Goal: Task Accomplishment & Management: Complete application form

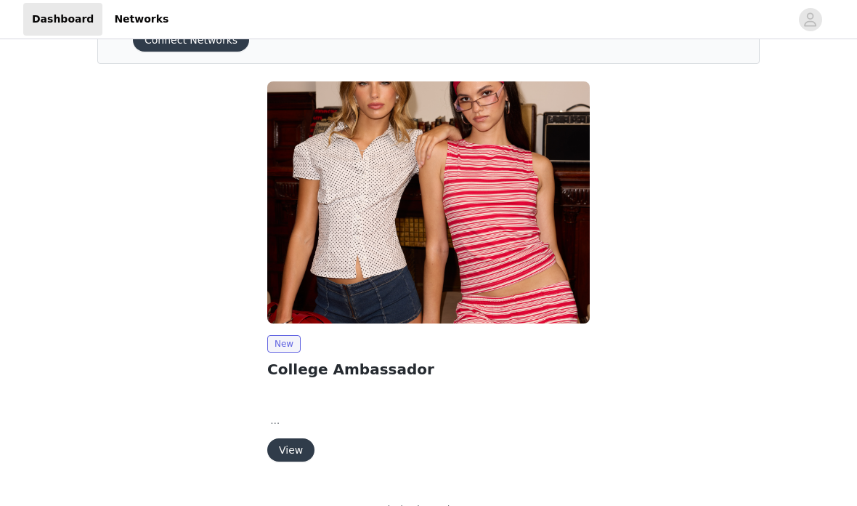
scroll to position [110, 0]
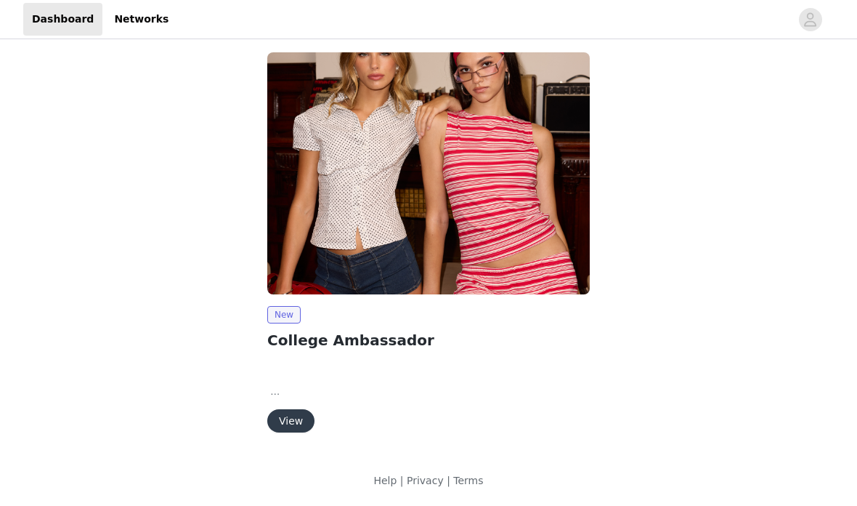
click at [392, 281] on img at bounding box center [428, 173] width 323 height 242
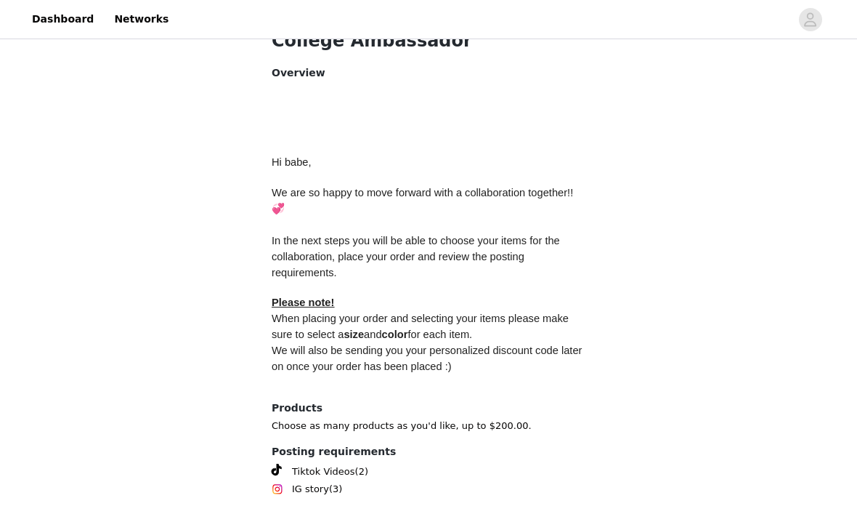
scroll to position [614, 0]
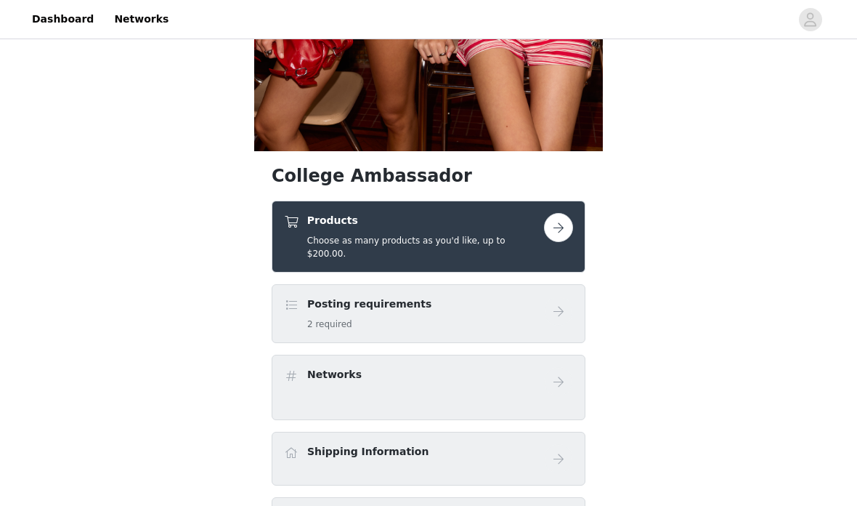
scroll to position [416, 0]
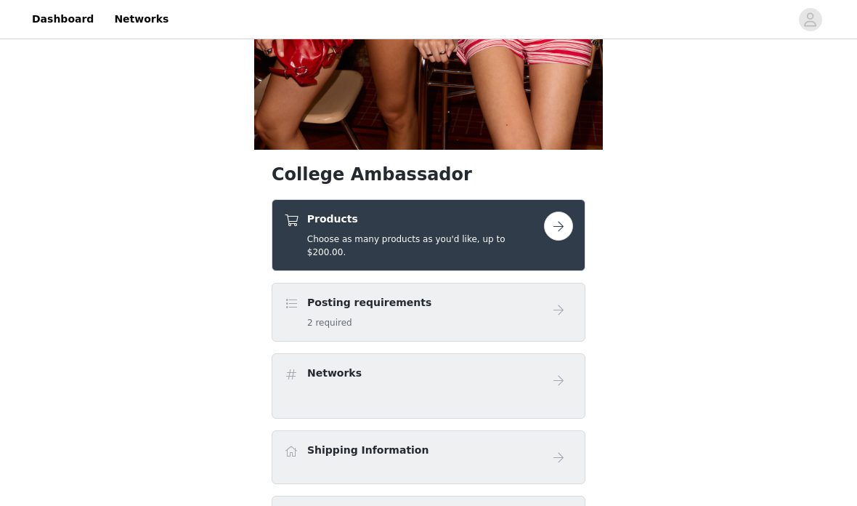
click at [530, 301] on div "Posting requirements 2 required" at bounding box center [414, 312] width 260 height 34
click at [294, 300] on div "Posting requirements 2 required" at bounding box center [414, 312] width 260 height 34
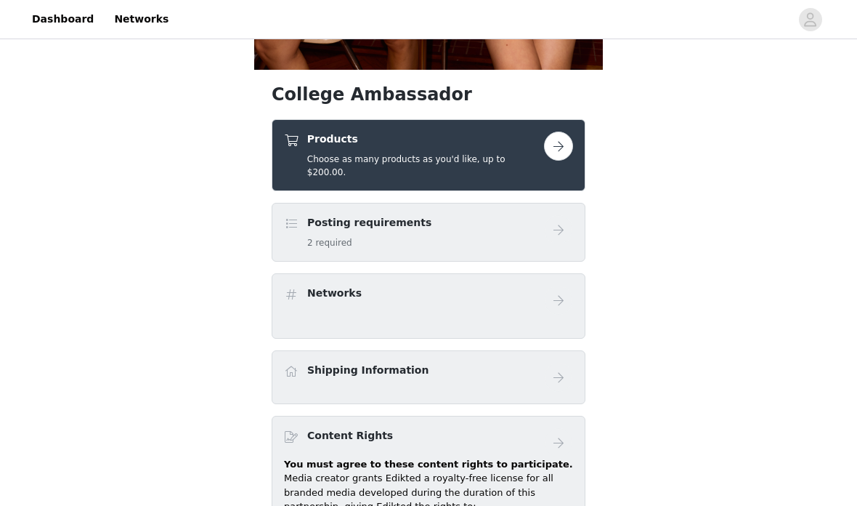
scroll to position [471, 0]
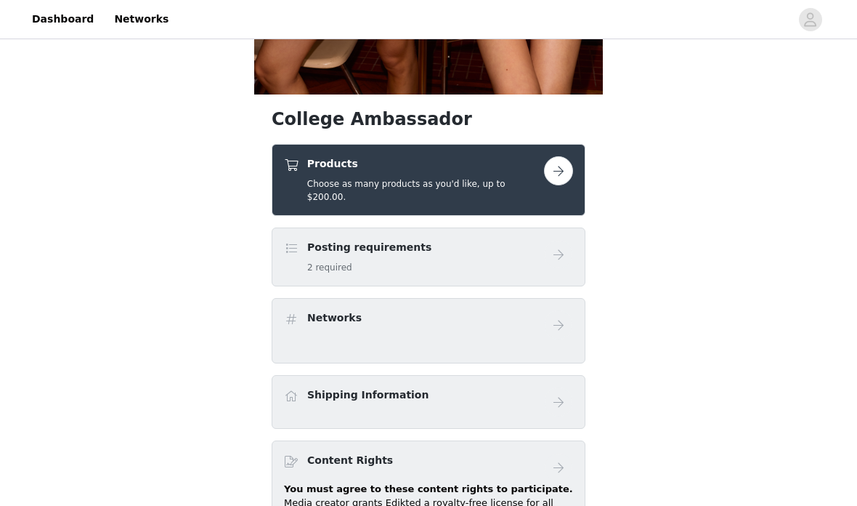
click at [550, 176] on button "button" at bounding box center [558, 170] width 29 height 29
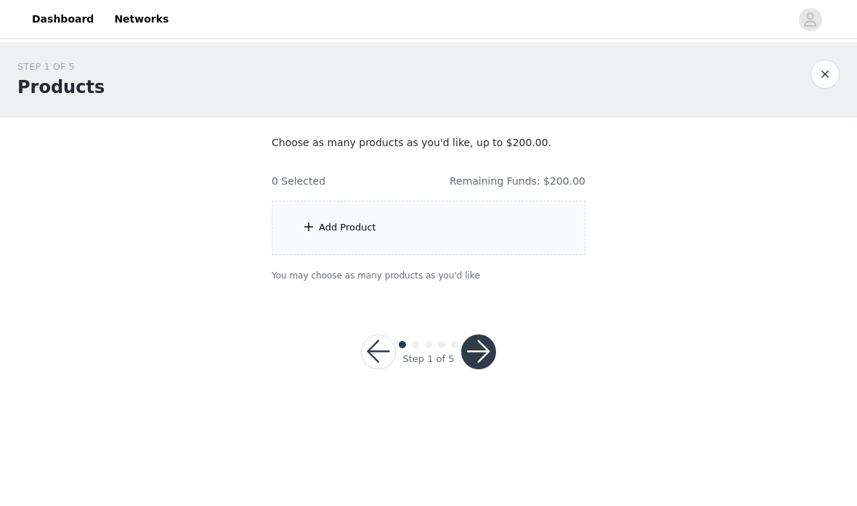
click at [382, 230] on div "Add Product" at bounding box center [429, 228] width 314 height 54
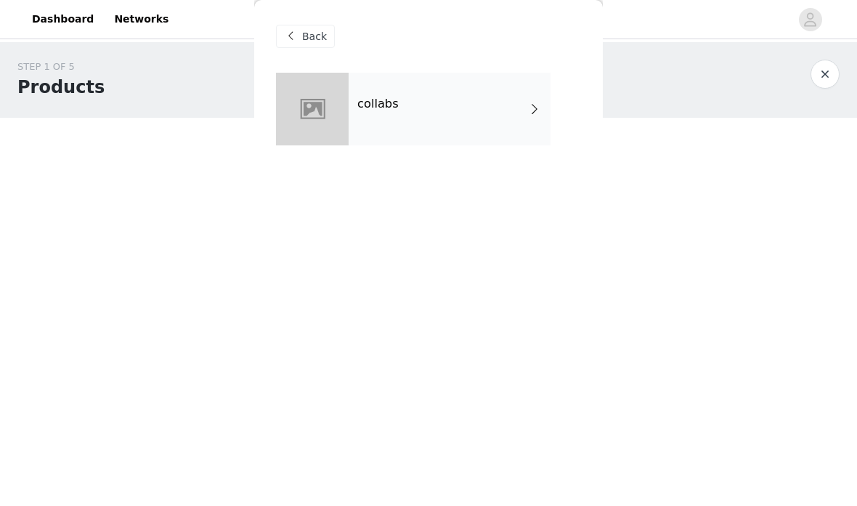
click at [506, 116] on div "collabs" at bounding box center [450, 109] width 202 height 73
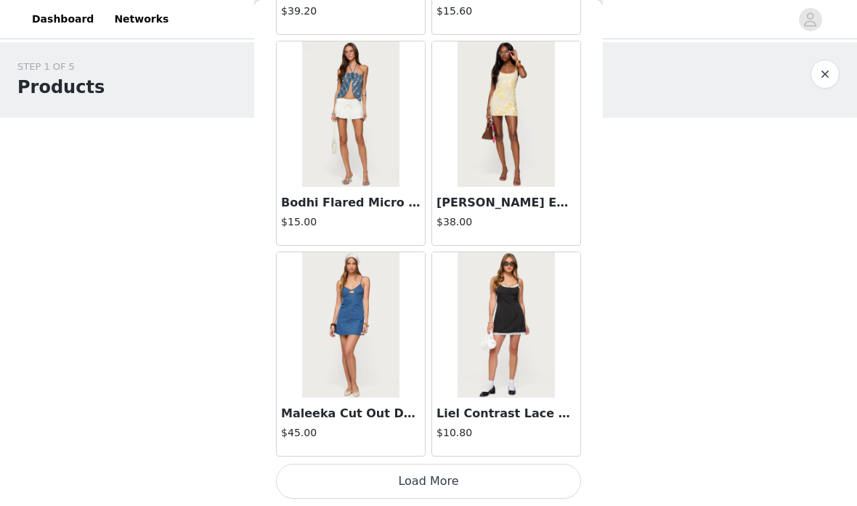
click at [489, 465] on button "Load More" at bounding box center [428, 481] width 305 height 35
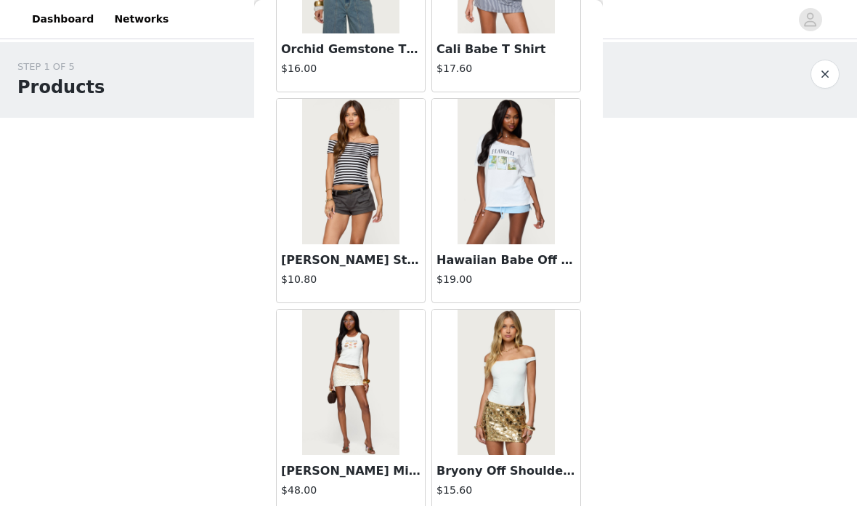
scroll to position [2931, 0]
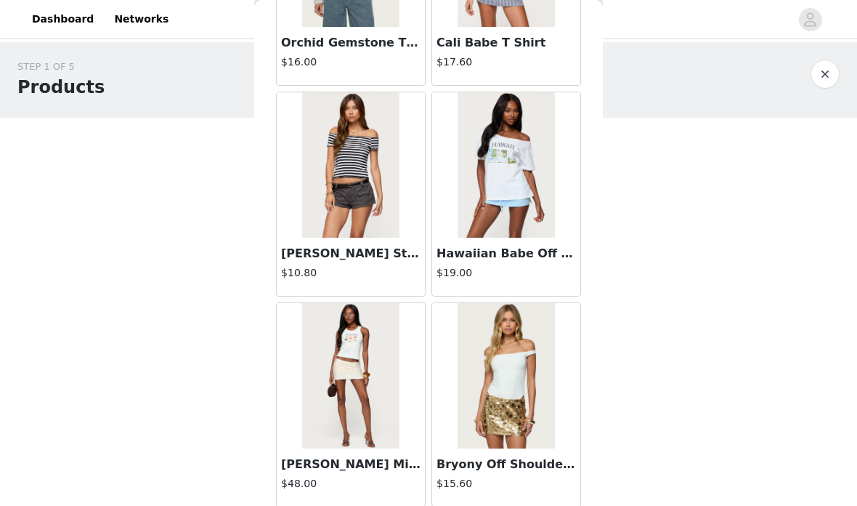
click at [369, 184] on img at bounding box center [350, 164] width 97 height 145
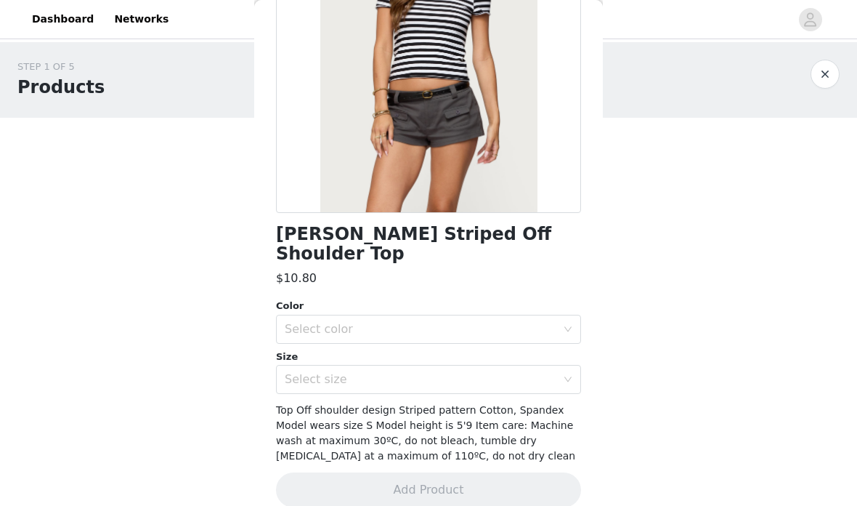
scroll to position [185, 0]
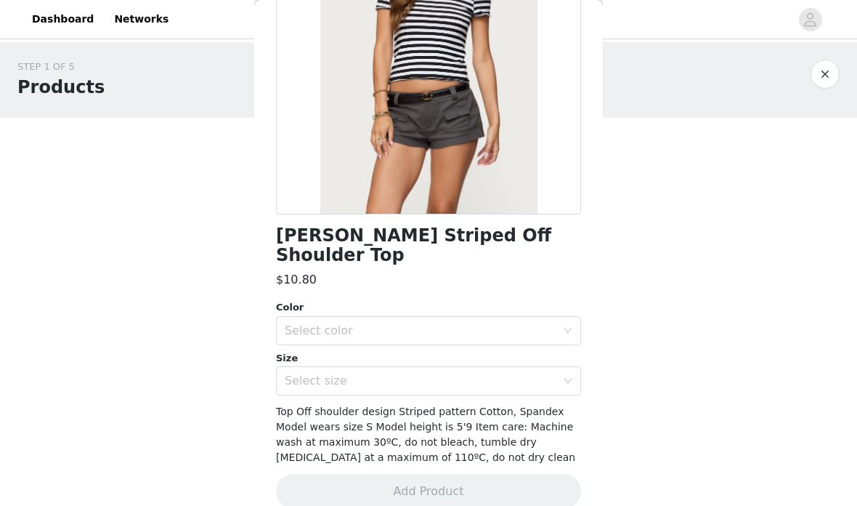
click at [306, 323] on div "Select color" at bounding box center [421, 330] width 272 height 15
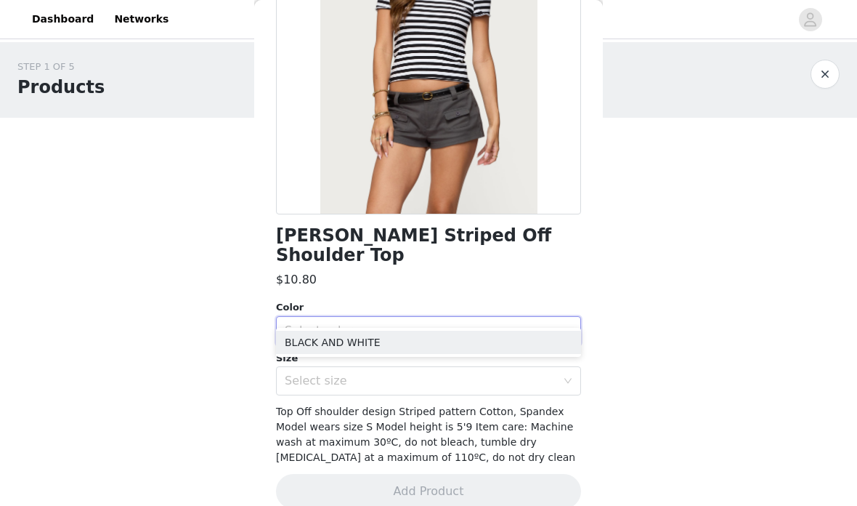
click at [352, 339] on li "BLACK AND WHITE" at bounding box center [428, 342] width 305 height 23
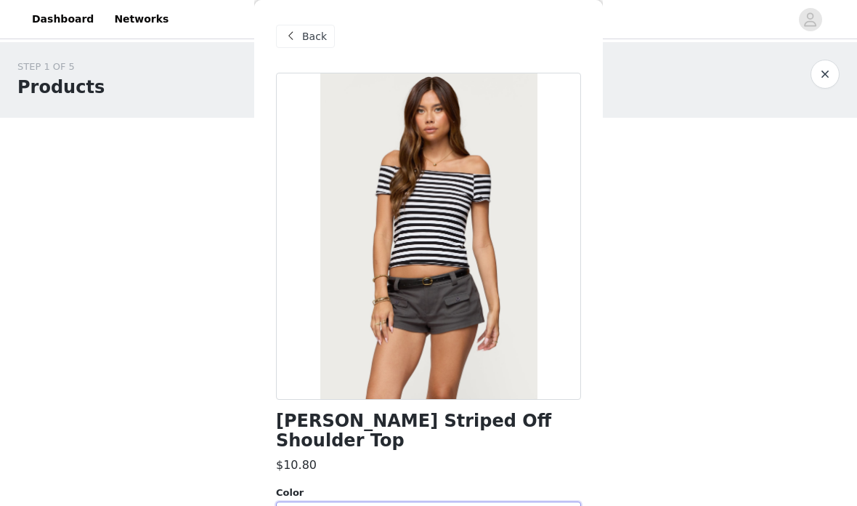
scroll to position [0, 0]
click at [293, 39] on span at bounding box center [290, 36] width 17 height 17
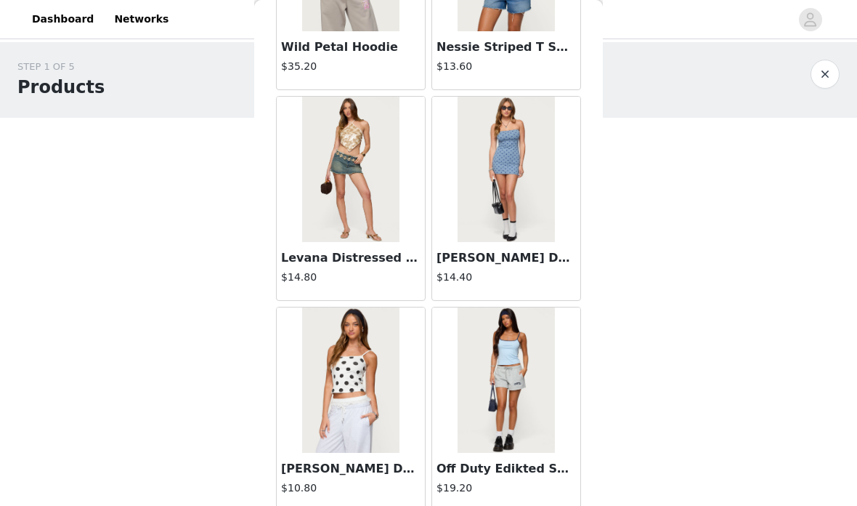
scroll to position [3772, 0]
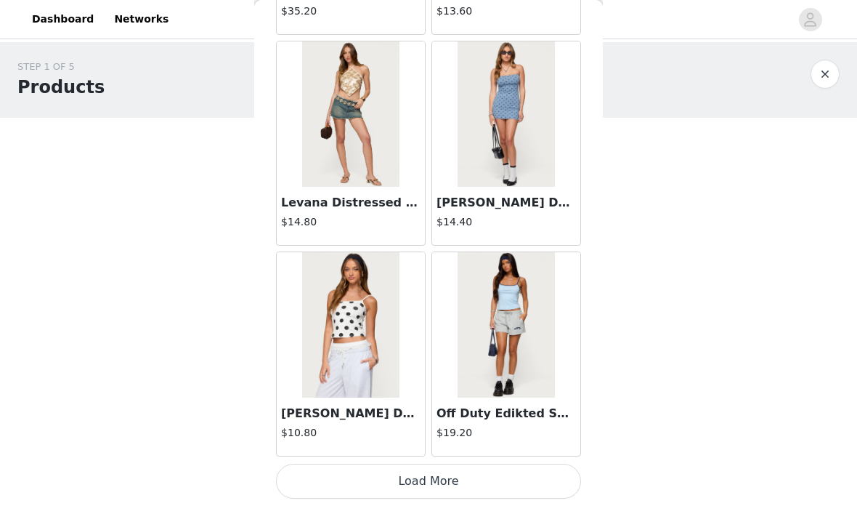
click at [500, 487] on button "Load More" at bounding box center [428, 481] width 305 height 35
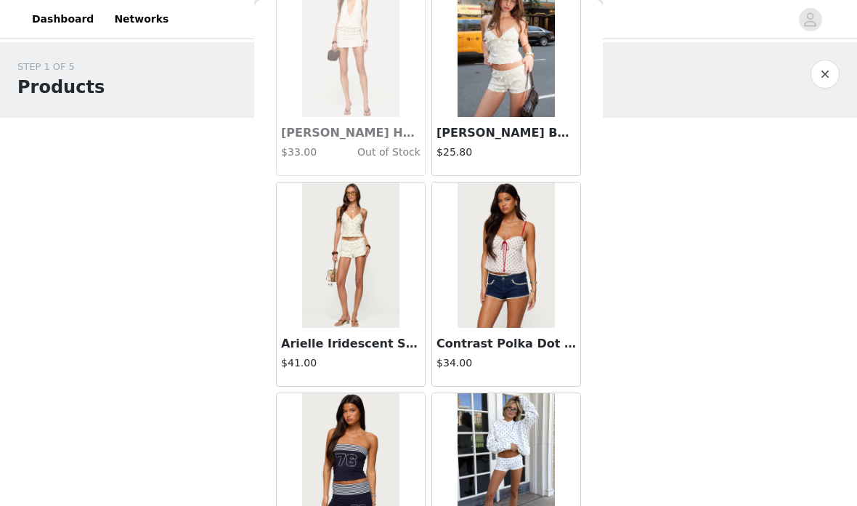
scroll to position [4533, 0]
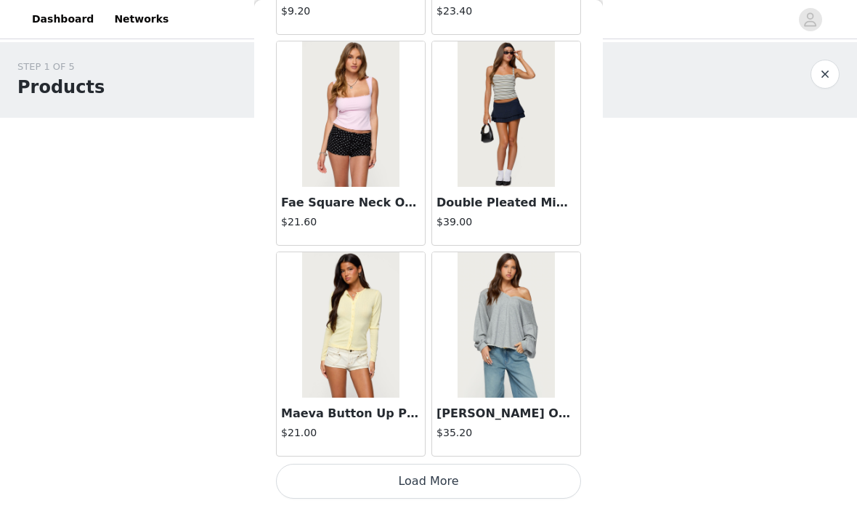
click at [516, 477] on button "Load More" at bounding box center [428, 481] width 305 height 35
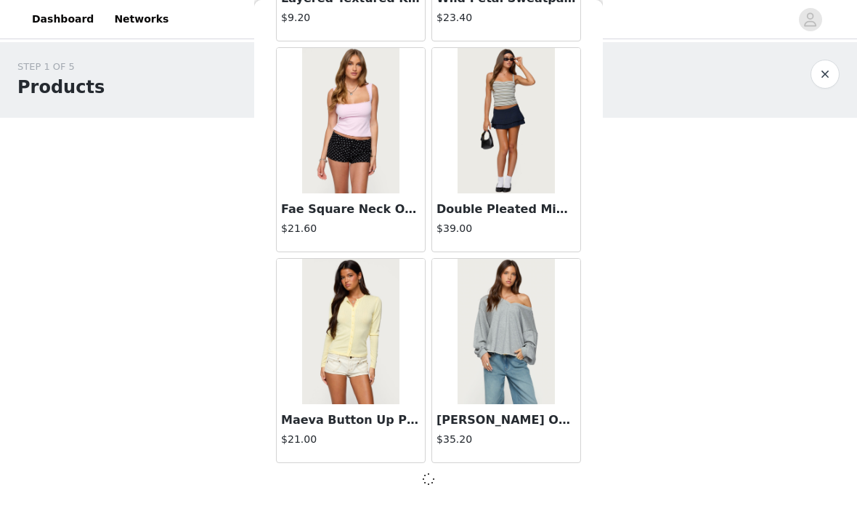
scroll to position [5925, 0]
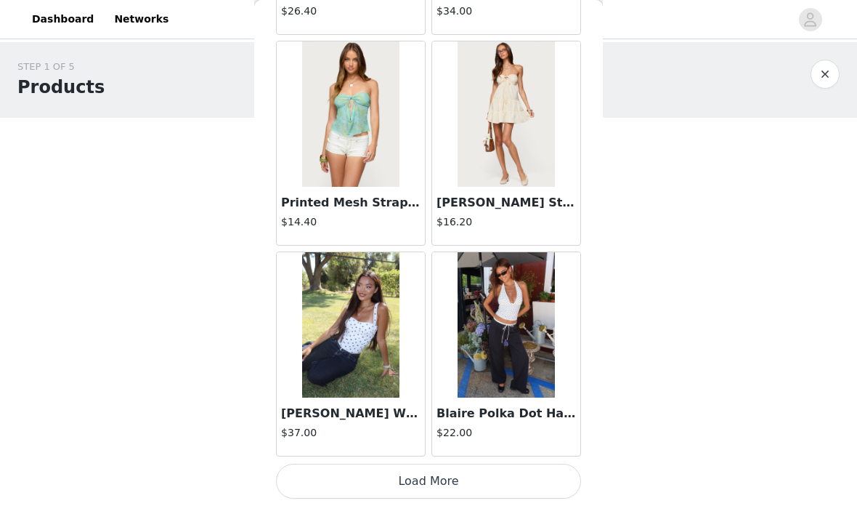
click at [497, 477] on button "Load More" at bounding box center [428, 481] width 305 height 35
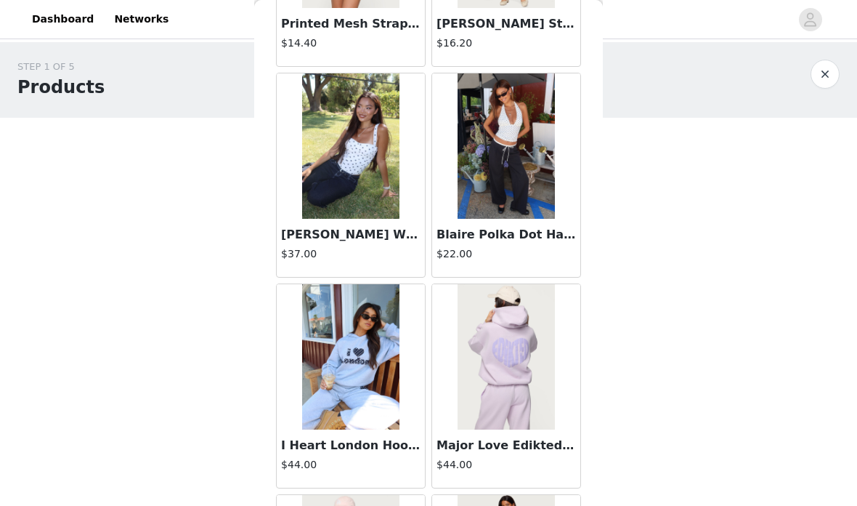
scroll to position [8234, 0]
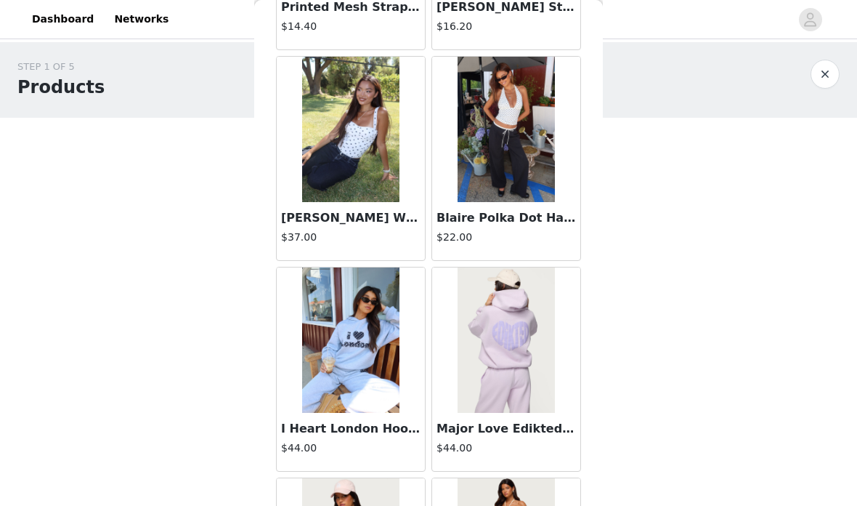
click at [372, 136] on img at bounding box center [350, 129] width 97 height 145
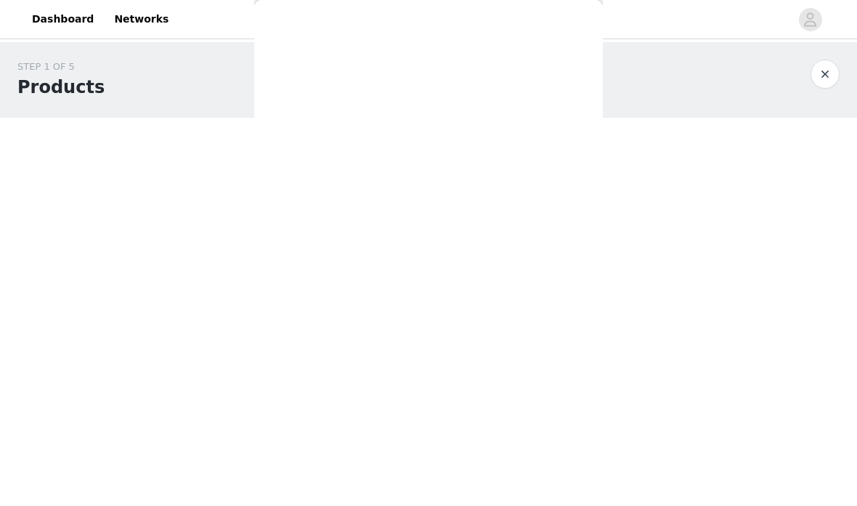
scroll to position [0, 0]
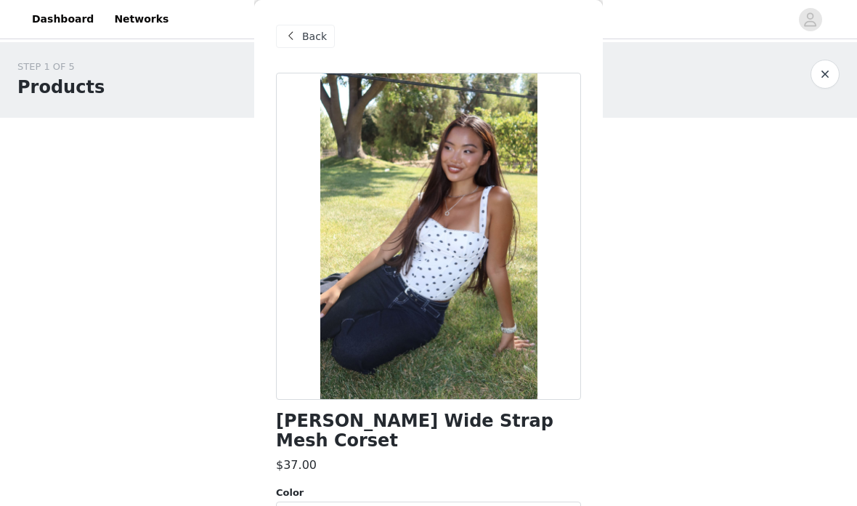
click at [307, 42] on span "Back" at bounding box center [314, 36] width 25 height 15
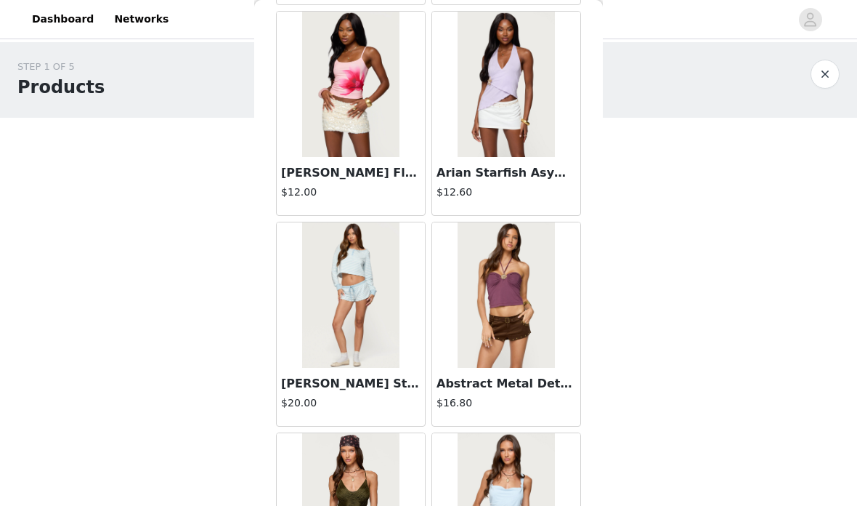
scroll to position [9764, 0]
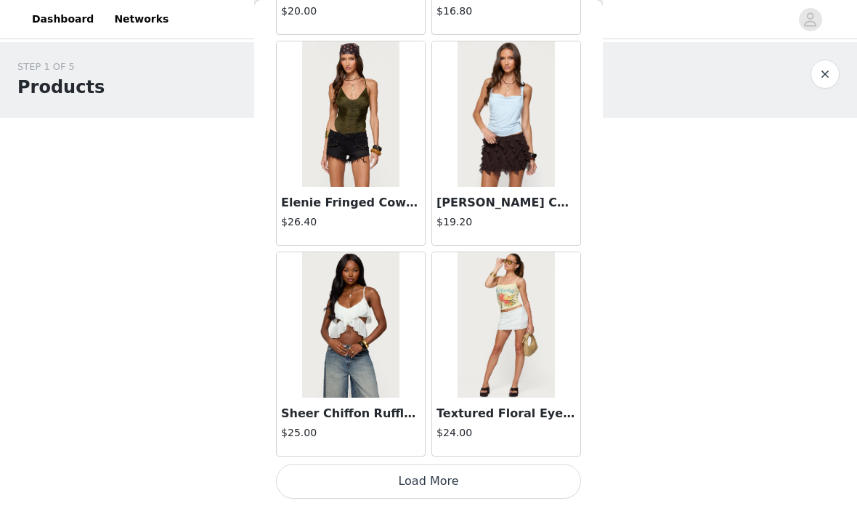
click at [506, 471] on button "Load More" at bounding box center [428, 481] width 305 height 35
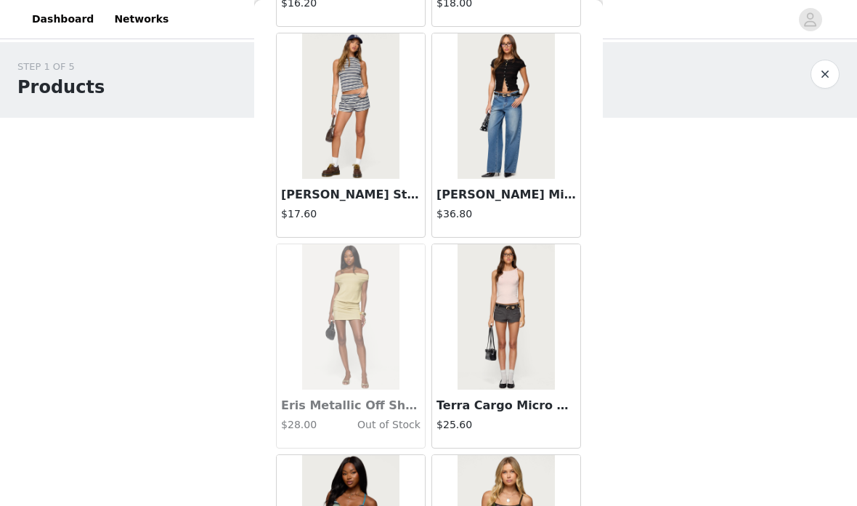
scroll to position [10874, 0]
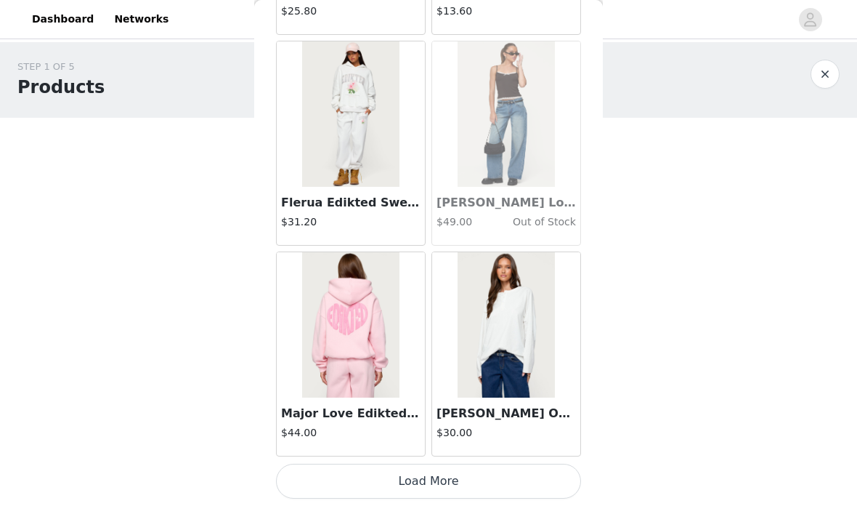
click at [518, 477] on button "Load More" at bounding box center [428, 481] width 305 height 35
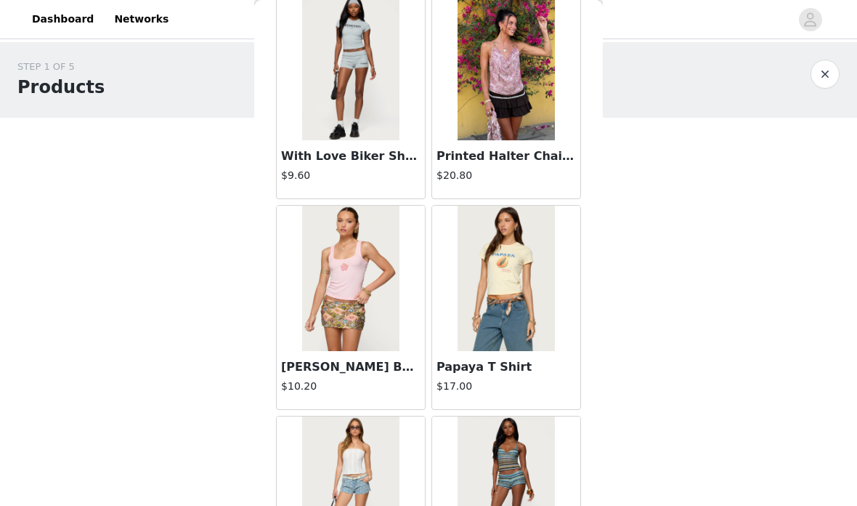
scroll to position [14196, 0]
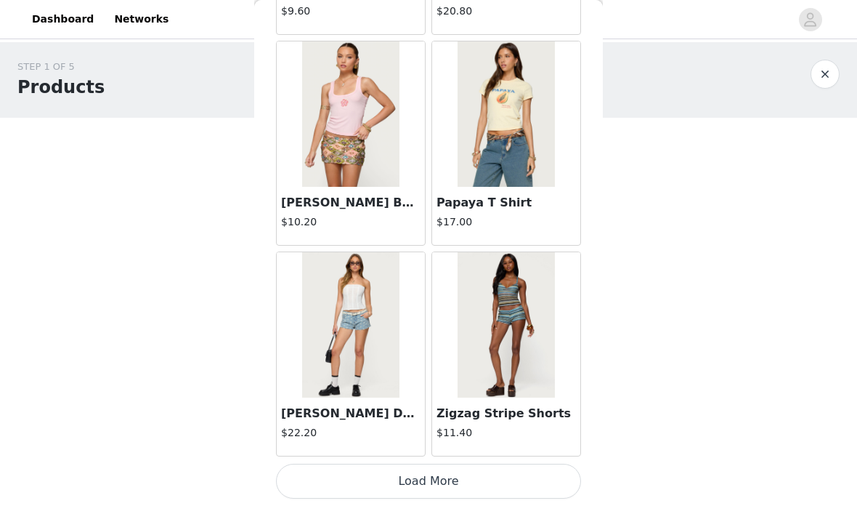
click at [502, 473] on button "Load More" at bounding box center [428, 481] width 305 height 35
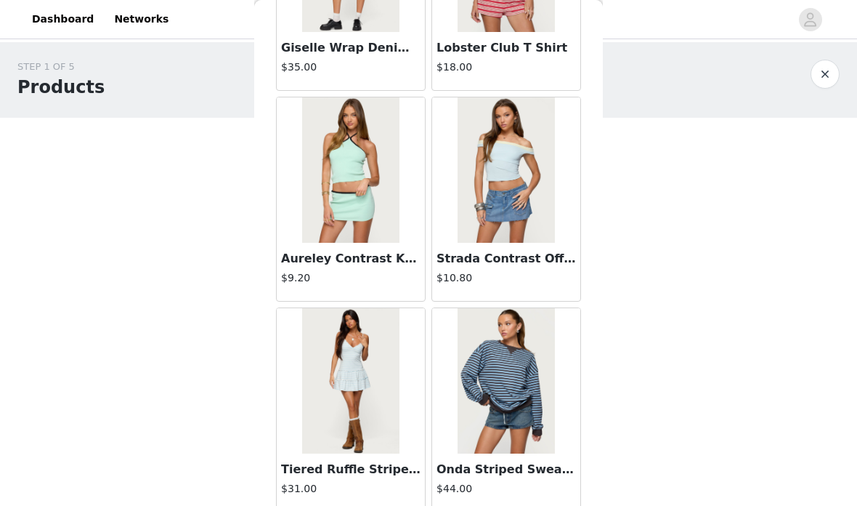
scroll to position [16202, 0]
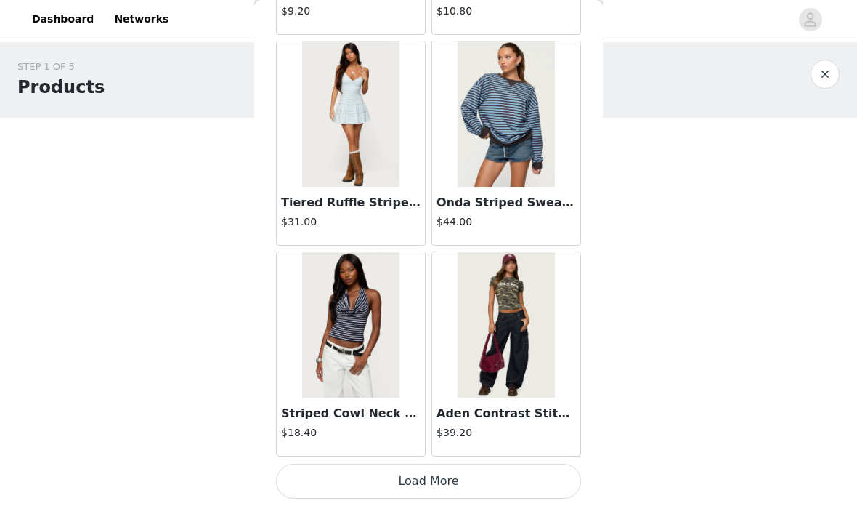
click at [509, 490] on button "Load More" at bounding box center [428, 481] width 305 height 35
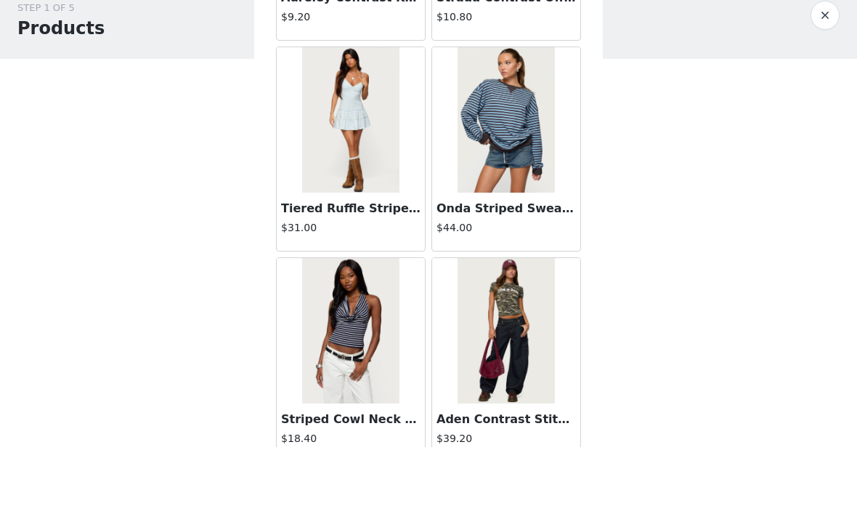
scroll to position [0, 0]
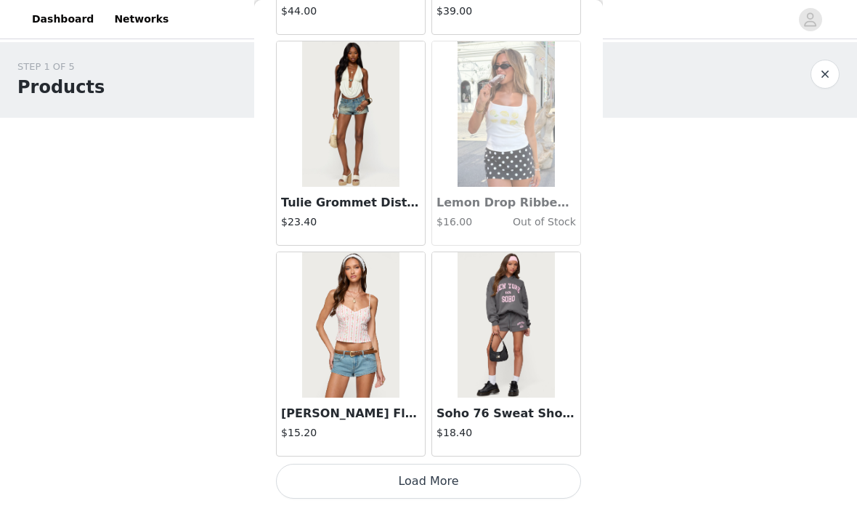
click at [352, 480] on button "Load More" at bounding box center [428, 481] width 305 height 35
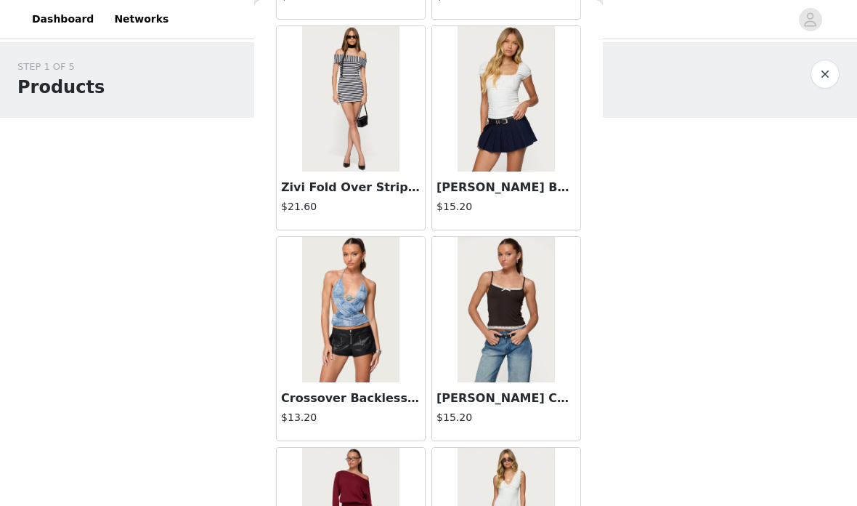
scroll to position [20483, 0]
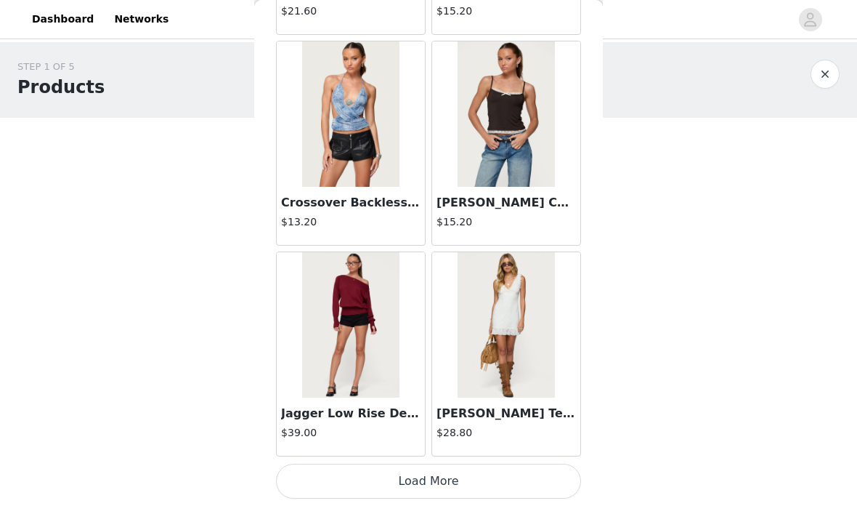
click at [529, 471] on button "Load More" at bounding box center [428, 481] width 305 height 35
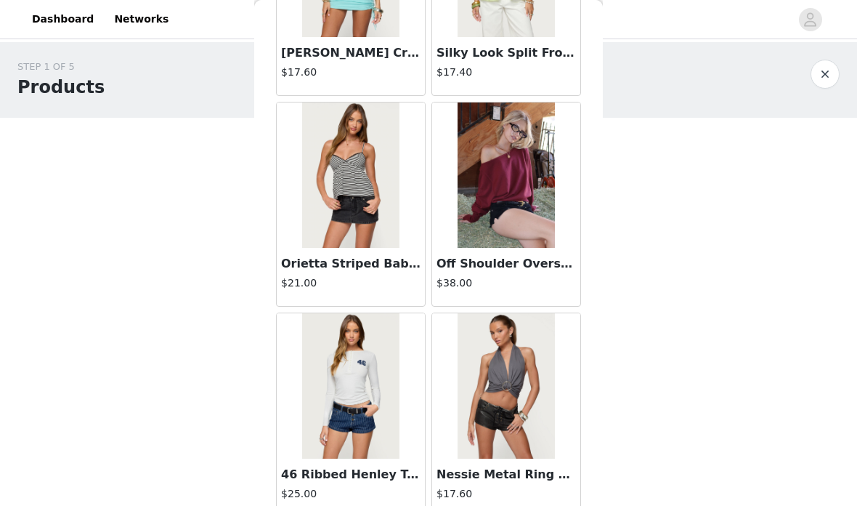
scroll to position [21493, 0]
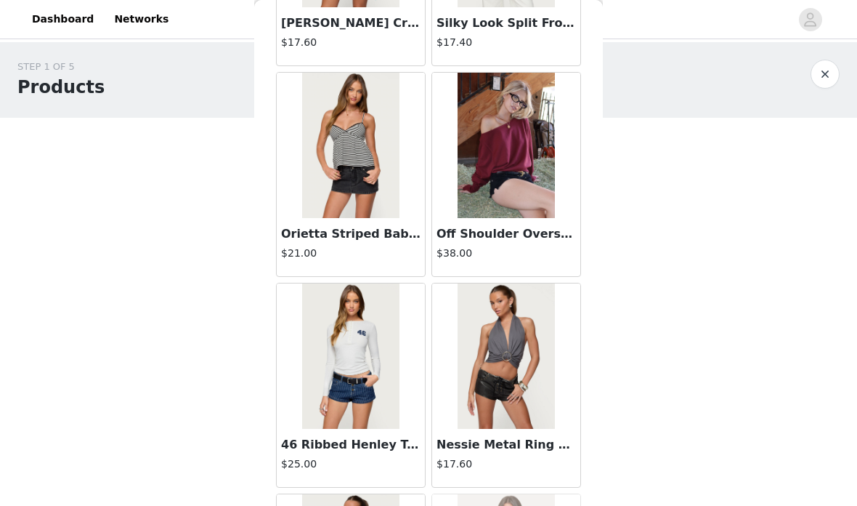
click at [535, 147] on img at bounding box center [506, 145] width 97 height 145
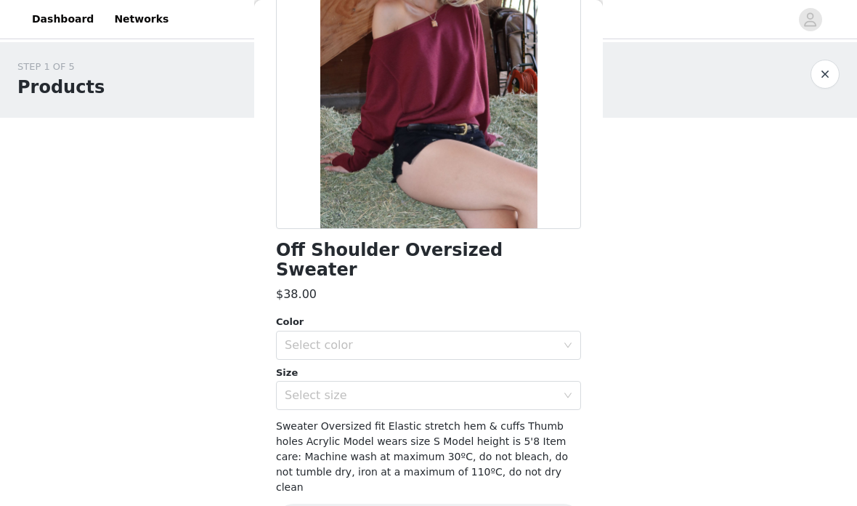
scroll to position [171, 0]
click at [519, 338] on div "Select color" at bounding box center [421, 345] width 272 height 15
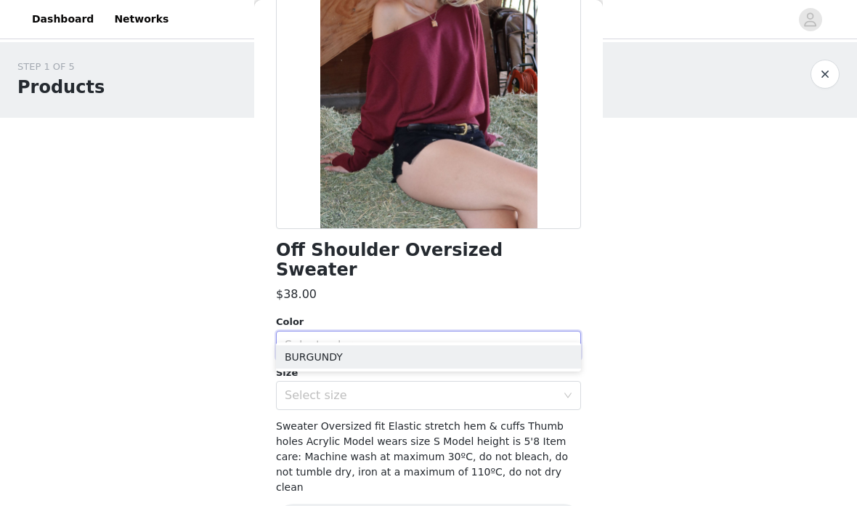
click at [294, 357] on li "BURGUNDY" at bounding box center [428, 356] width 305 height 23
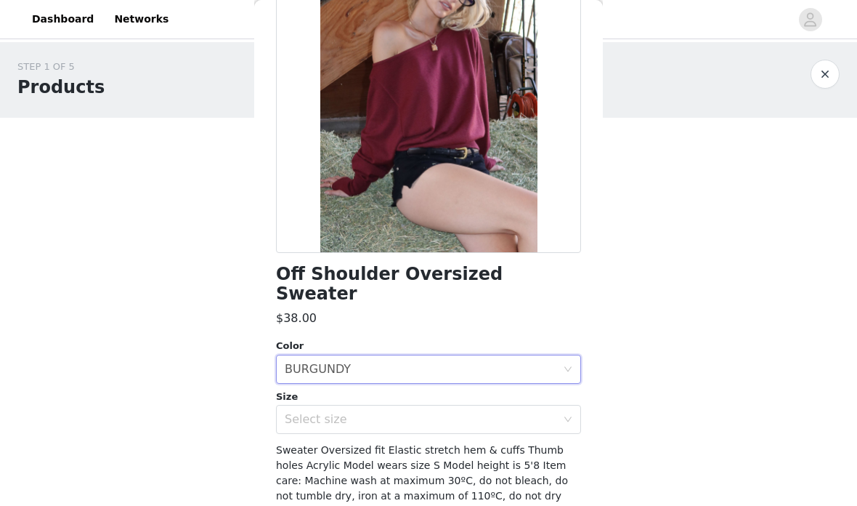
scroll to position [146, 0]
click at [307, 413] on div "Select size" at bounding box center [421, 420] width 272 height 15
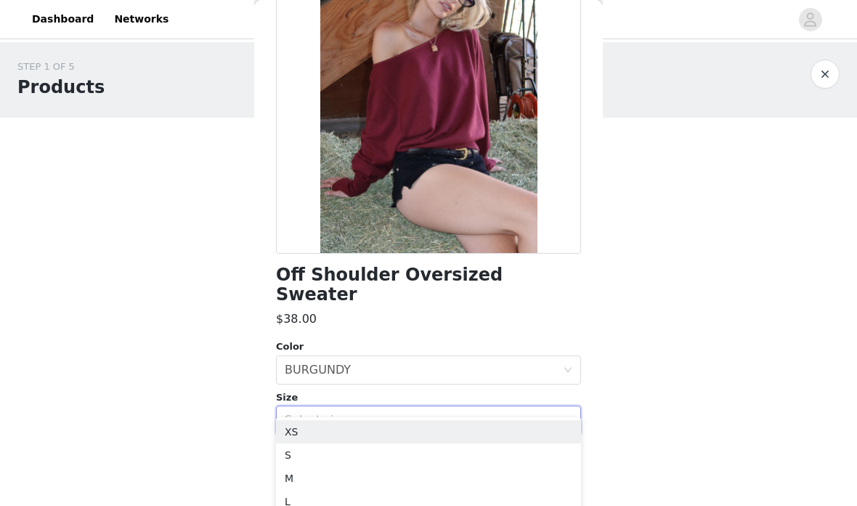
click at [668, 147] on div "STEP 1 OF 5 Products Choose as many products as you'd like, up to $200.00. 0 Se…" at bounding box center [428, 170] width 857 height 257
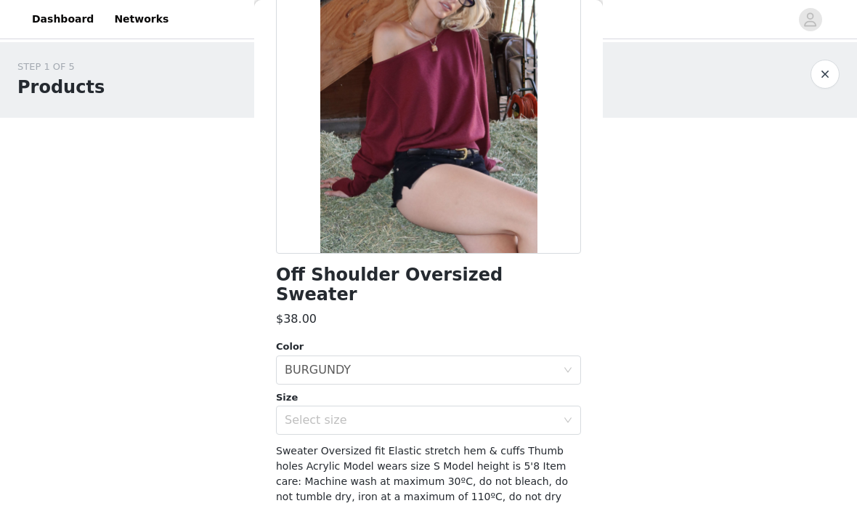
click at [487, 406] on div "Select size" at bounding box center [424, 420] width 278 height 28
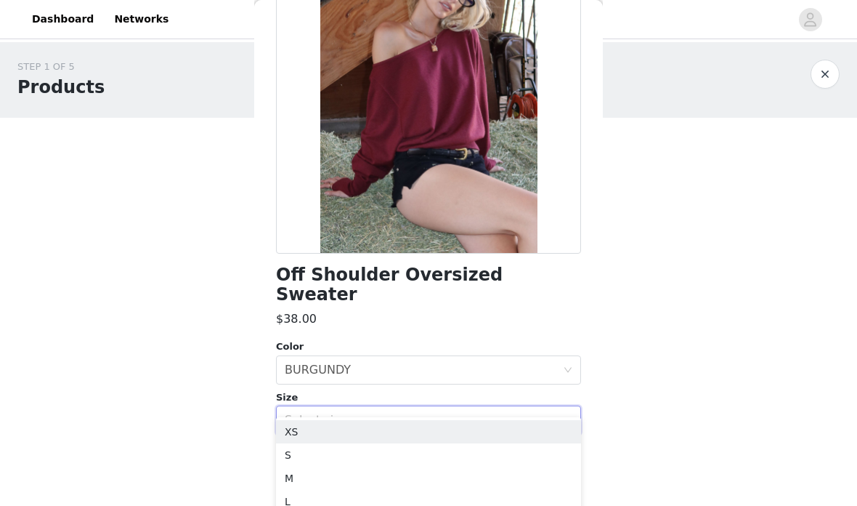
click at [542, 356] on div "Select color BURGUNDY" at bounding box center [424, 370] width 278 height 28
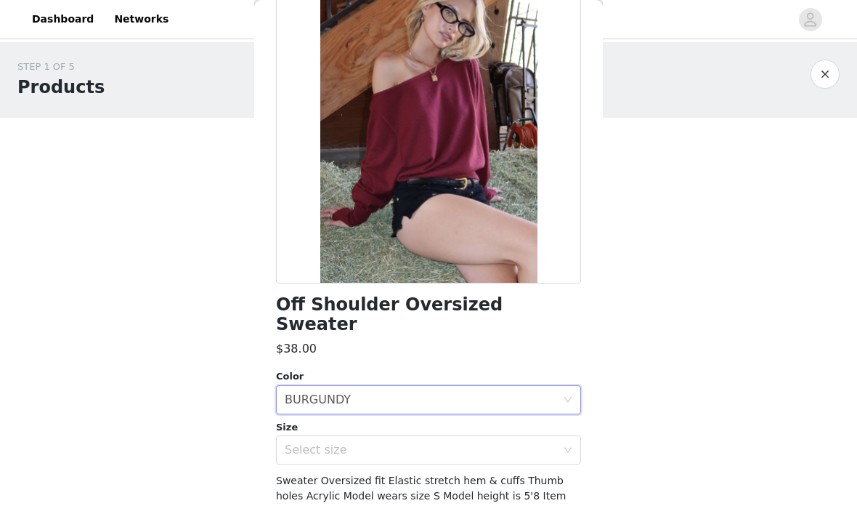
scroll to position [119, 0]
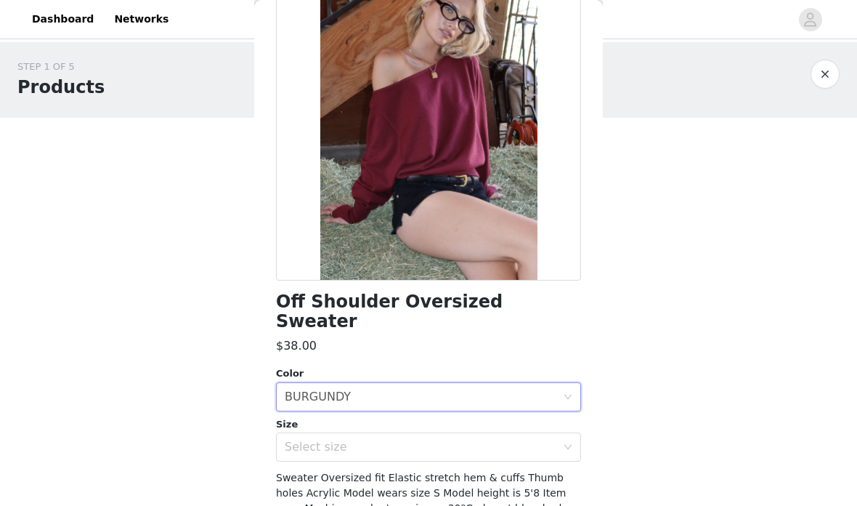
click at [482, 440] on div "Select size" at bounding box center [421, 447] width 272 height 15
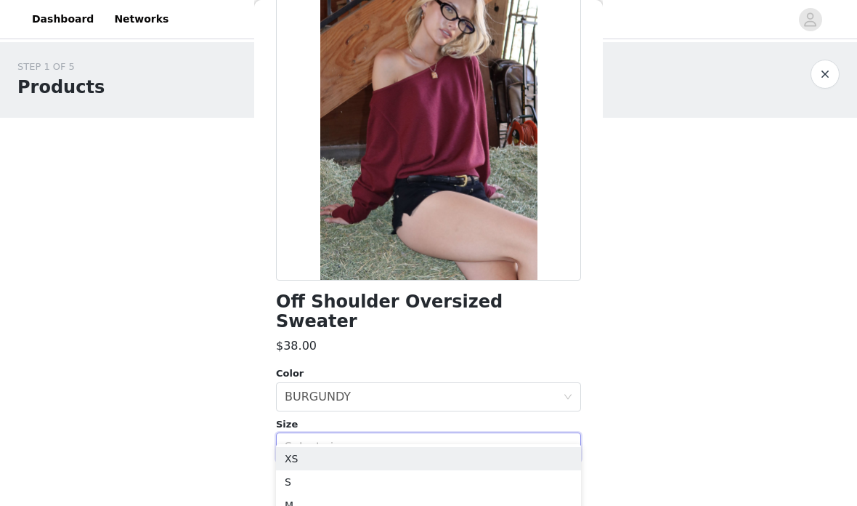
click at [450, 451] on li "XS" at bounding box center [428, 458] width 305 height 23
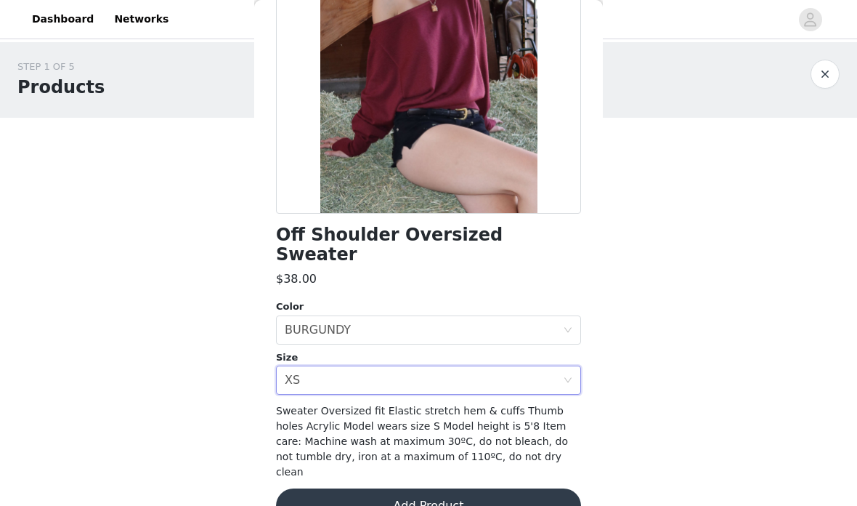
click at [380, 488] on button "Add Product" at bounding box center [428, 505] width 305 height 35
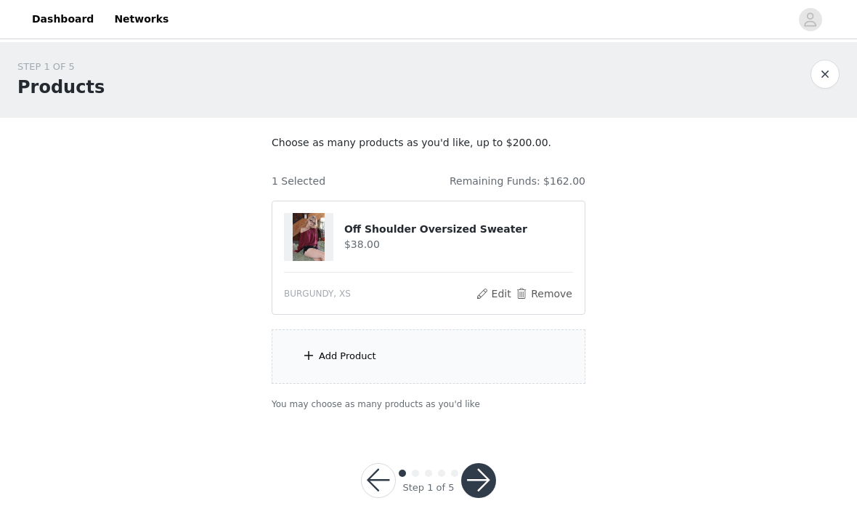
click at [477, 365] on div "Add Product" at bounding box center [429, 356] width 314 height 54
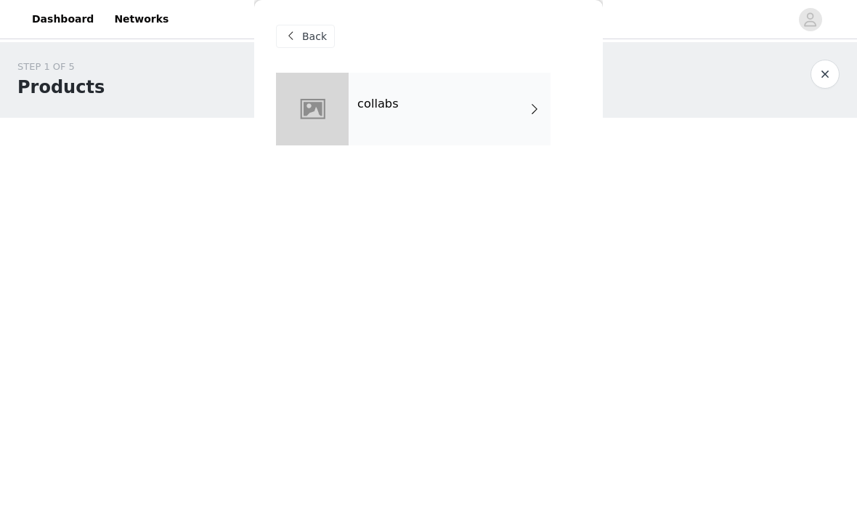
click at [445, 115] on div "collabs" at bounding box center [450, 109] width 202 height 73
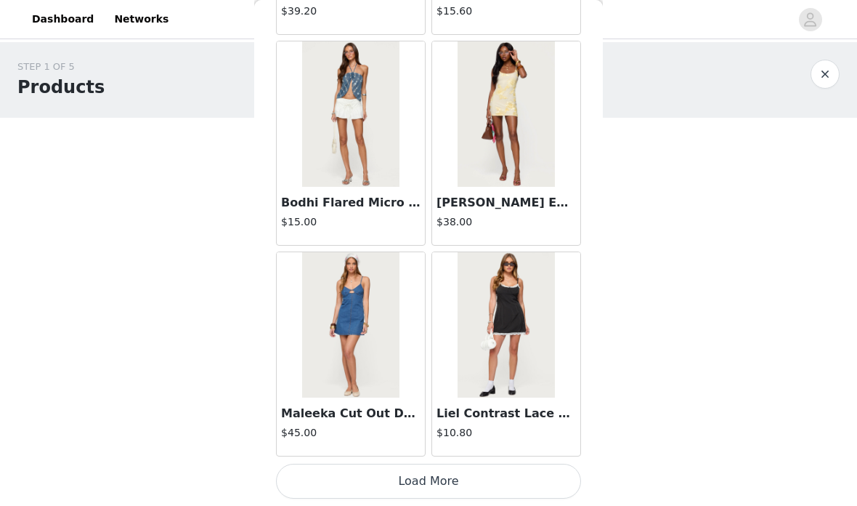
click at [445, 471] on button "Load More" at bounding box center [428, 481] width 305 height 35
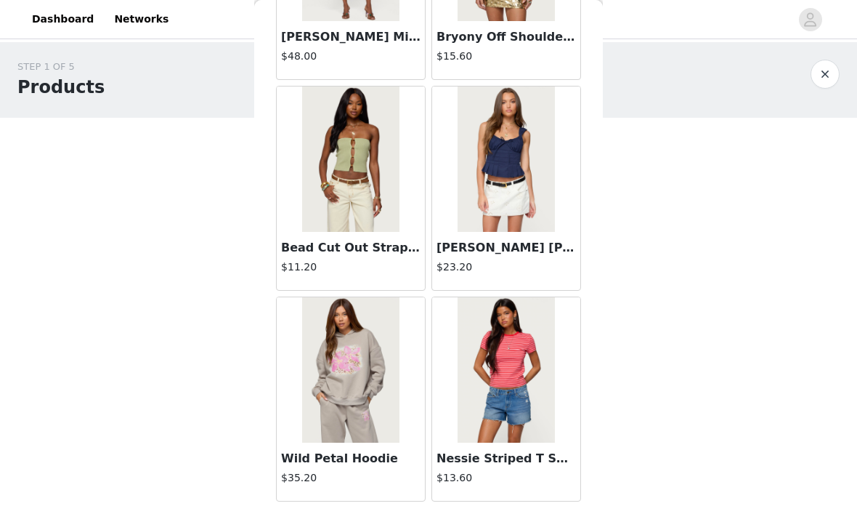
scroll to position [3356, 0]
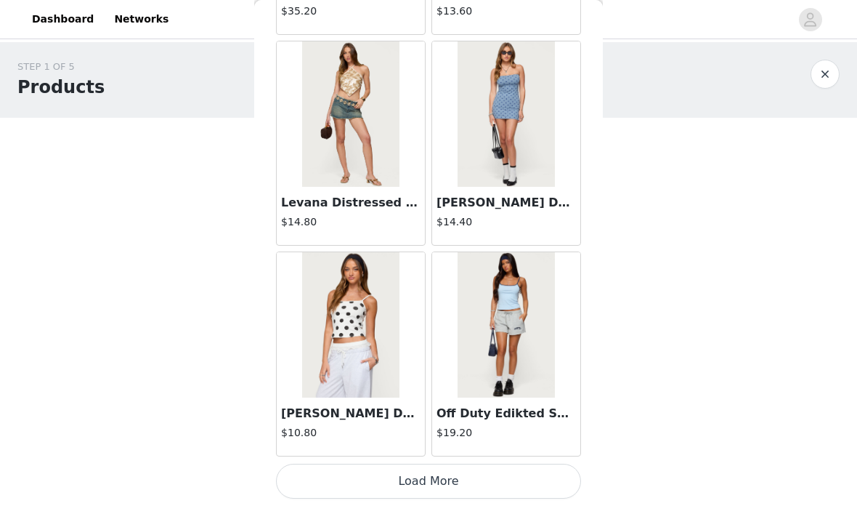
click at [480, 480] on button "Load More" at bounding box center [428, 481] width 305 height 35
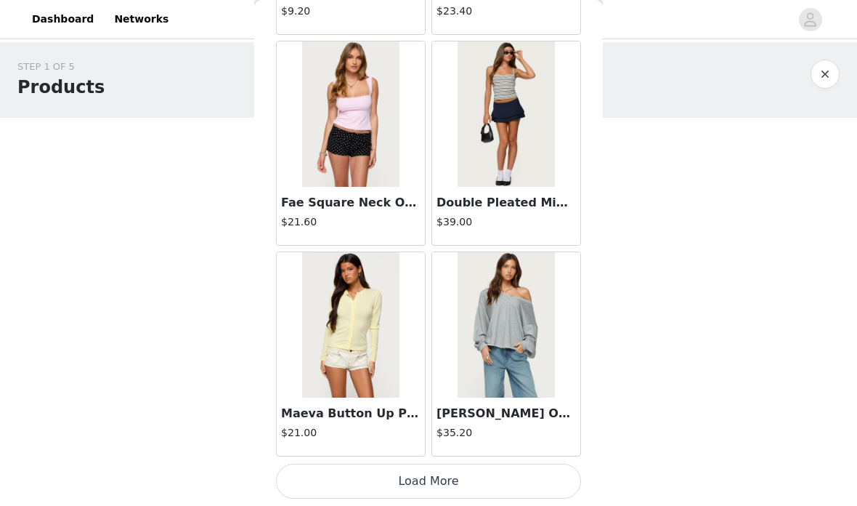
click at [467, 478] on button "Load More" at bounding box center [428, 481] width 305 height 35
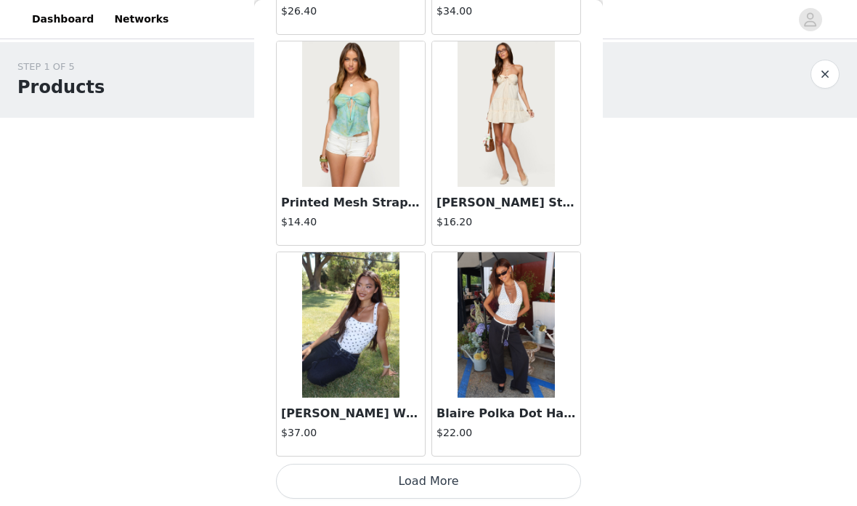
click at [453, 477] on button "Load More" at bounding box center [428, 481] width 305 height 35
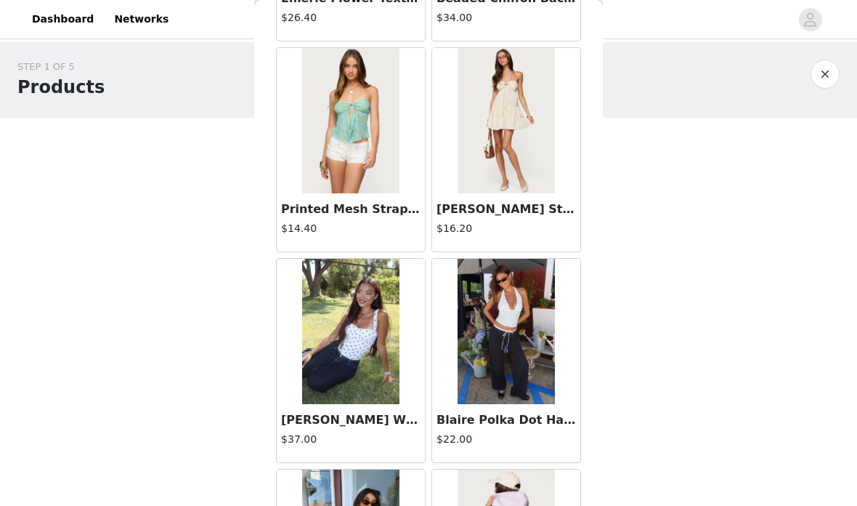
scroll to position [26, 0]
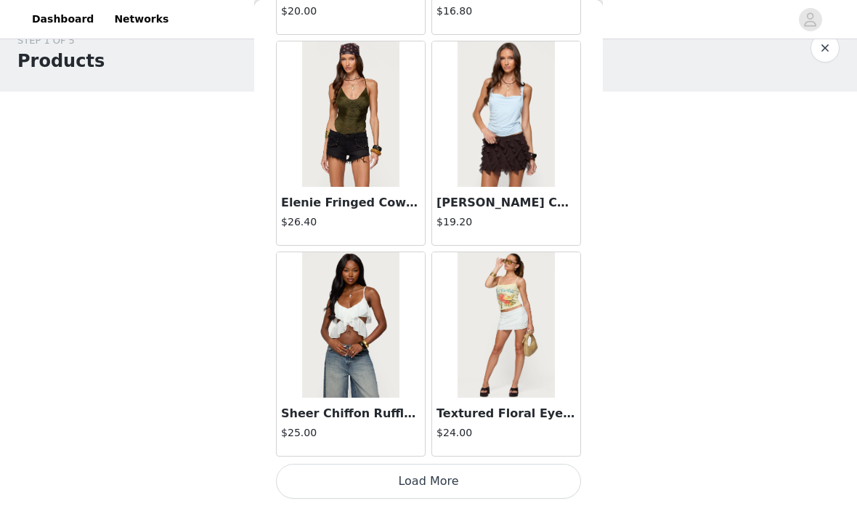
click at [493, 469] on button "Load More" at bounding box center [428, 481] width 305 height 35
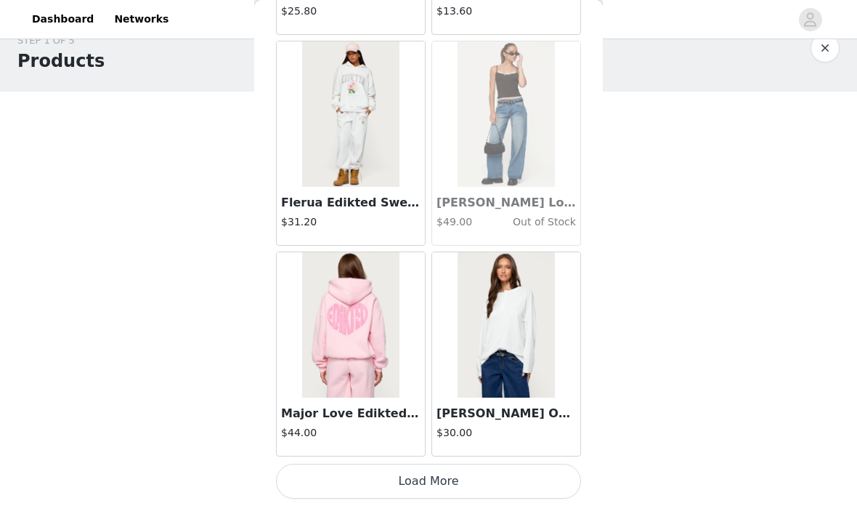
click at [493, 477] on button "Load More" at bounding box center [428, 481] width 305 height 35
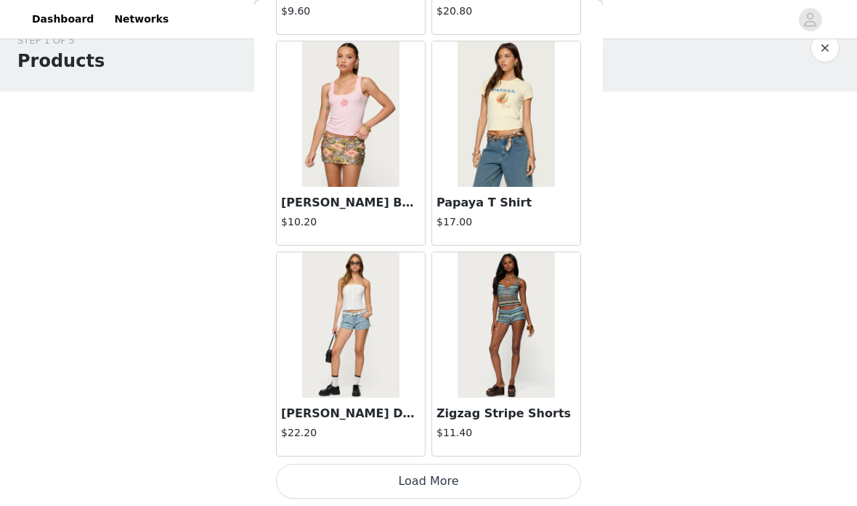
click at [504, 480] on button "Load More" at bounding box center [428, 481] width 305 height 35
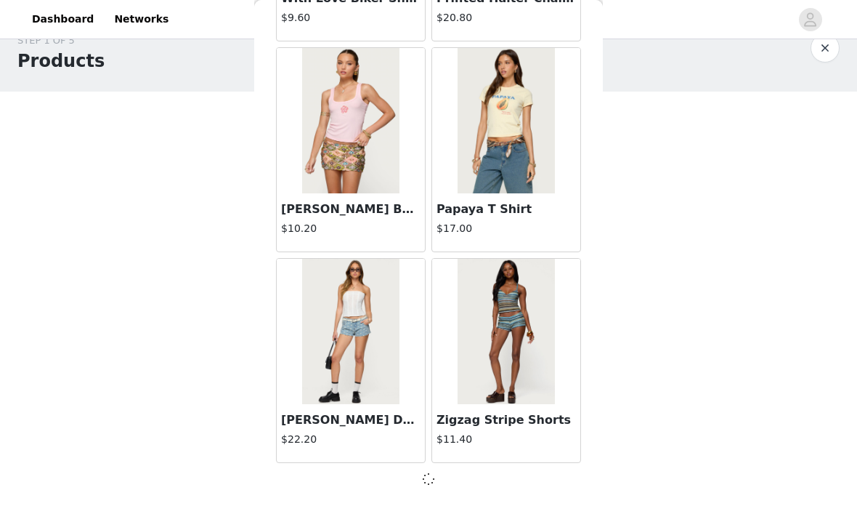
scroll to position [14353, 0]
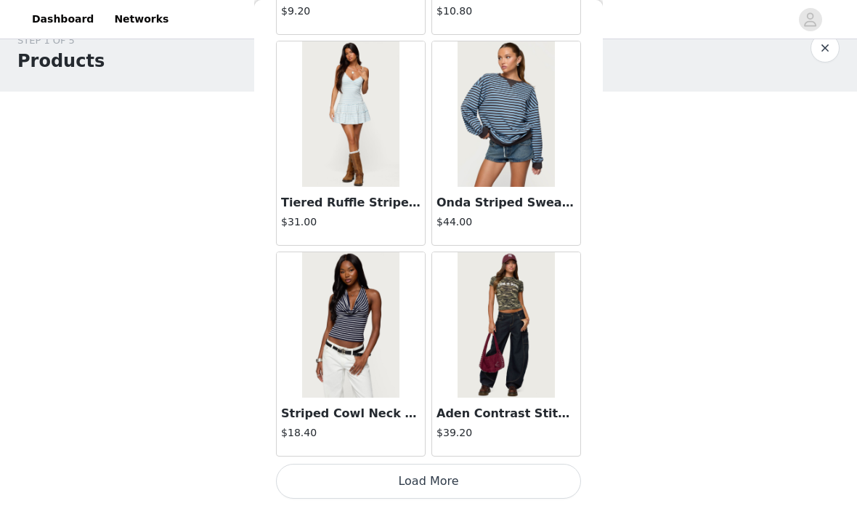
click at [501, 473] on button "Load More" at bounding box center [428, 481] width 305 height 35
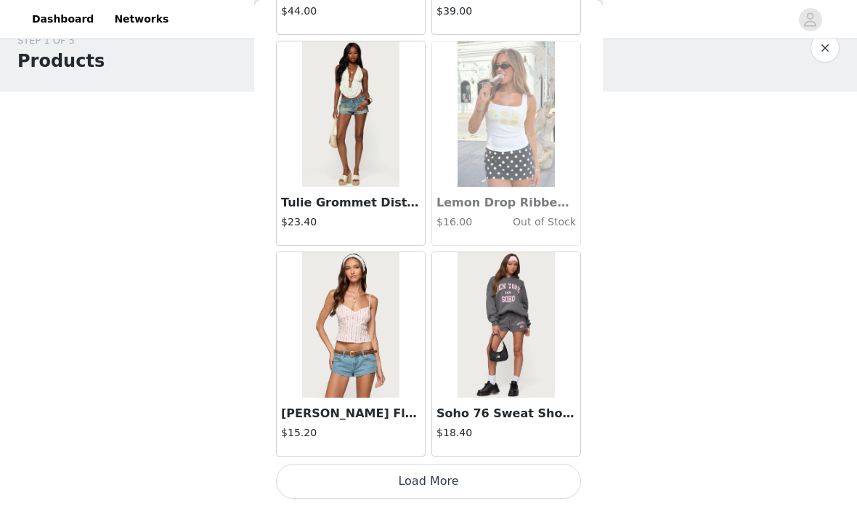
click at [495, 482] on button "Load More" at bounding box center [428, 481] width 305 height 35
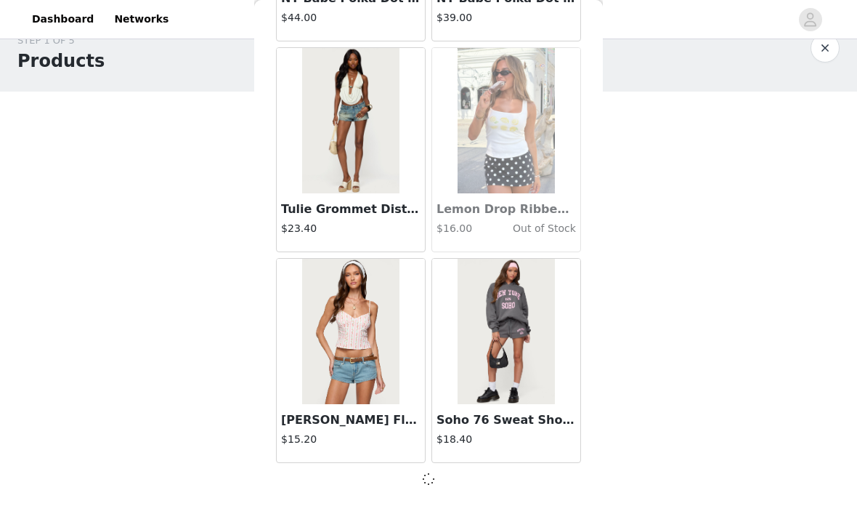
scroll to position [18568, 0]
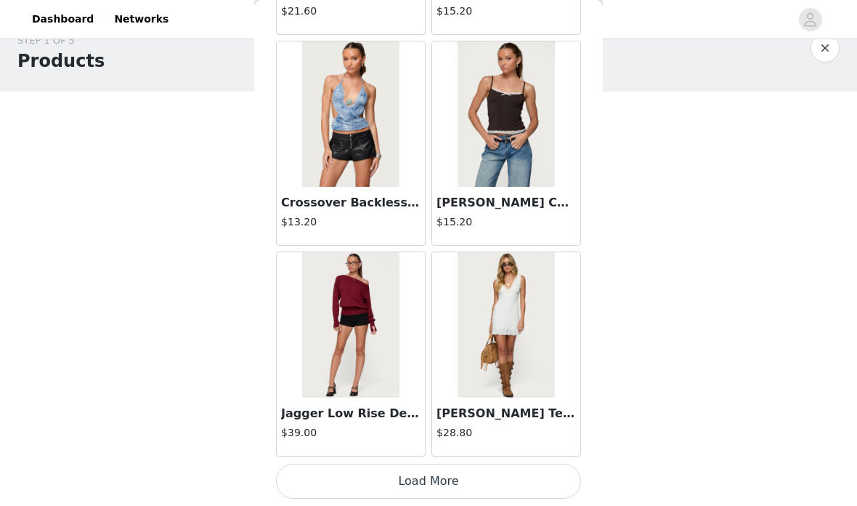
click at [504, 477] on button "Load More" at bounding box center [428, 481] width 305 height 35
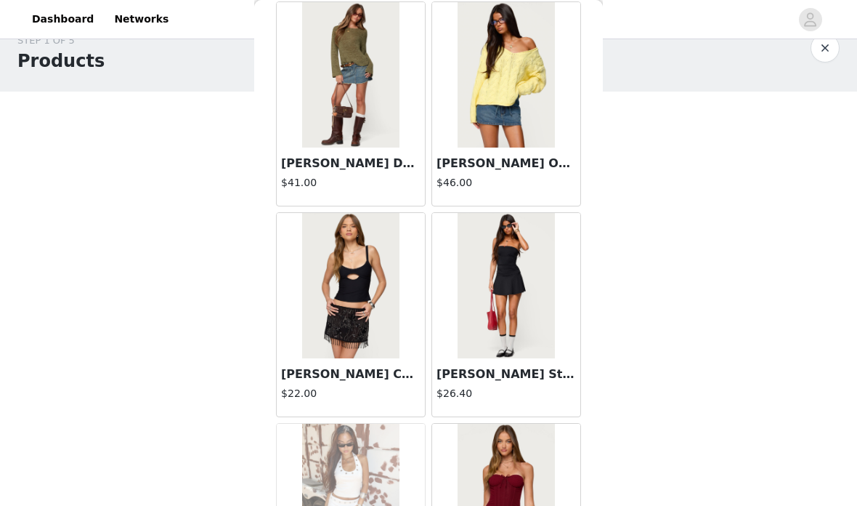
scroll to position [22200, 0]
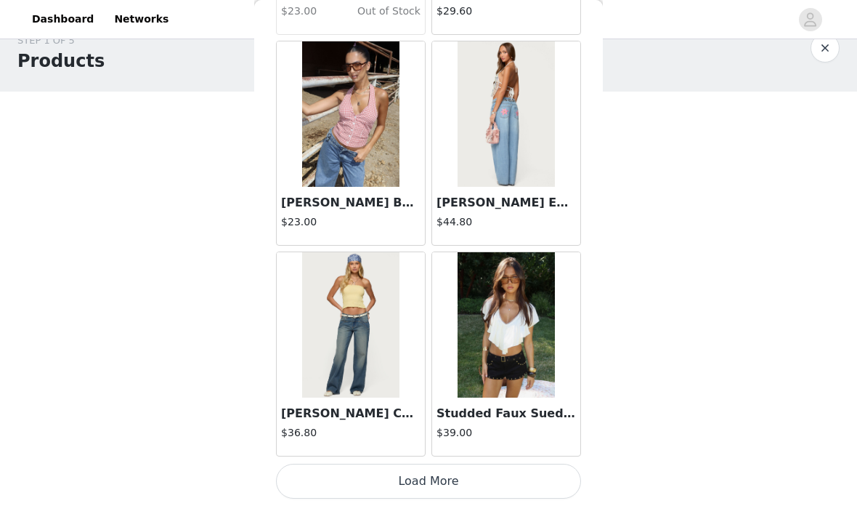
click at [516, 464] on button "Load More" at bounding box center [428, 481] width 305 height 35
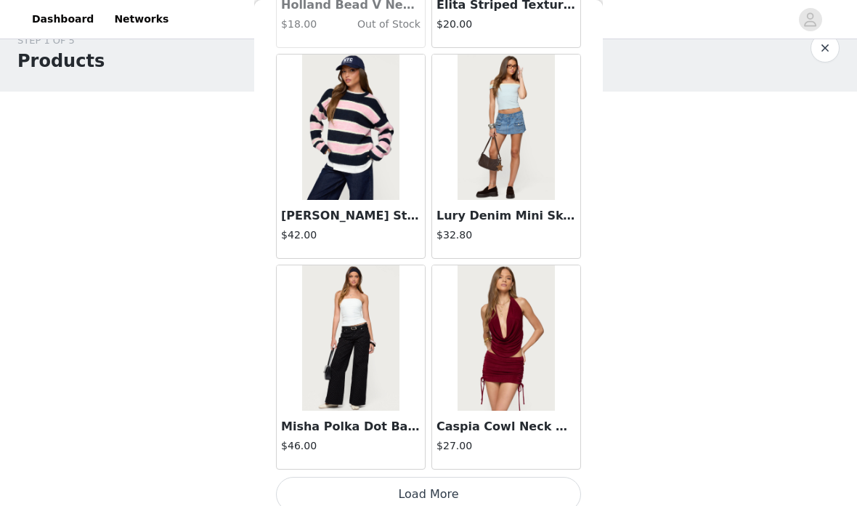
scroll to position [24884, 0]
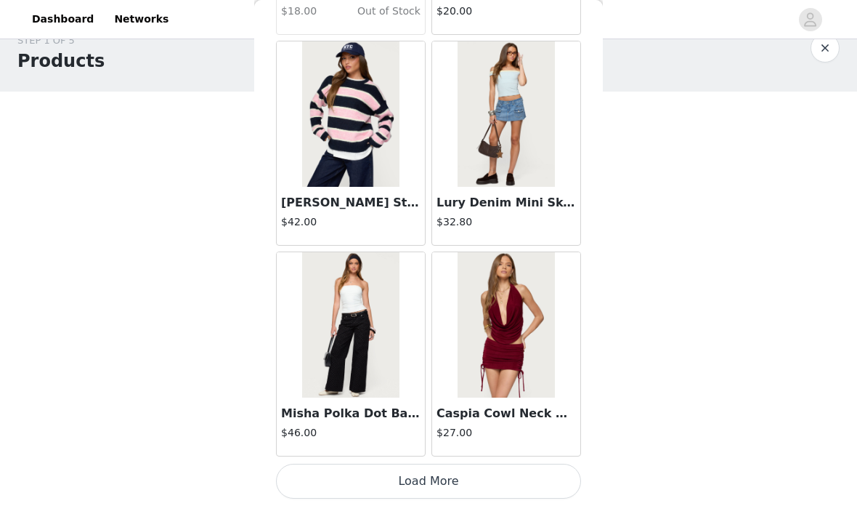
click at [485, 465] on button "Load More" at bounding box center [428, 481] width 305 height 35
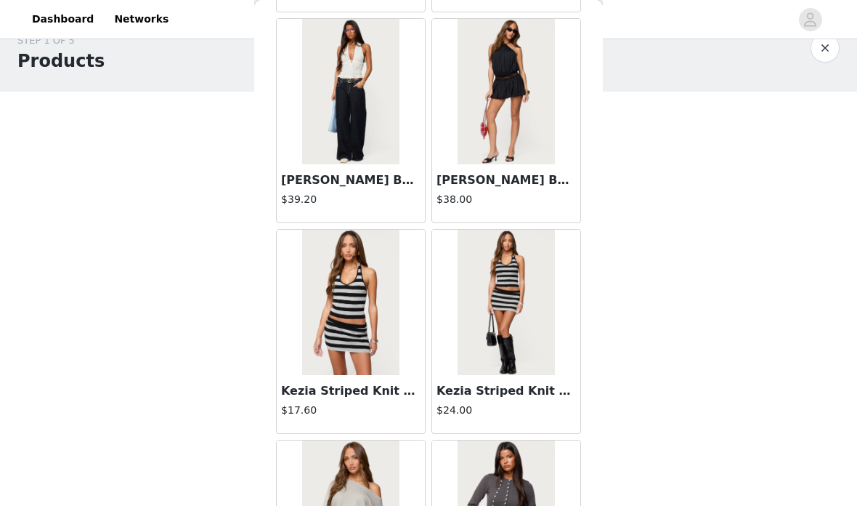
scroll to position [26194, 0]
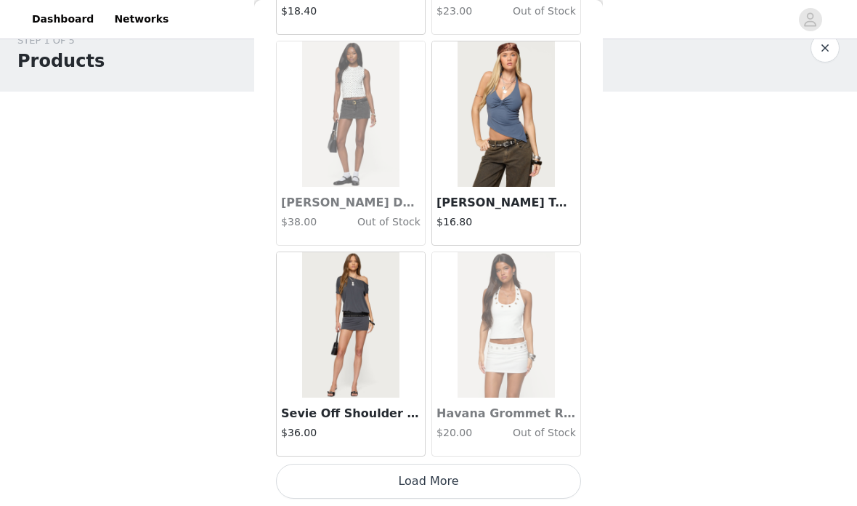
click at [522, 471] on button "Load More" at bounding box center [428, 481] width 305 height 35
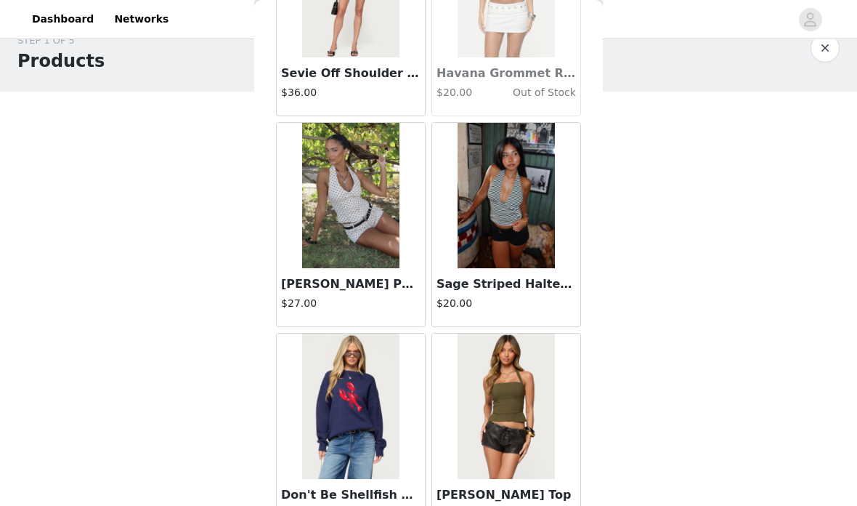
scroll to position [27362, 0]
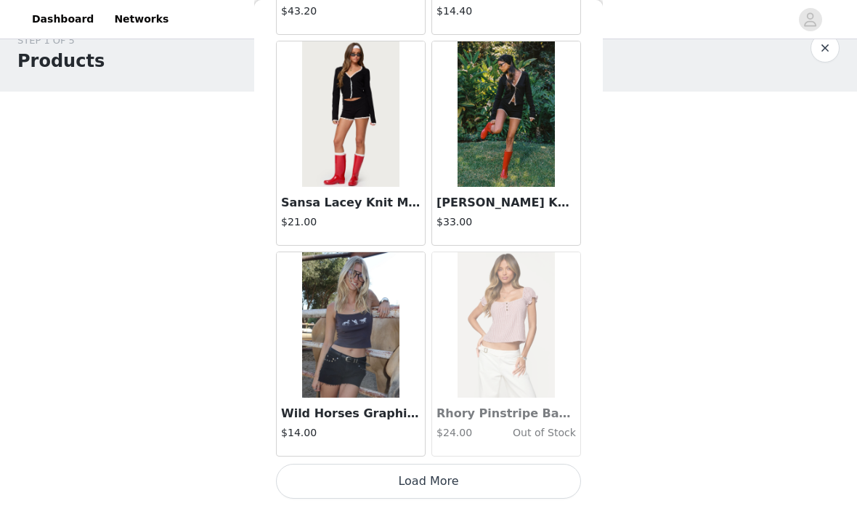
click at [514, 476] on button "Load More" at bounding box center [428, 481] width 305 height 35
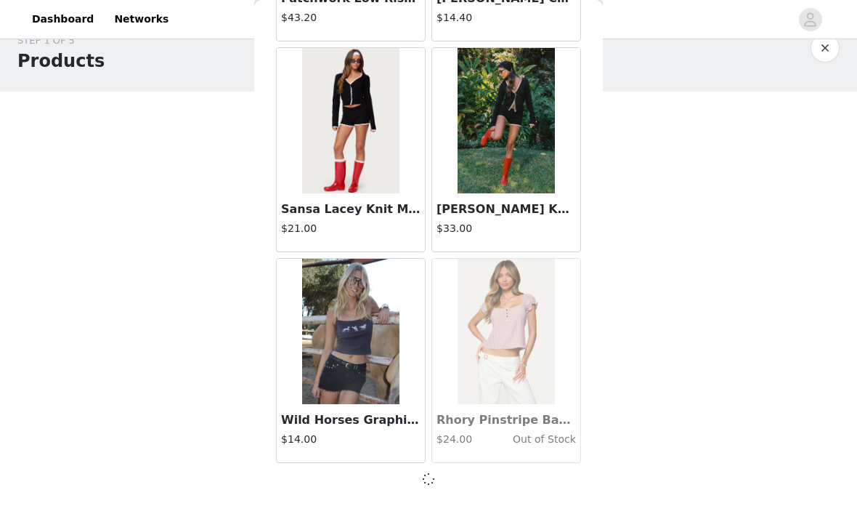
scroll to position [29103, 0]
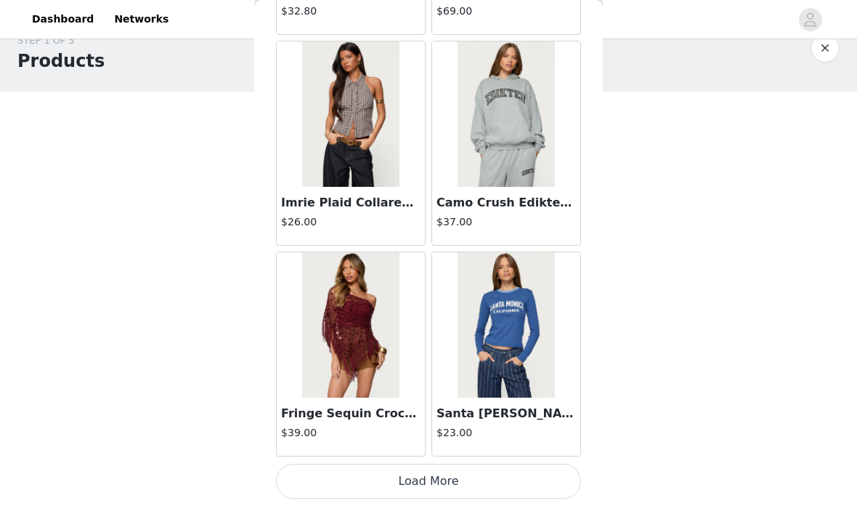
click at [513, 468] on button "Load More" at bounding box center [428, 481] width 305 height 35
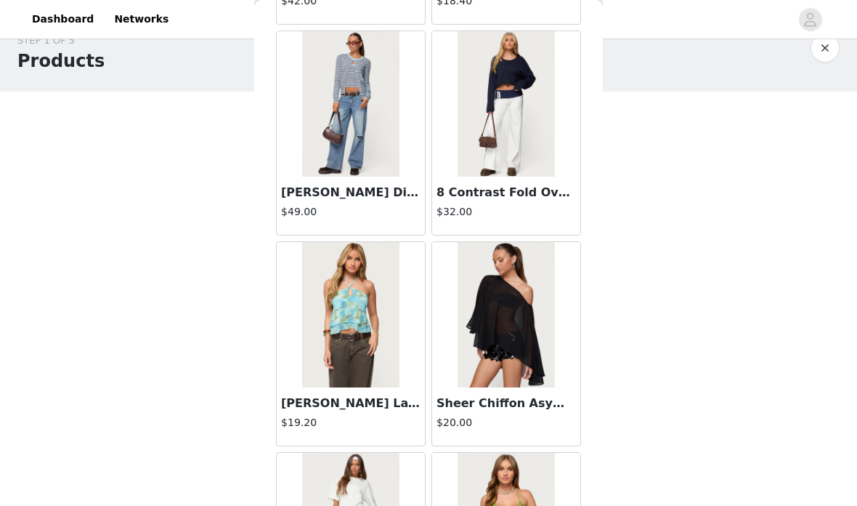
scroll to position [32492, 0]
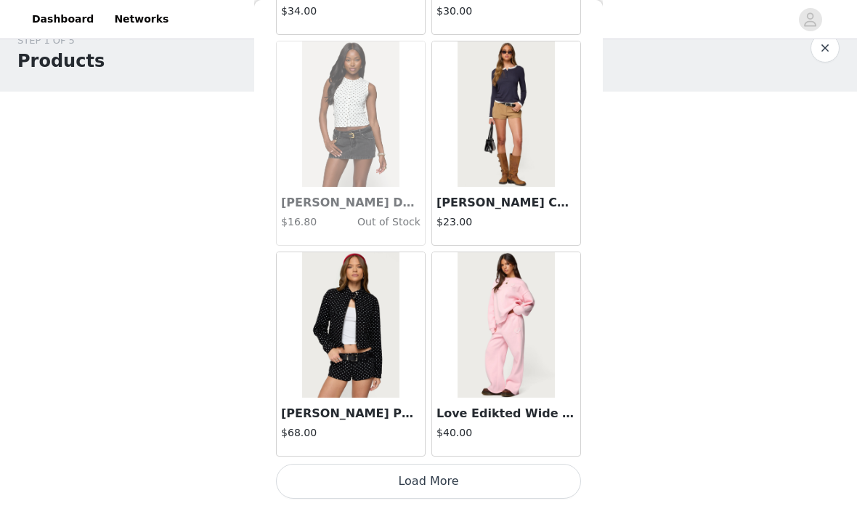
click at [513, 474] on button "Load More" at bounding box center [428, 481] width 305 height 35
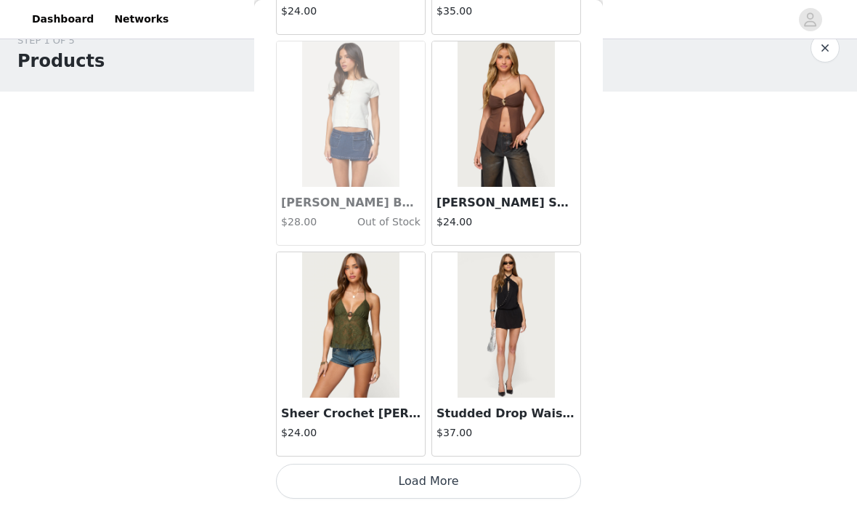
click at [501, 465] on button "Load More" at bounding box center [428, 481] width 305 height 35
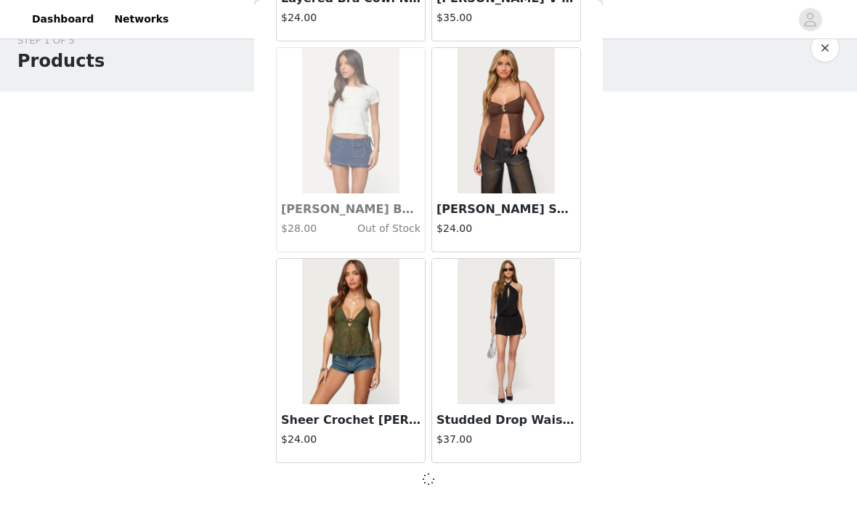
scroll to position [35424, 0]
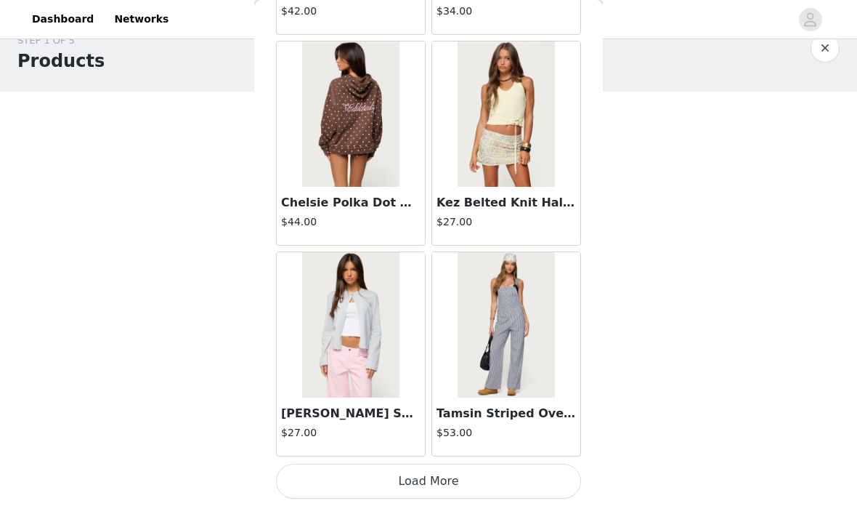
click at [507, 467] on button "Load More" at bounding box center [428, 481] width 305 height 35
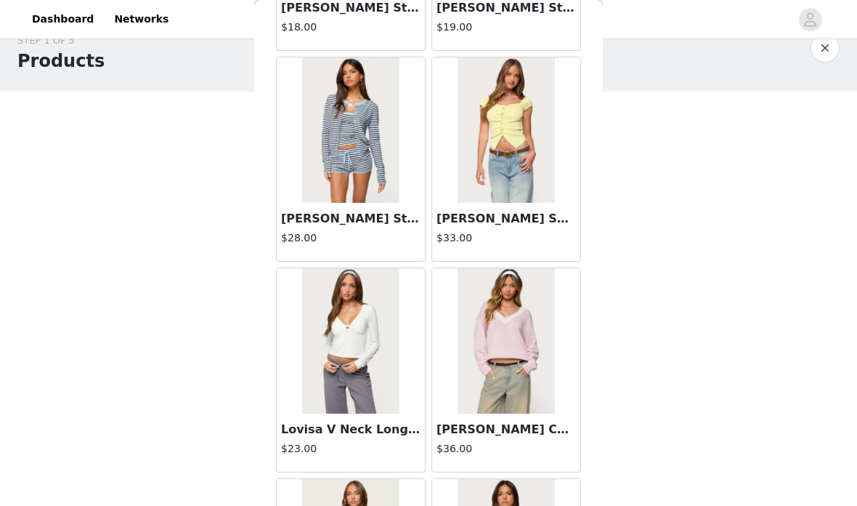
scroll to position [38576, 0]
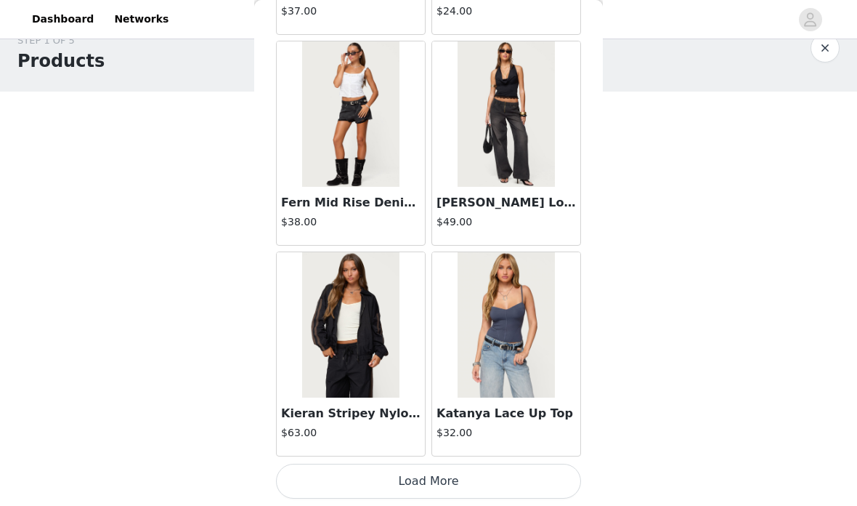
click at [498, 478] on button "Load More" at bounding box center [428, 481] width 305 height 35
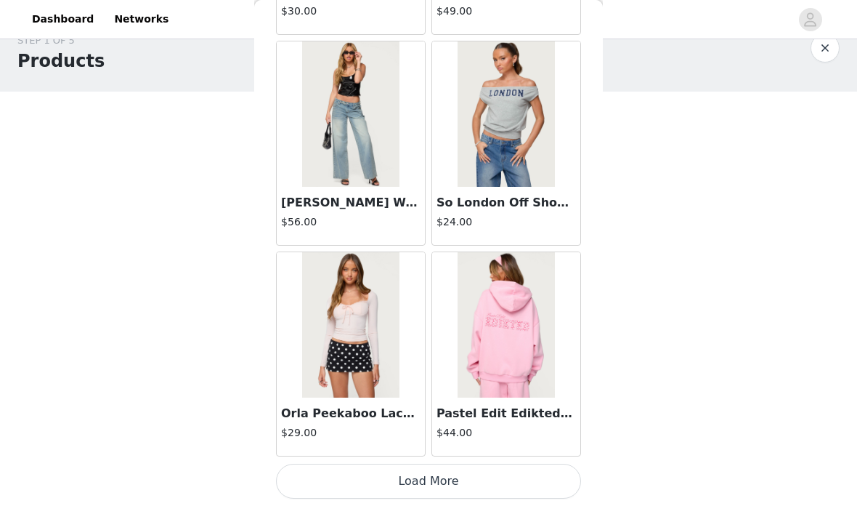
click at [500, 477] on button "Load More" at bounding box center [428, 481] width 305 height 35
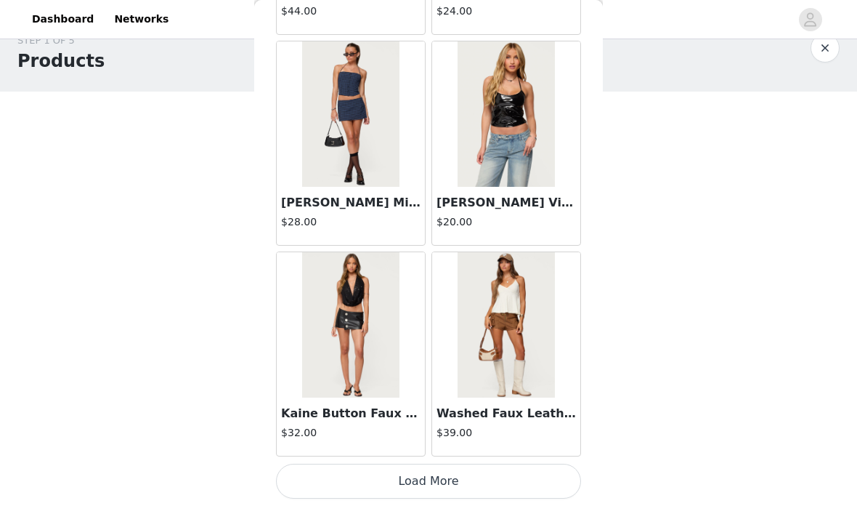
scroll to position [43859, 0]
click at [507, 476] on button "Load More" at bounding box center [428, 481] width 305 height 35
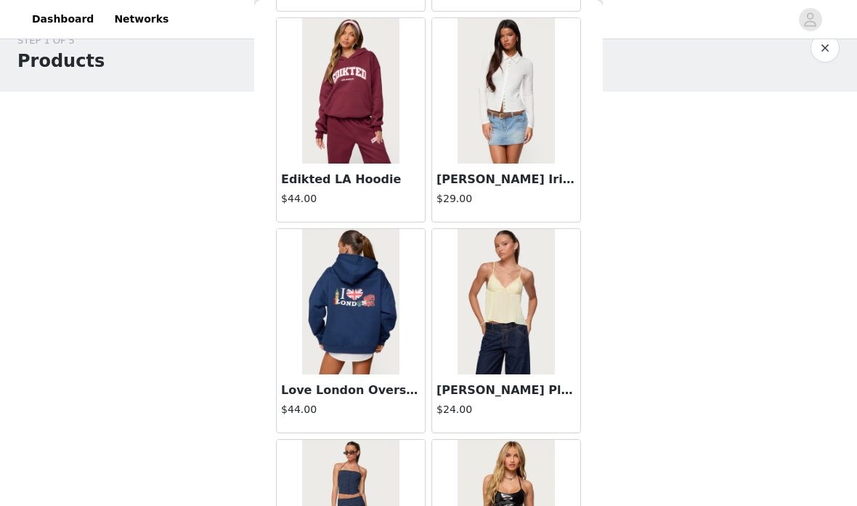
scroll to position [43461, 0]
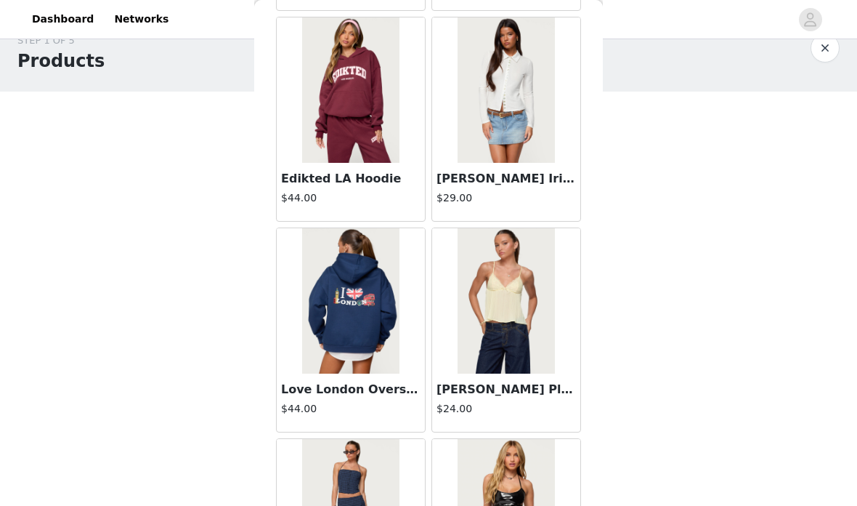
click at [522, 264] on img at bounding box center [506, 300] width 97 height 145
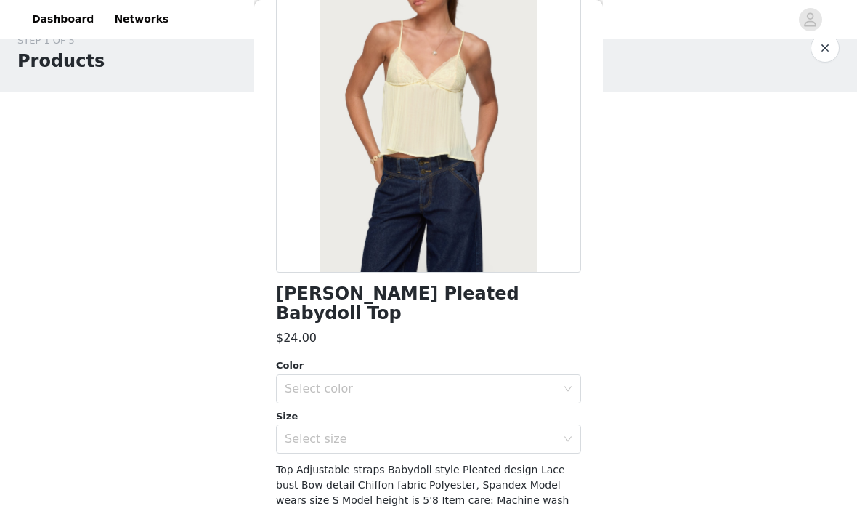
scroll to position [134, 0]
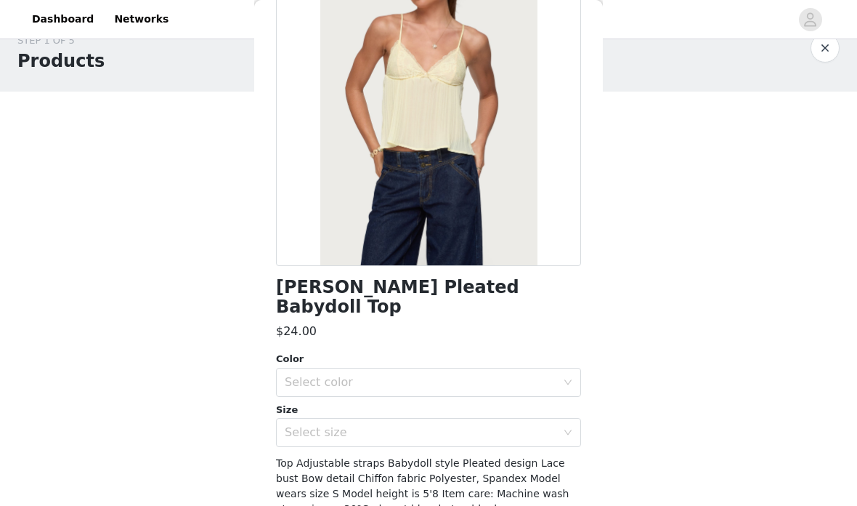
click at [509, 375] on div "Select color" at bounding box center [421, 382] width 272 height 15
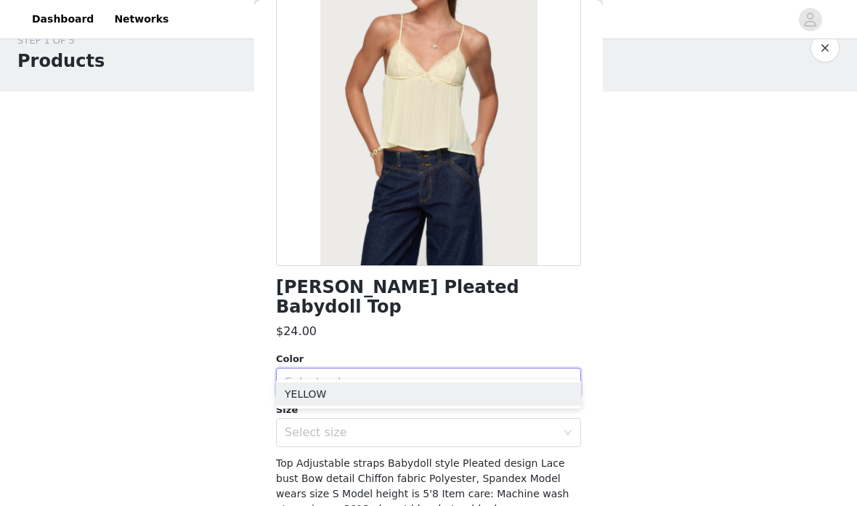
click at [476, 389] on li "YELLOW" at bounding box center [428, 393] width 305 height 23
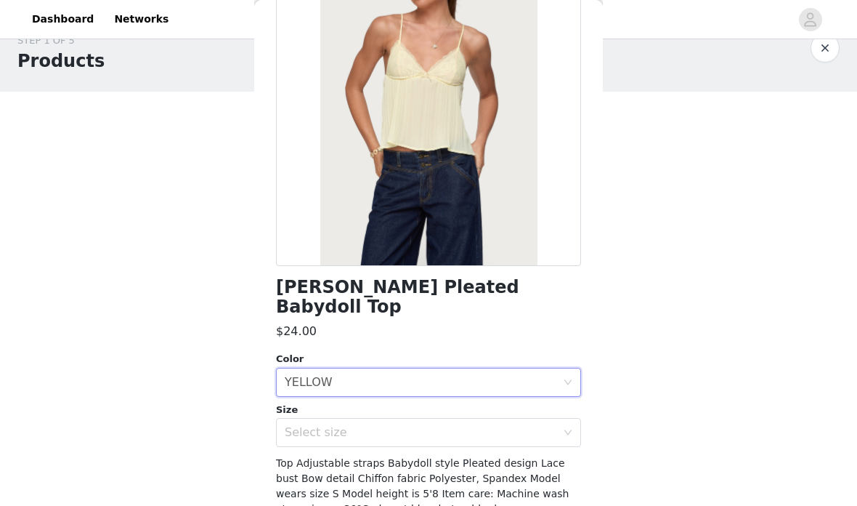
click at [482, 425] on div "Select size" at bounding box center [421, 432] width 272 height 15
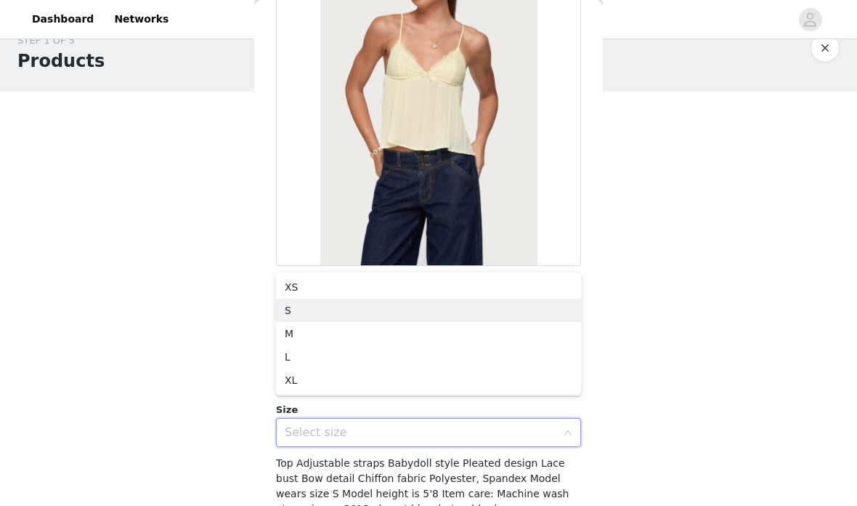
click at [400, 320] on li "S" at bounding box center [428, 310] width 305 height 23
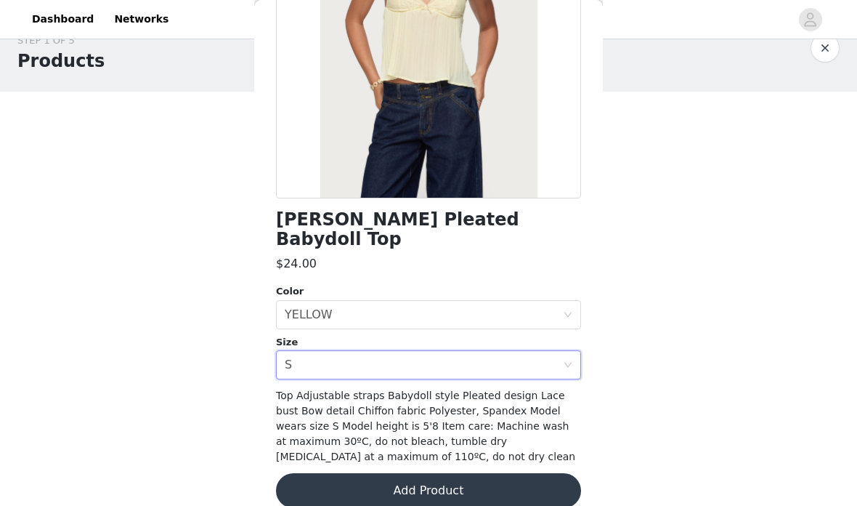
click at [460, 473] on button "Add Product" at bounding box center [428, 490] width 305 height 35
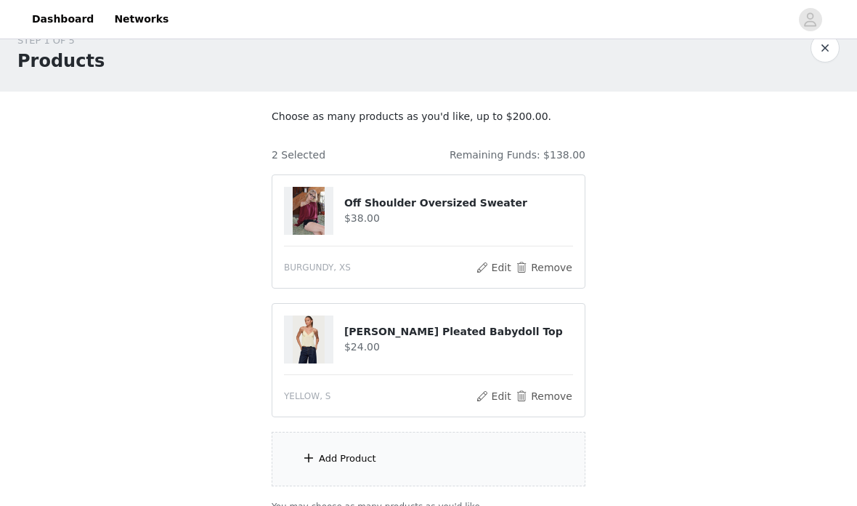
click at [407, 448] on div "Add Product" at bounding box center [429, 459] width 314 height 54
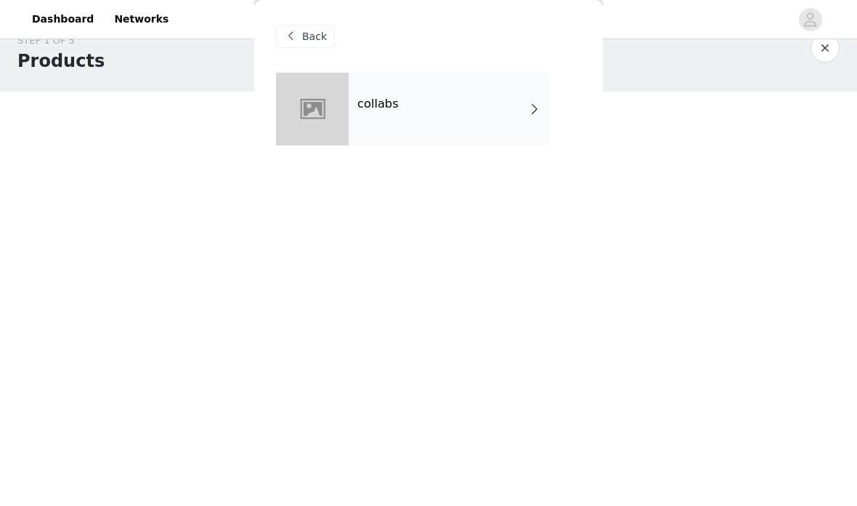
click at [510, 118] on div "collabs" at bounding box center [450, 109] width 202 height 73
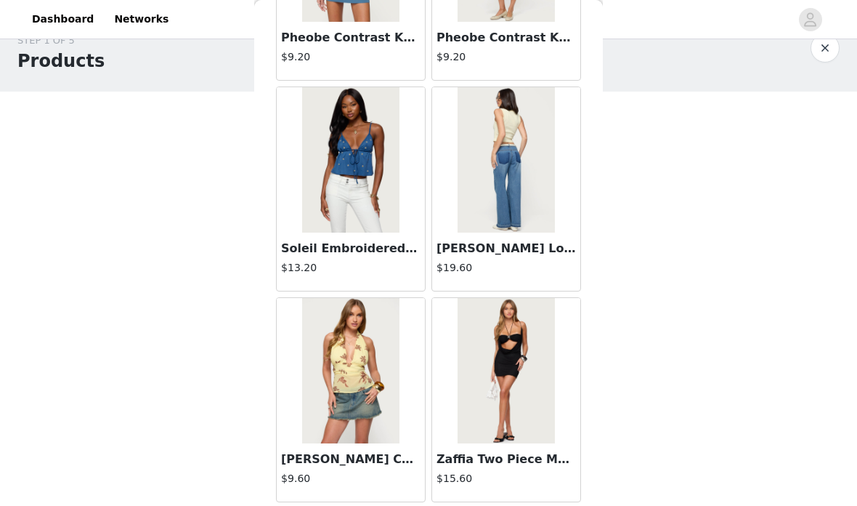
scroll to position [1051, 0]
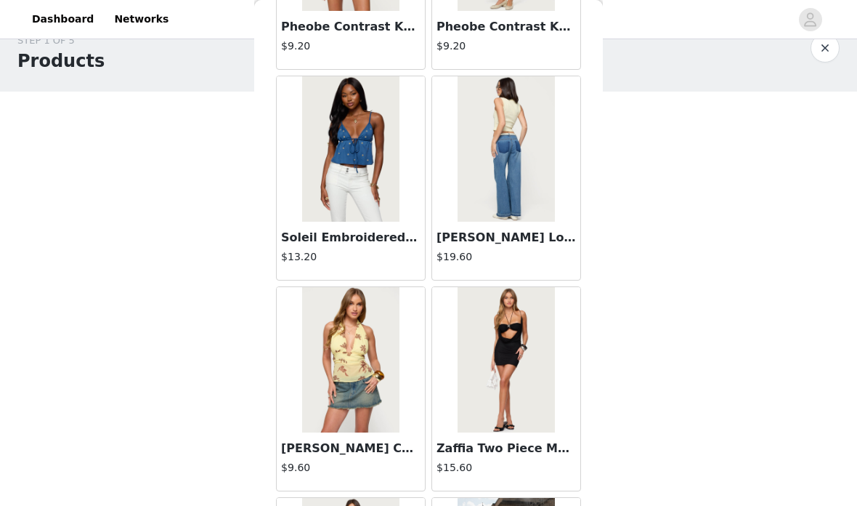
click at [533, 166] on img at bounding box center [506, 148] width 97 height 145
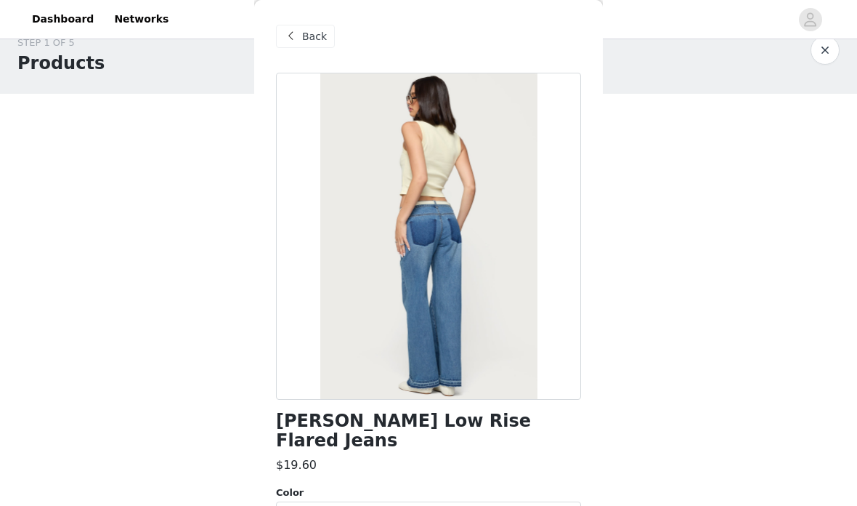
scroll to position [0, 0]
click at [315, 36] on span "Back" at bounding box center [314, 36] width 25 height 15
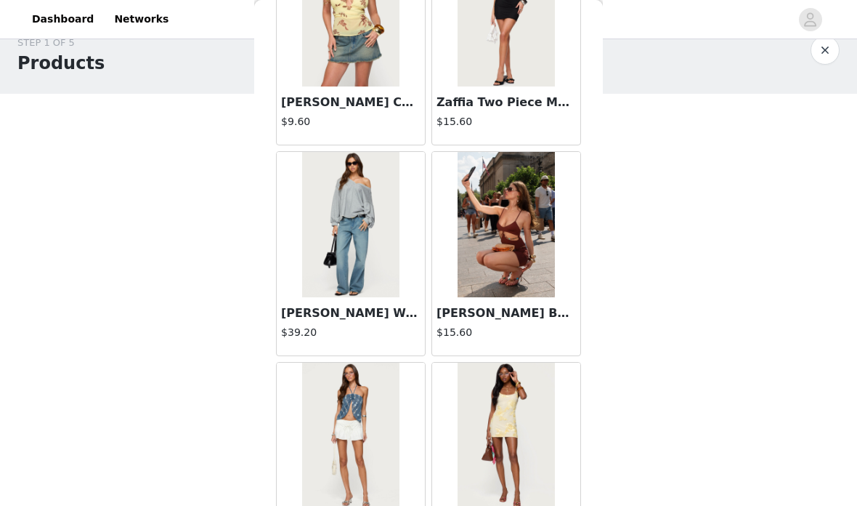
scroll to position [1399, 0]
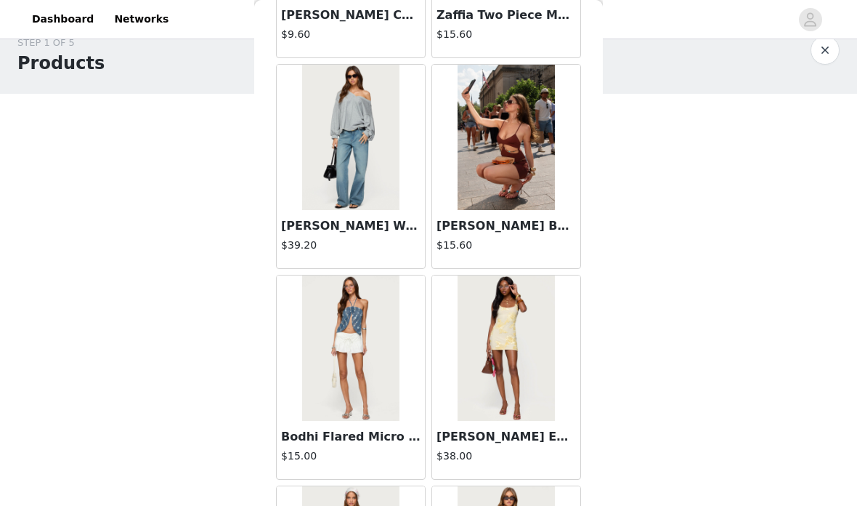
click at [389, 177] on img at bounding box center [350, 137] width 97 height 145
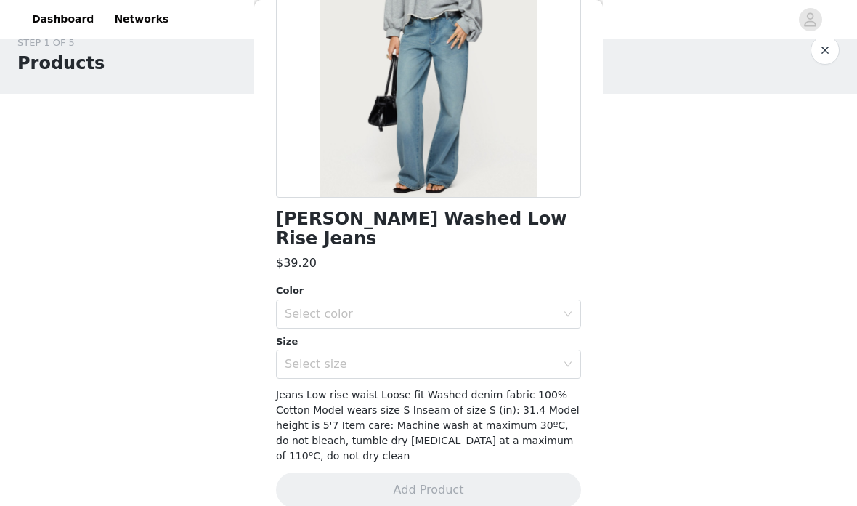
scroll to position [201, 0]
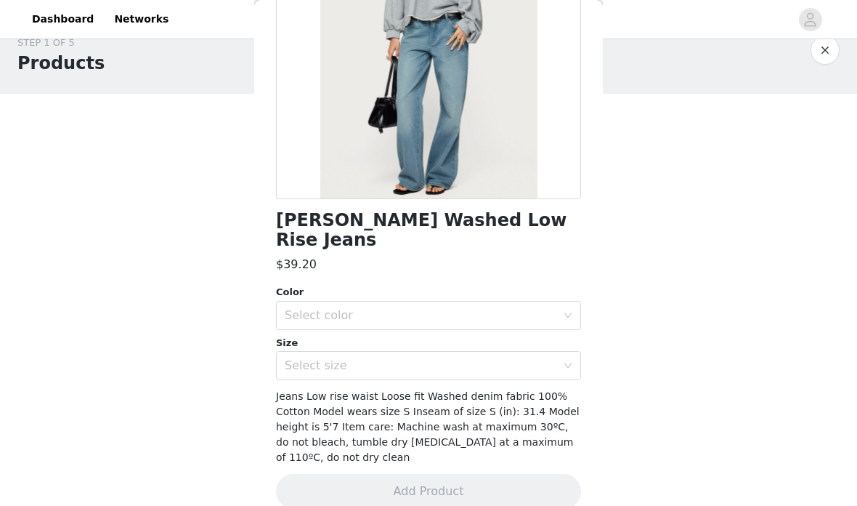
click at [555, 308] on div "Select color" at bounding box center [421, 315] width 272 height 15
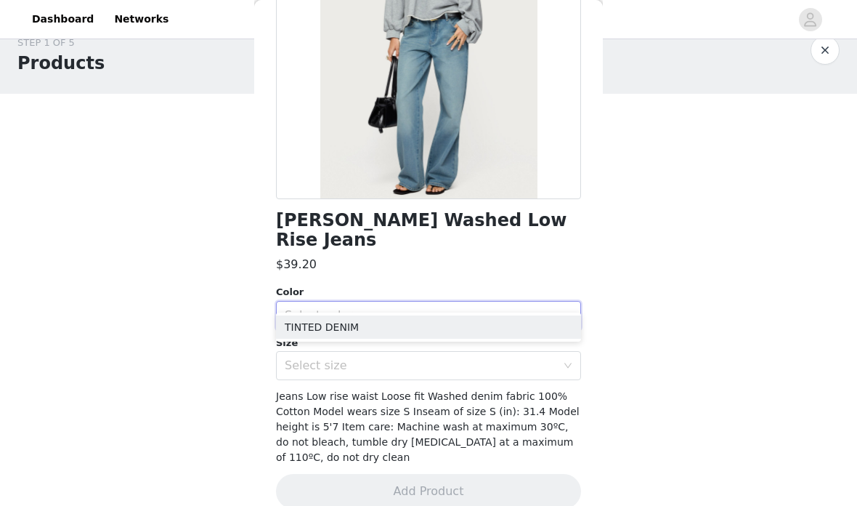
click at [524, 326] on li "TINTED DENIM" at bounding box center [428, 326] width 305 height 23
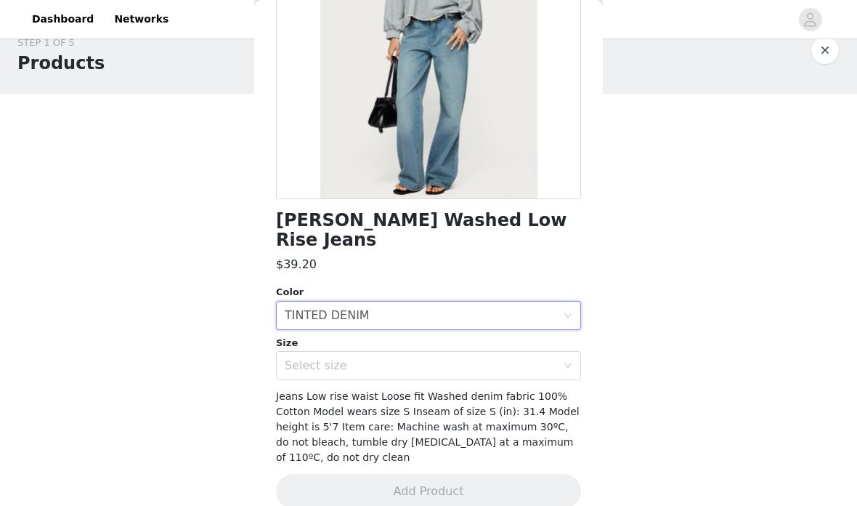
click at [527, 358] on div "Select size" at bounding box center [421, 365] width 272 height 15
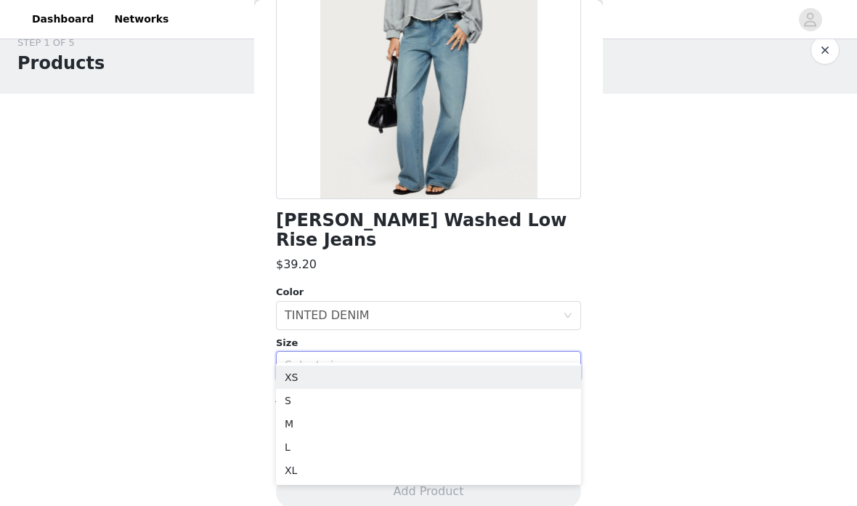
click at [530, 358] on div "Select size" at bounding box center [421, 365] width 272 height 15
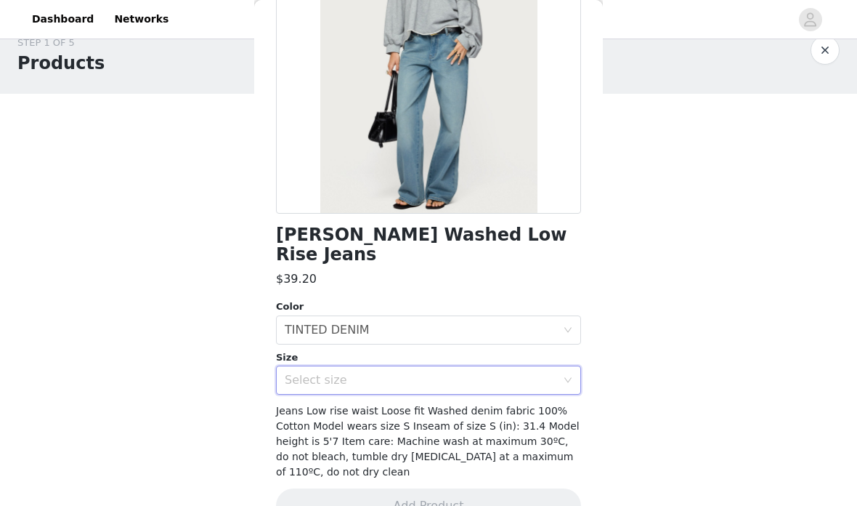
scroll to position [188, 0]
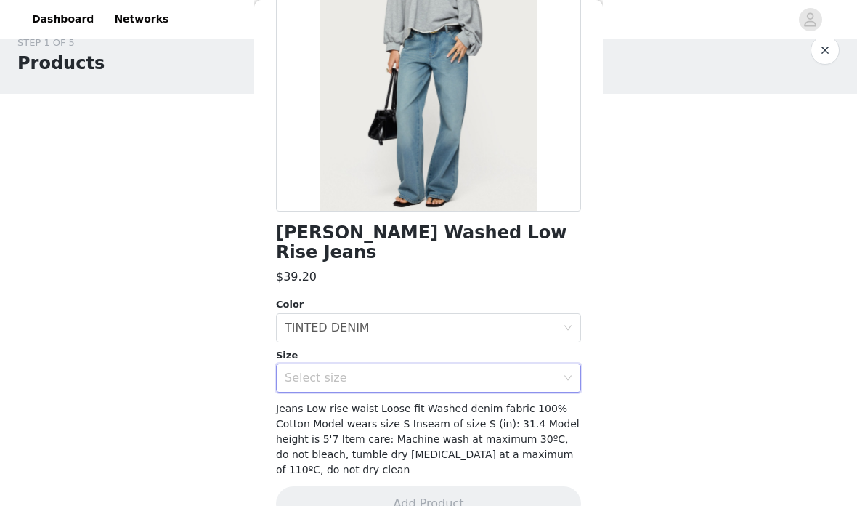
click at [533, 371] on div "Select size" at bounding box center [421, 378] width 272 height 15
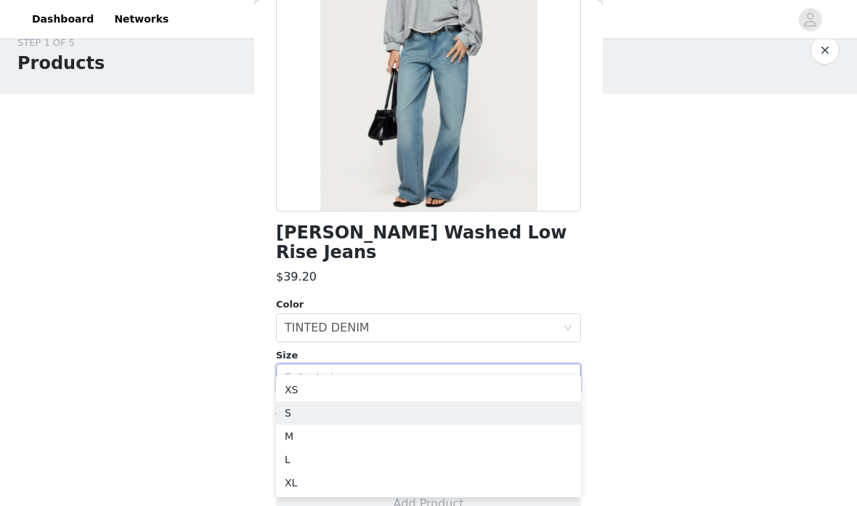
click at [414, 410] on li "S" at bounding box center [428, 412] width 305 height 23
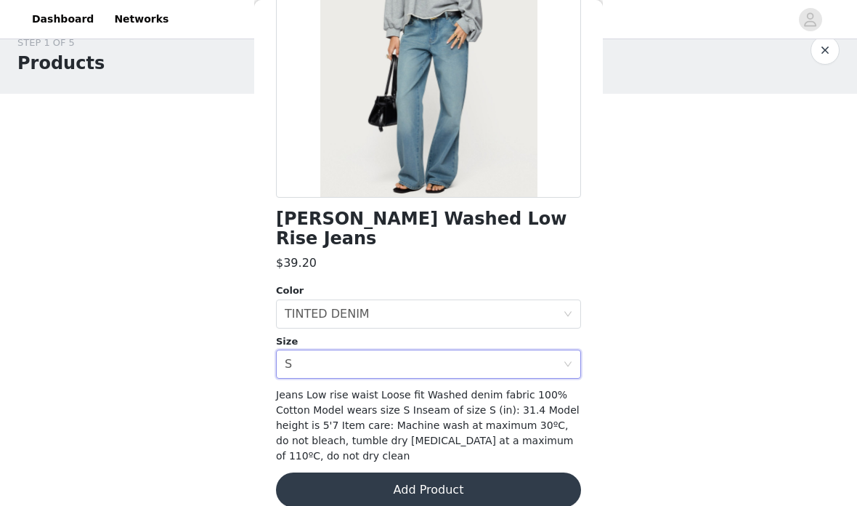
scroll to position [201, 0]
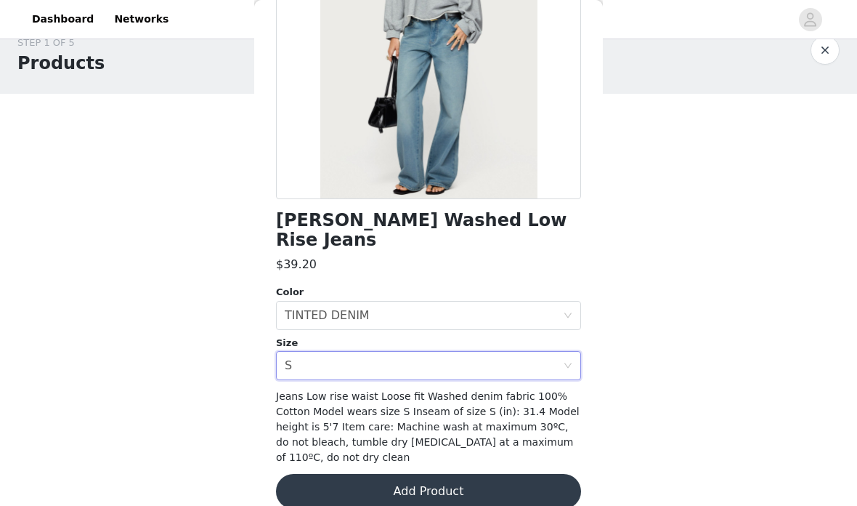
click at [513, 474] on button "Add Product" at bounding box center [428, 491] width 305 height 35
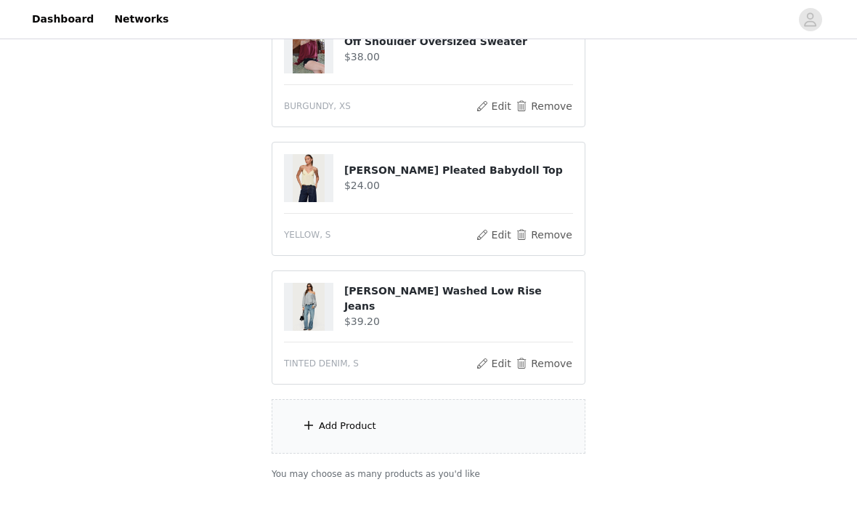
scroll to position [191, 0]
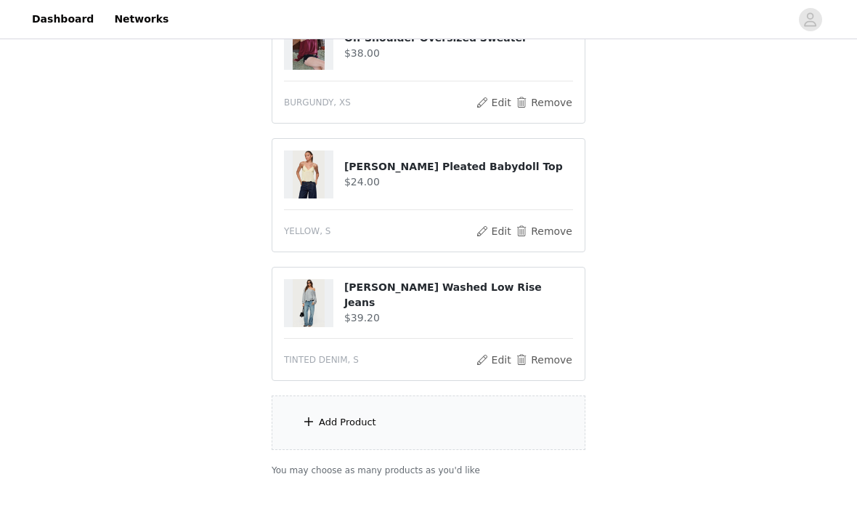
click at [427, 414] on div "Add Product" at bounding box center [429, 422] width 314 height 54
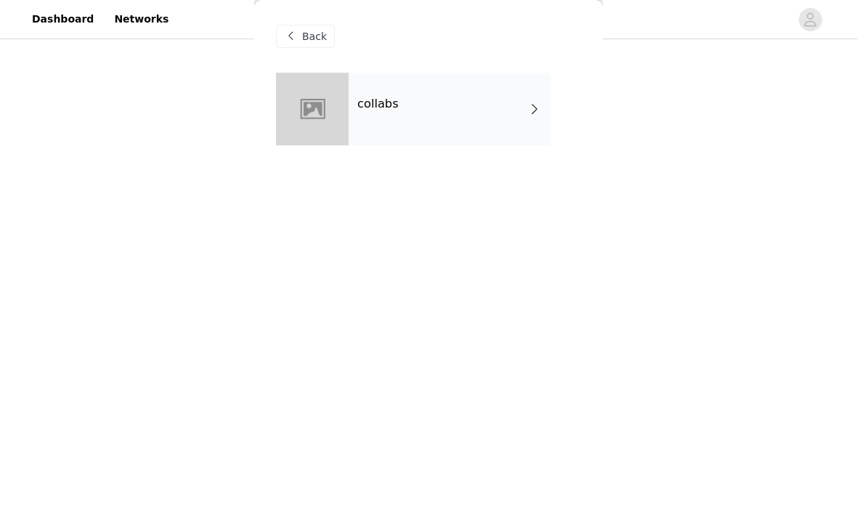
click at [446, 102] on div "collabs" at bounding box center [450, 109] width 202 height 73
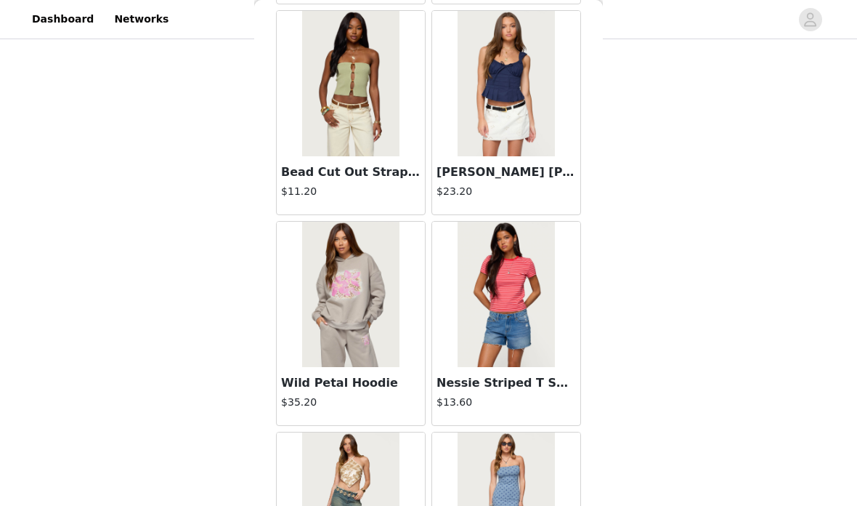
scroll to position [3443, 0]
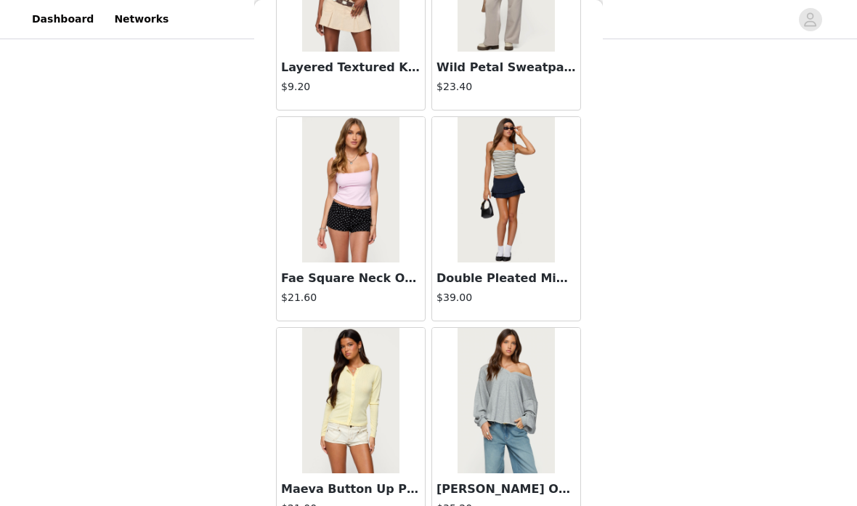
scroll to position [5862, 0]
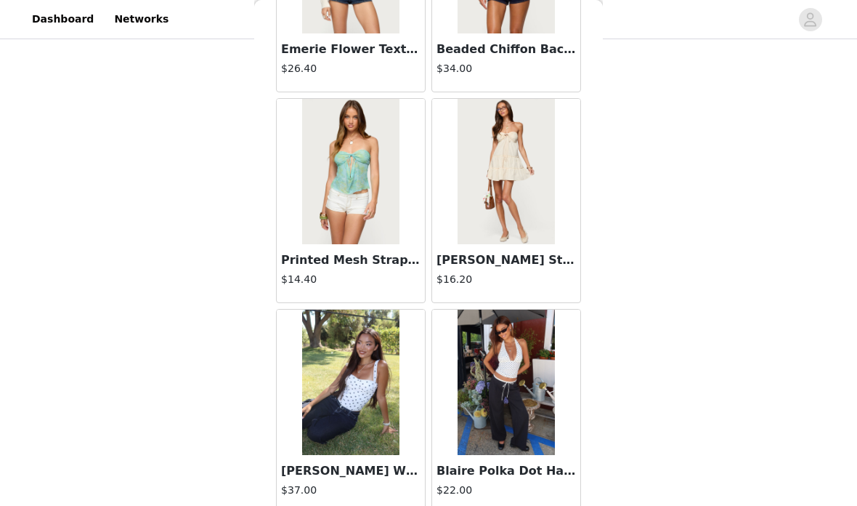
scroll to position [7981, 0]
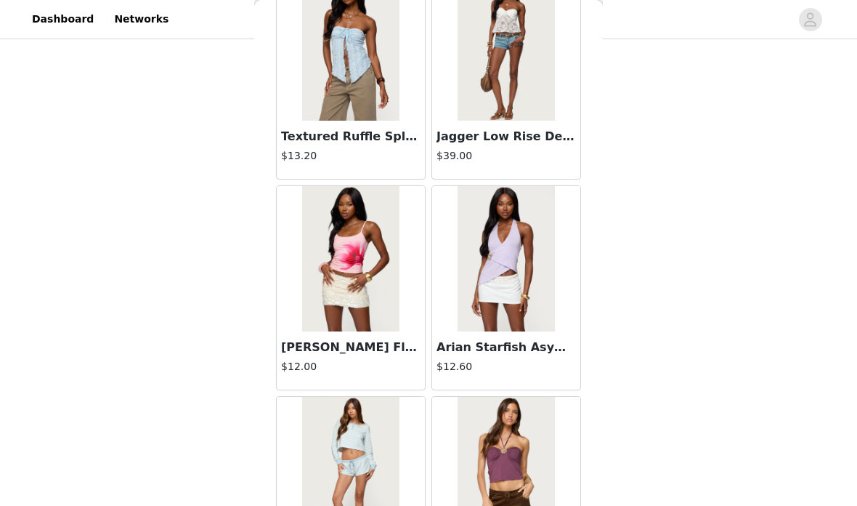
scroll to position [9584, 0]
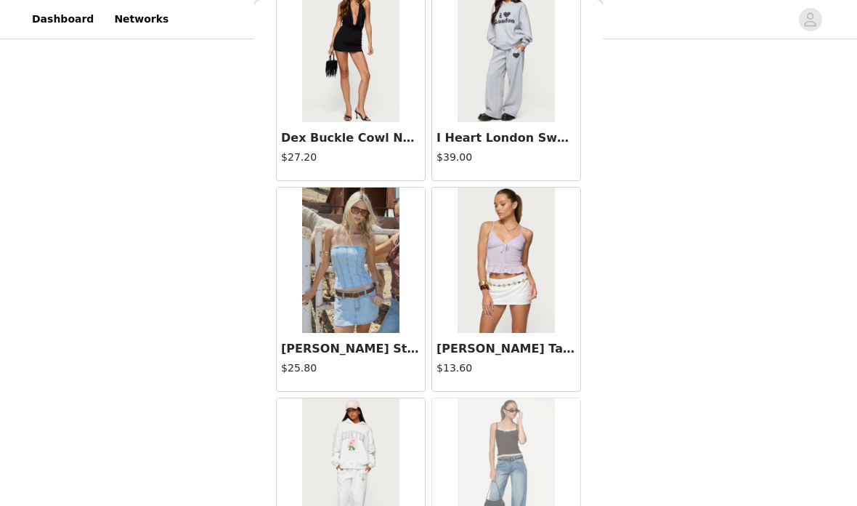
scroll to position [11878, 0]
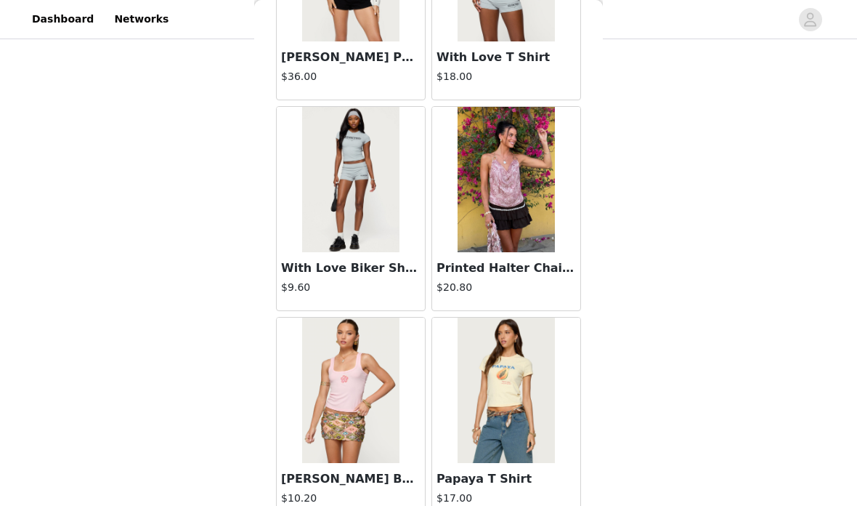
scroll to position [14085, 0]
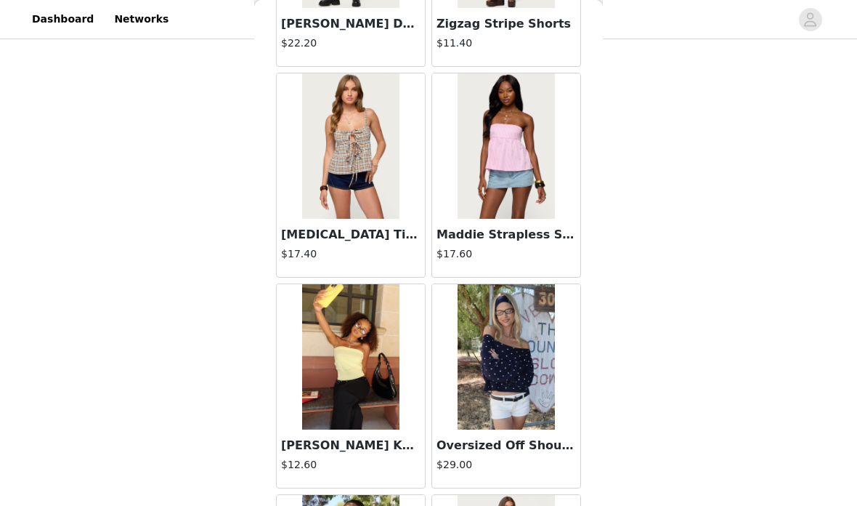
scroll to position [14768, 0]
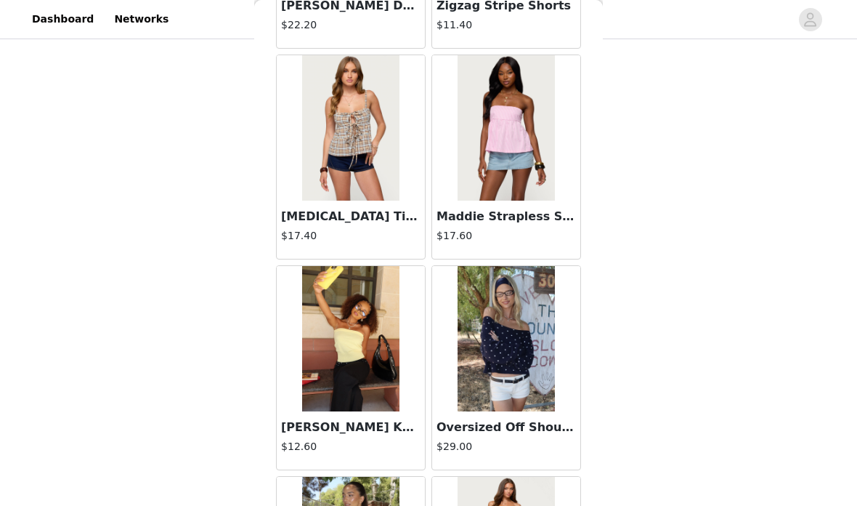
click at [526, 173] on img at bounding box center [506, 127] width 97 height 145
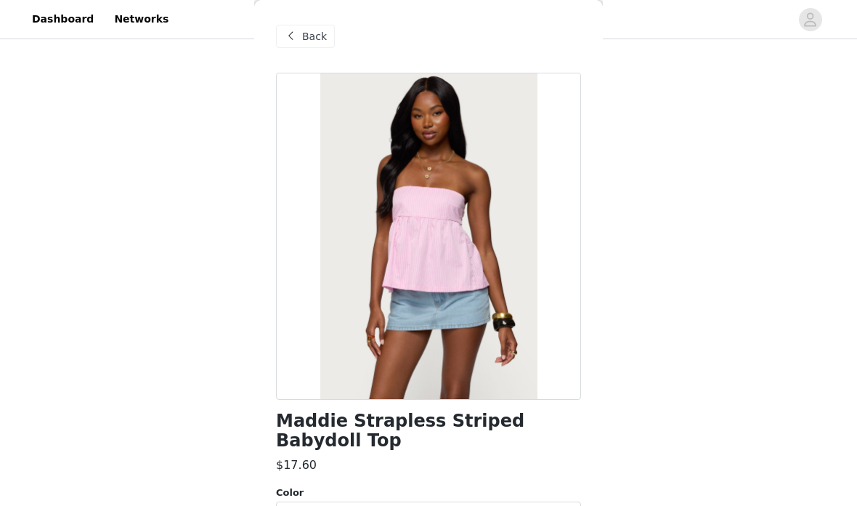
scroll to position [225, 0]
click at [436, 505] on div "Select color" at bounding box center [421, 516] width 272 height 15
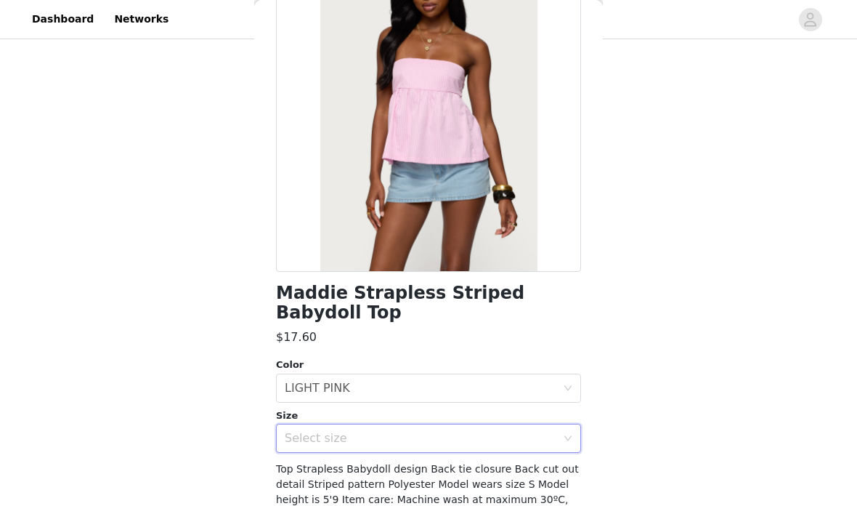
scroll to position [127, 0]
click at [524, 432] on div "Select size" at bounding box center [421, 439] width 272 height 15
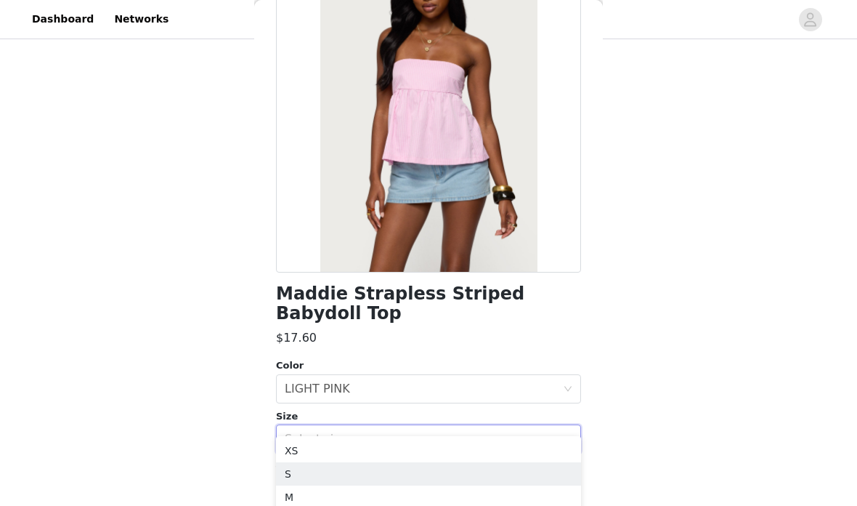
click at [464, 471] on li "S" at bounding box center [428, 473] width 305 height 23
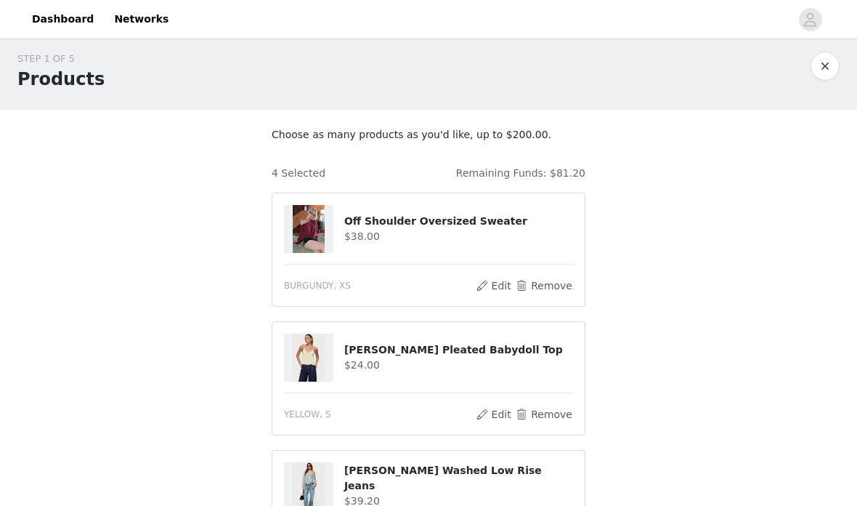
scroll to position [0, 0]
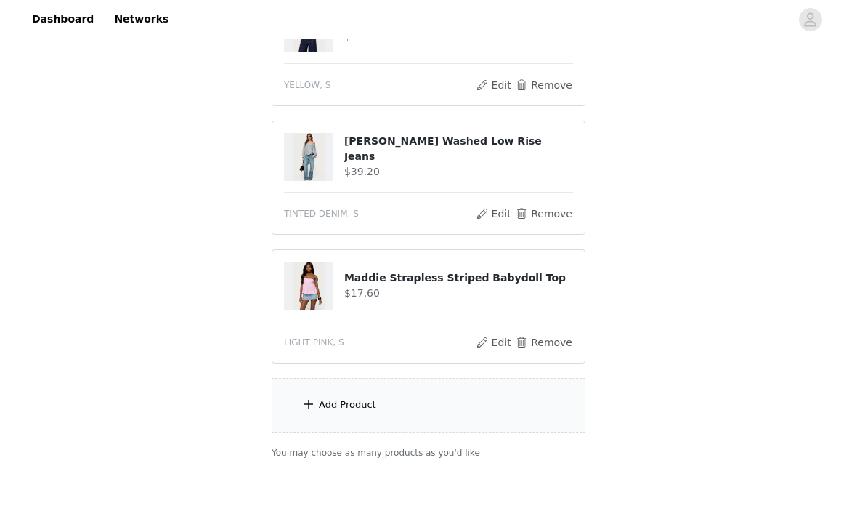
click at [485, 391] on div "Add Product" at bounding box center [429, 406] width 314 height 54
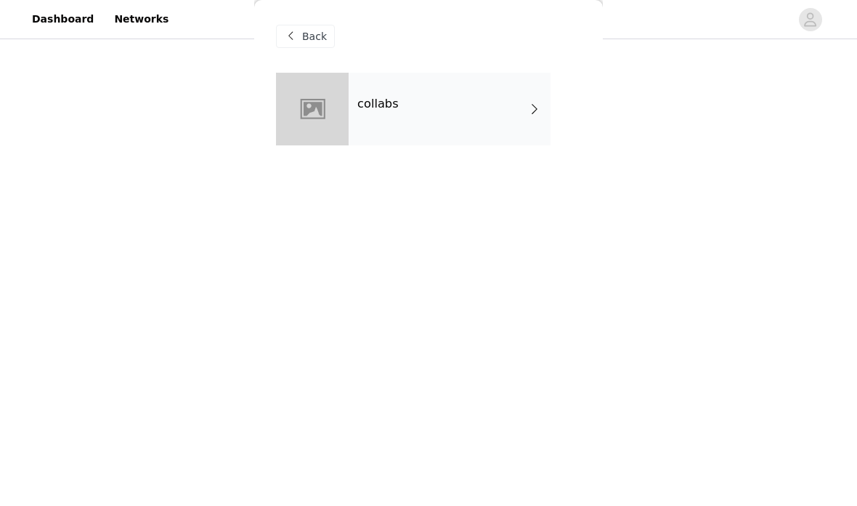
click at [469, 102] on div "collabs" at bounding box center [450, 109] width 202 height 73
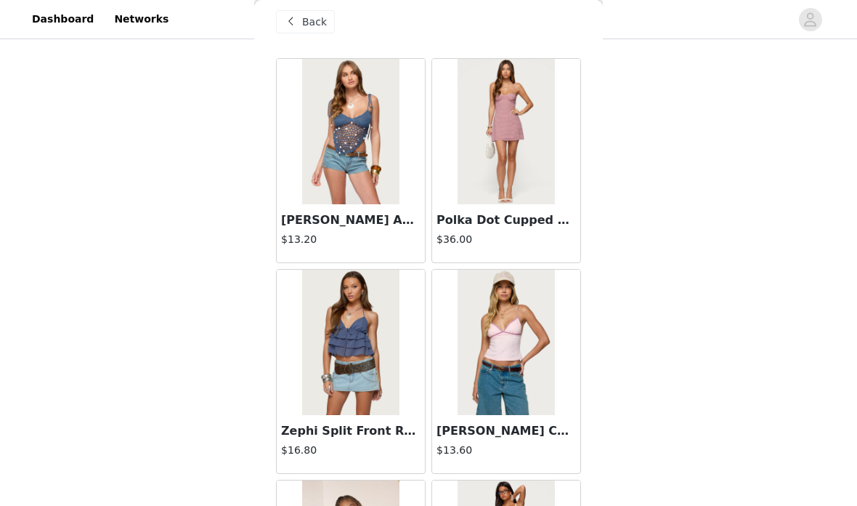
scroll to position [9, 0]
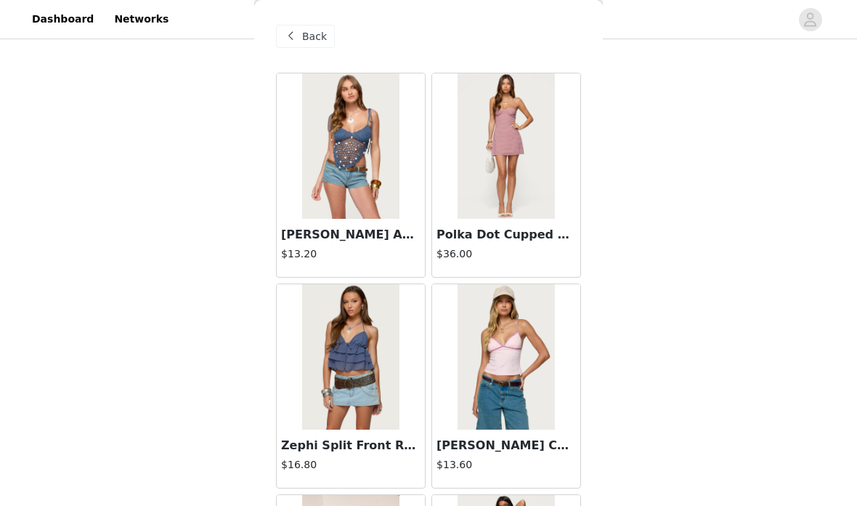
scroll to position [0, 0]
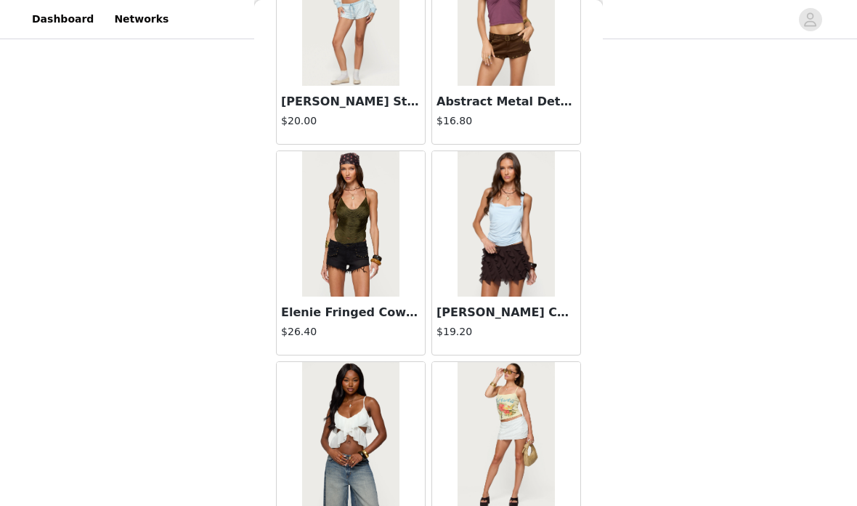
scroll to position [10039, 0]
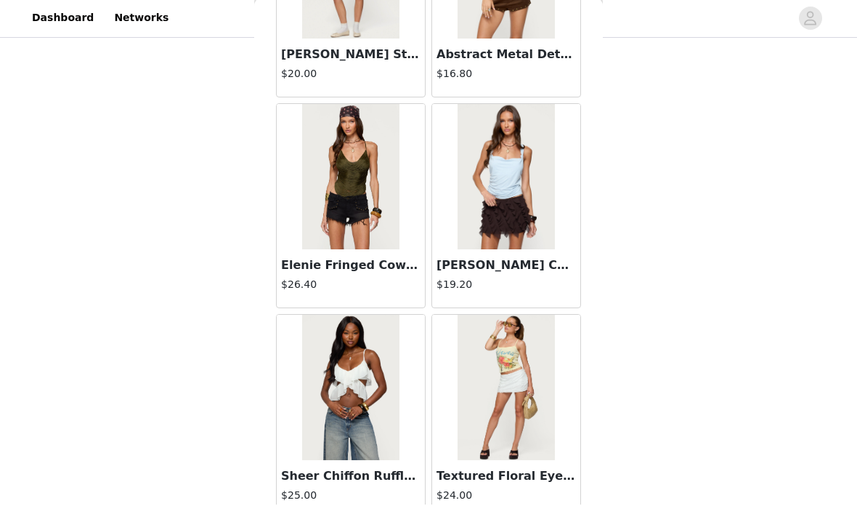
scroll to position [354, 0]
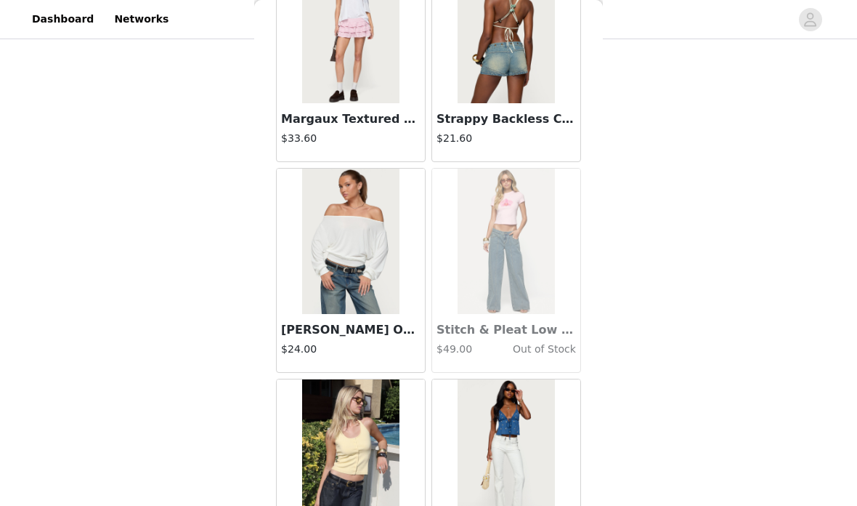
scroll to position [17823, 0]
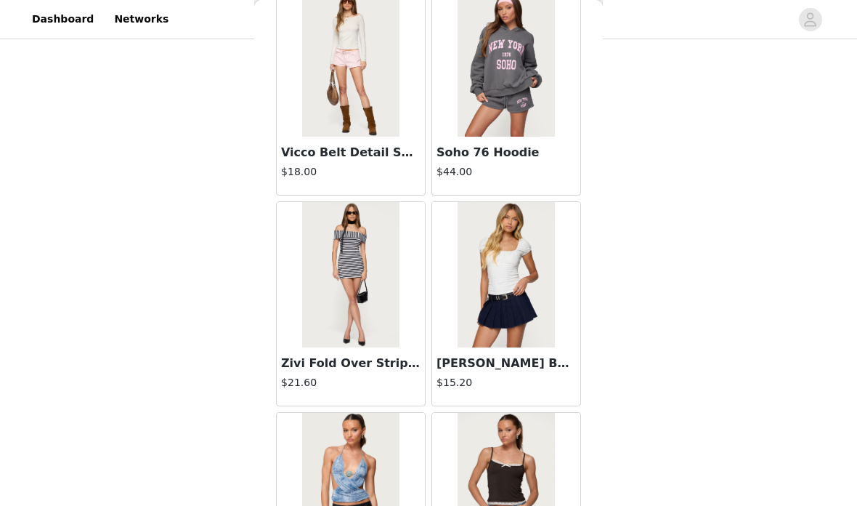
scroll to position [20325, 0]
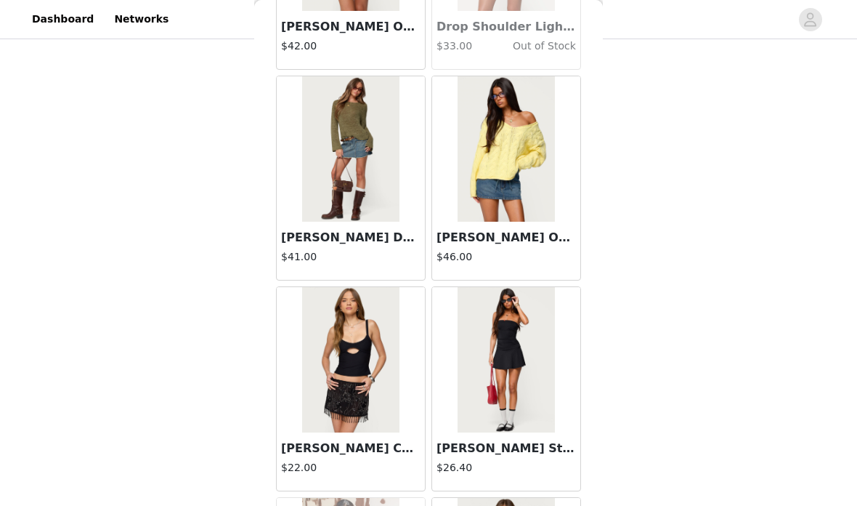
scroll to position [412, 0]
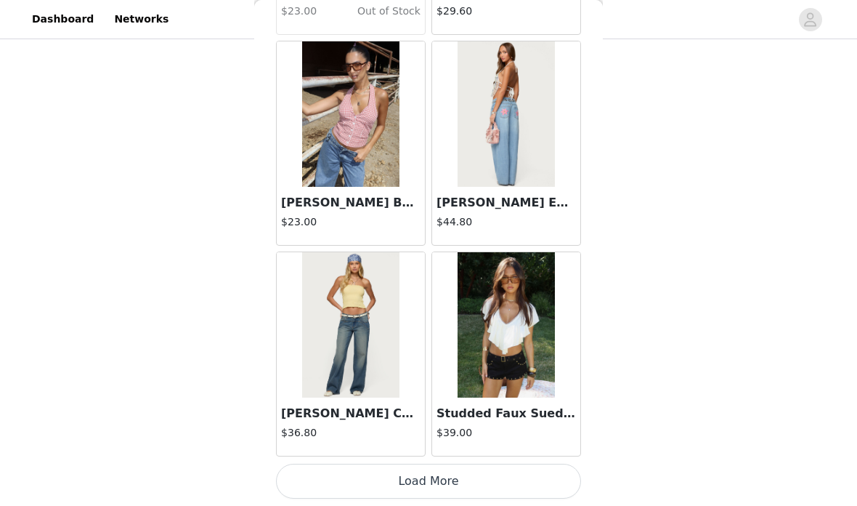
click at [515, 479] on button "Load More" at bounding box center [428, 481] width 305 height 35
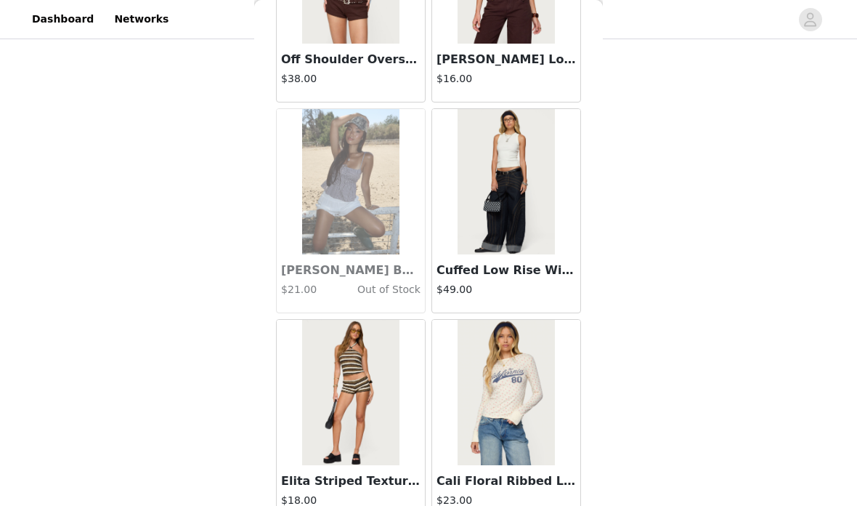
scroll to position [23591, 0]
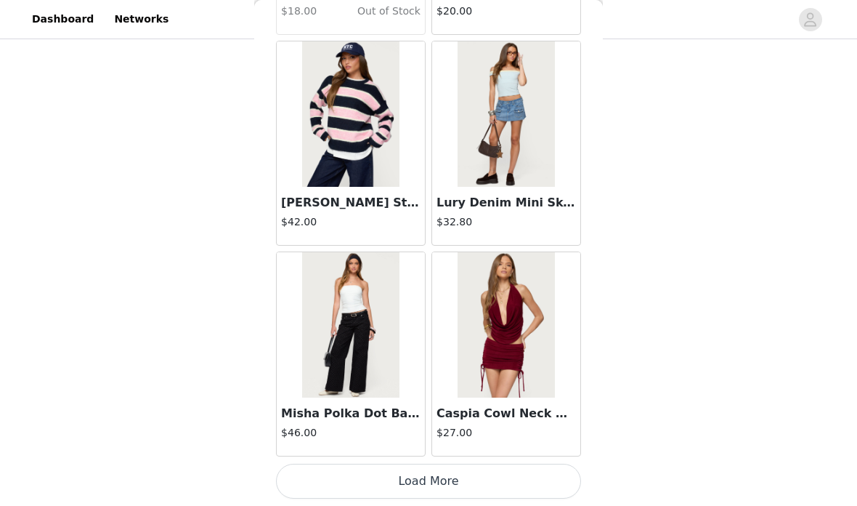
click at [522, 477] on button "Load More" at bounding box center [428, 481] width 305 height 35
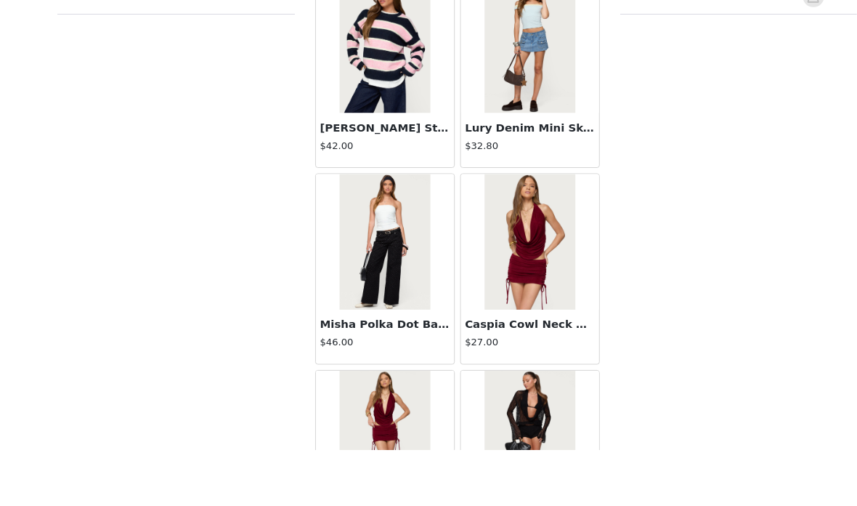
scroll to position [325, 0]
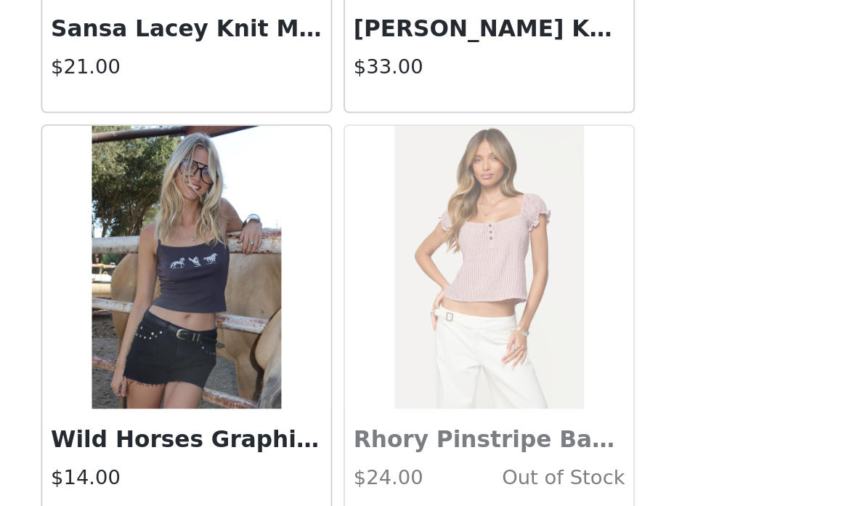
scroll to position [412, 0]
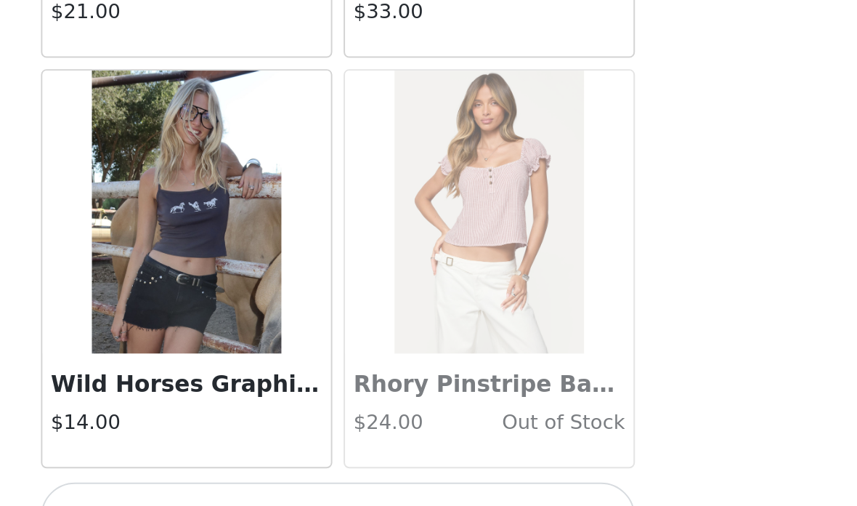
click at [276, 464] on button "Load More" at bounding box center [428, 481] width 305 height 35
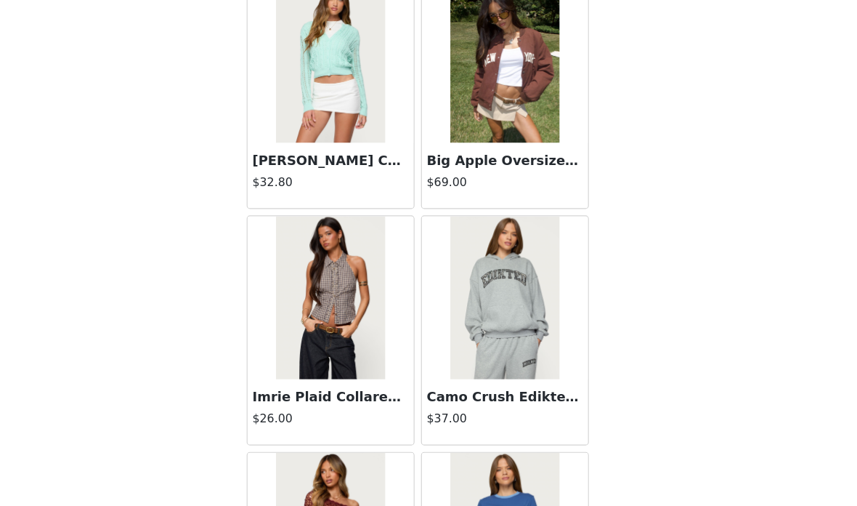
scroll to position [31157, 0]
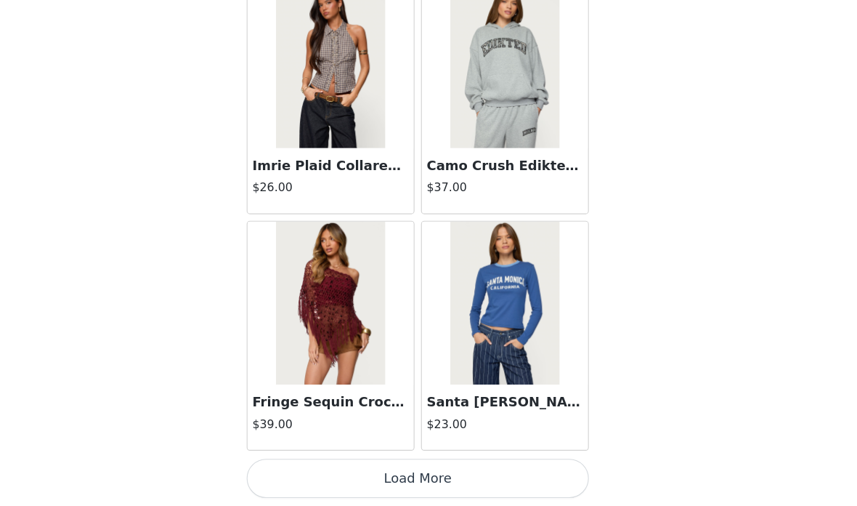
click at [440, 464] on button "Load More" at bounding box center [428, 481] width 305 height 35
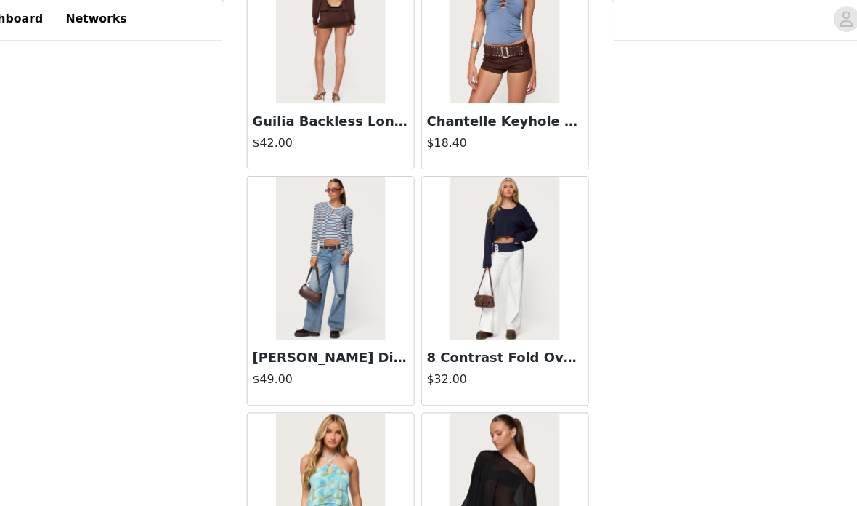
scroll to position [32364, 0]
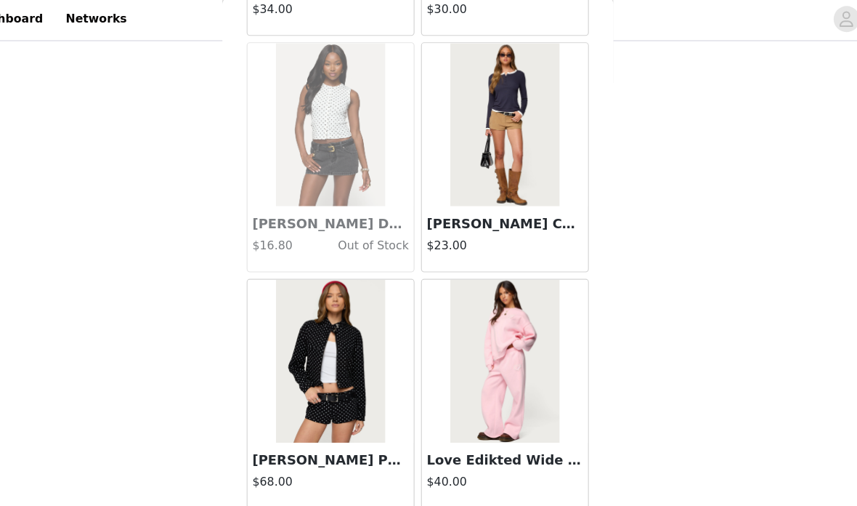
click at [466, 473] on button "Load More" at bounding box center [428, 481] width 305 height 35
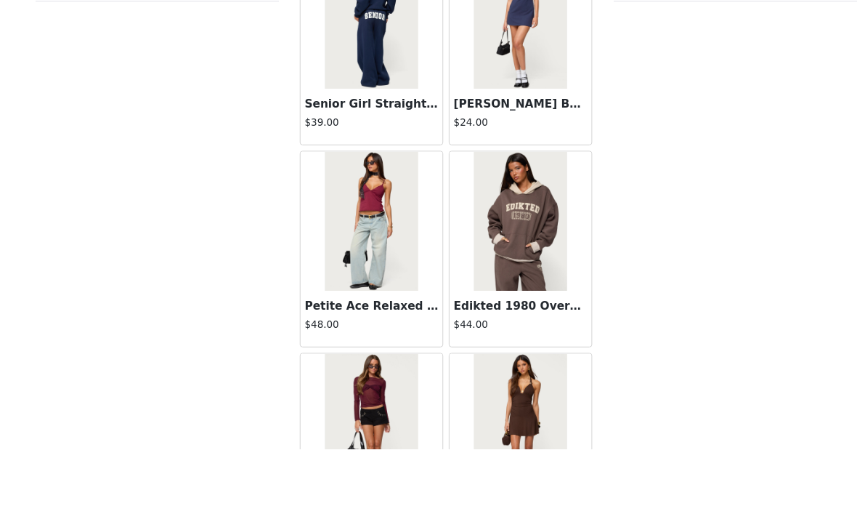
scroll to position [411, 0]
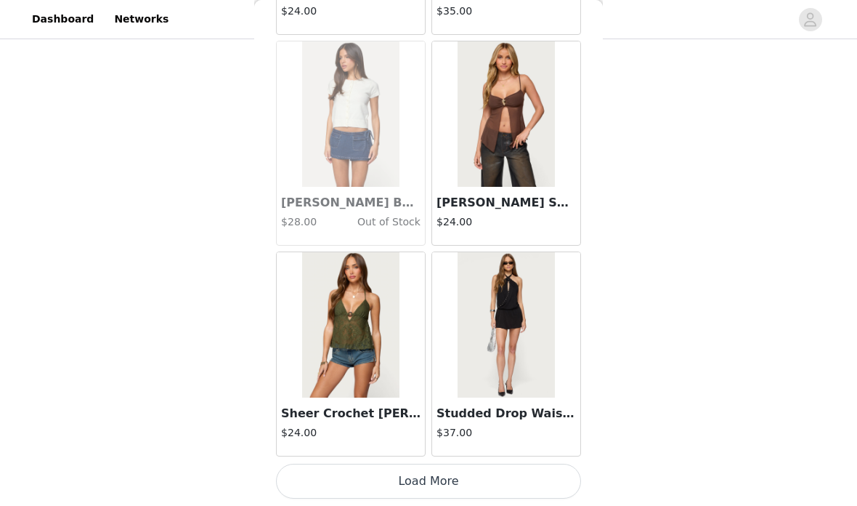
click at [522, 473] on button "Load More" at bounding box center [428, 481] width 305 height 35
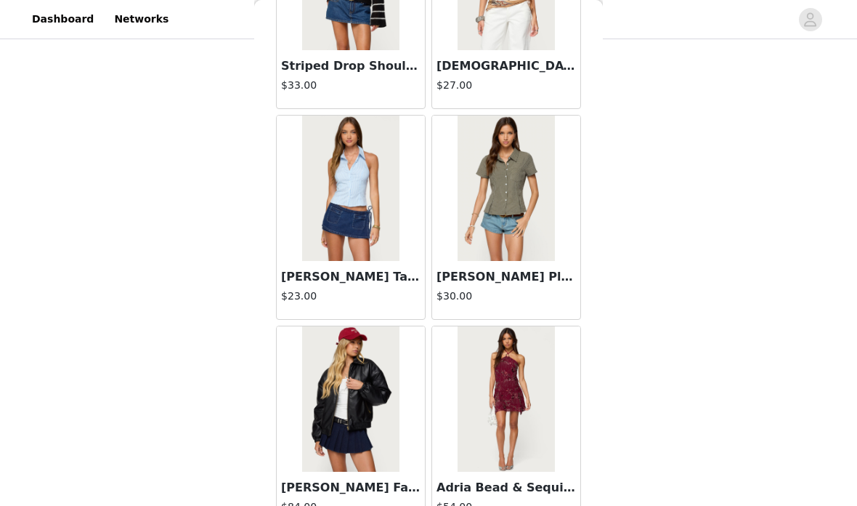
scroll to position [35994, 0]
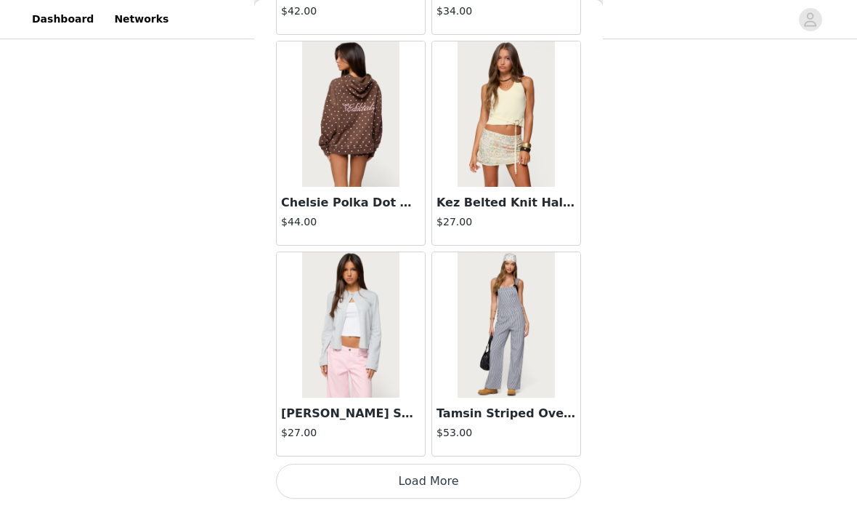
click at [522, 488] on button "Load More" at bounding box center [428, 481] width 305 height 35
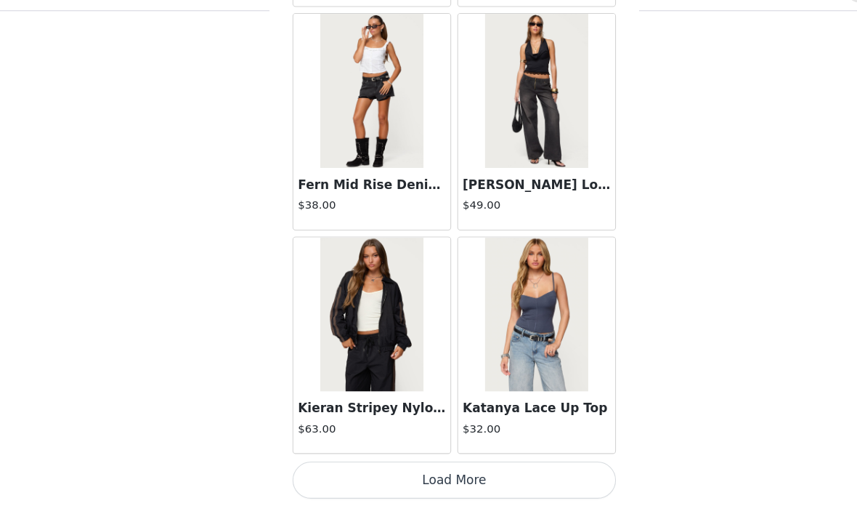
scroll to position [39618, 0]
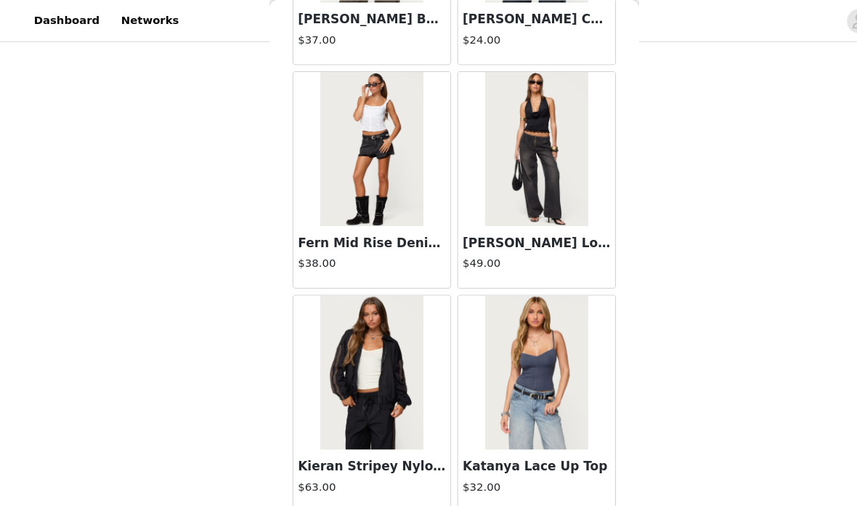
click at [526, 504] on button "Load More" at bounding box center [428, 507] width 305 height 35
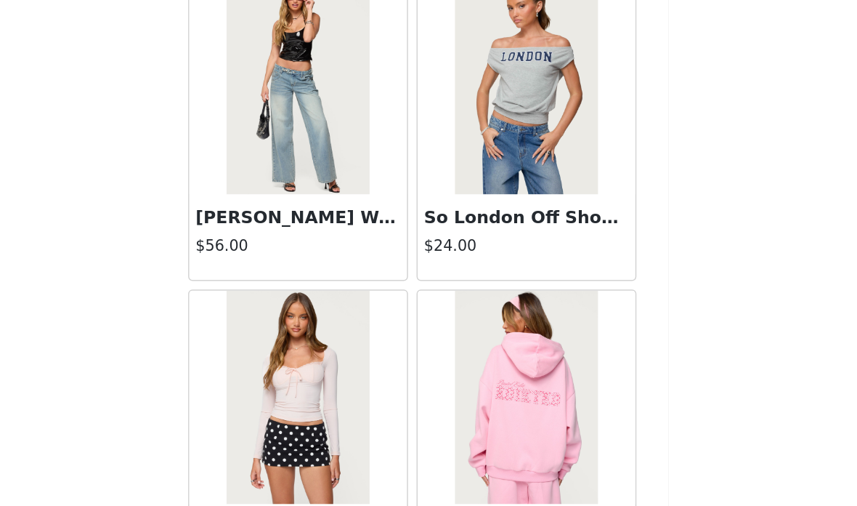
scroll to position [41752, 0]
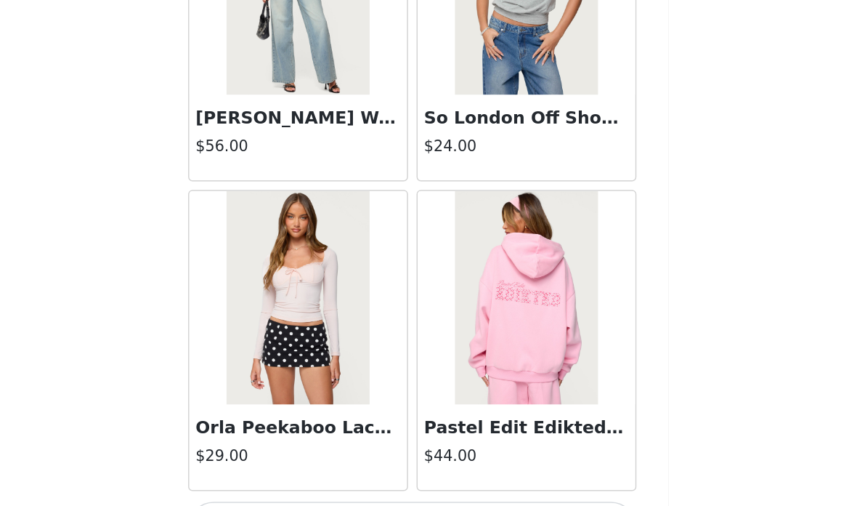
click at [391, 464] on button "Load More" at bounding box center [428, 481] width 305 height 35
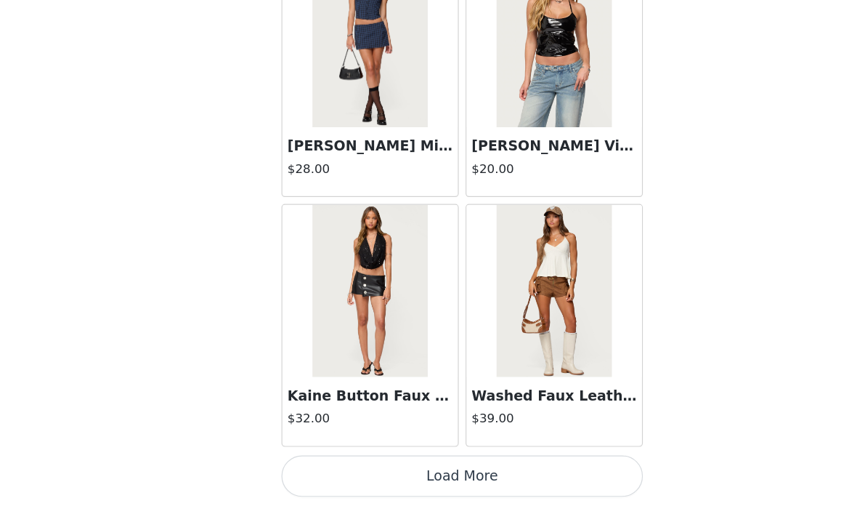
scroll to position [300, 0]
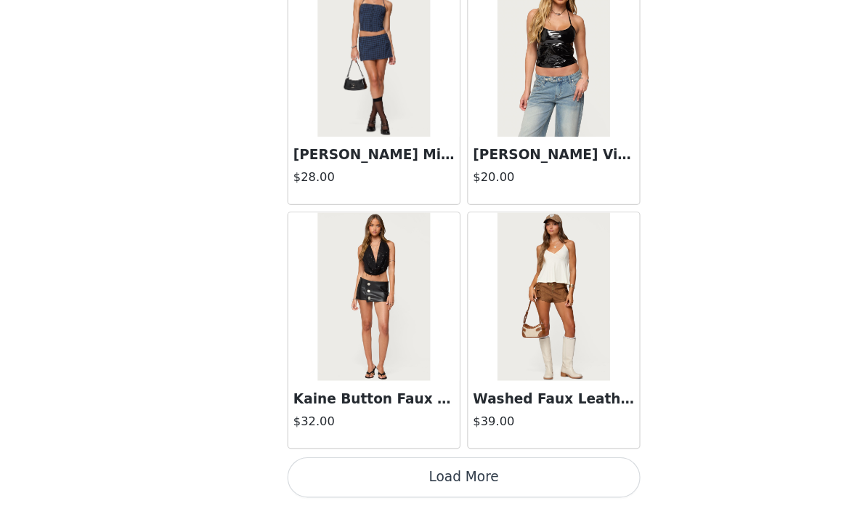
click at [496, 464] on button "Load More" at bounding box center [428, 481] width 305 height 35
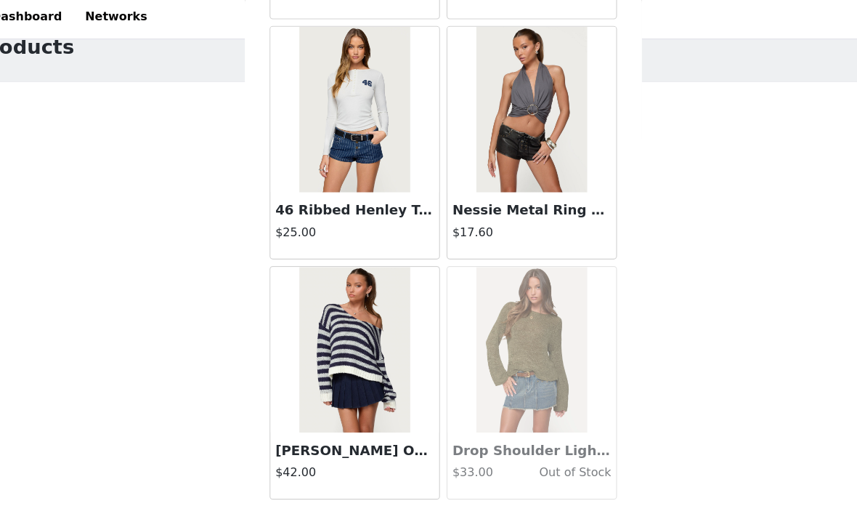
scroll to position [21744, 0]
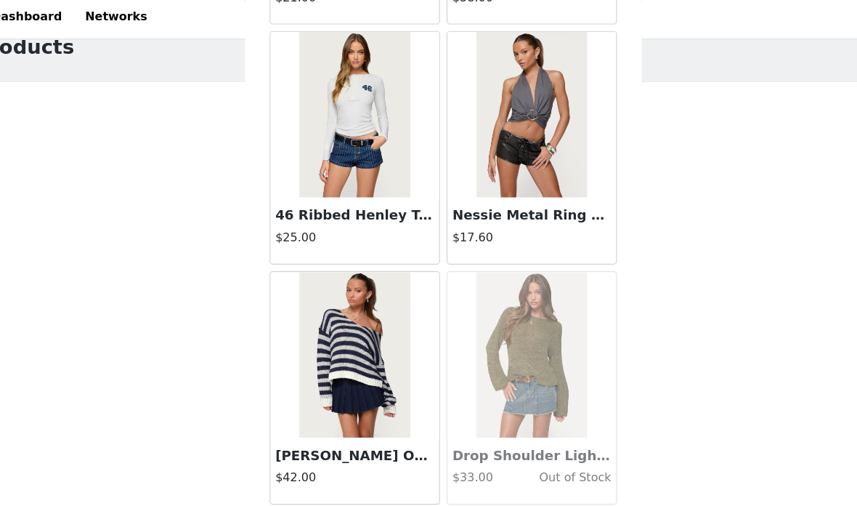
click at [344, 273] on img at bounding box center [350, 315] width 97 height 145
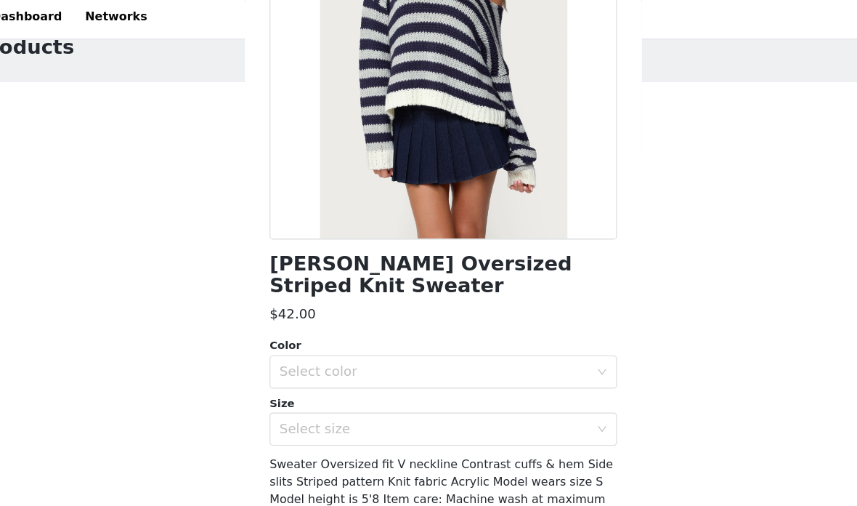
scroll to position [171, 0]
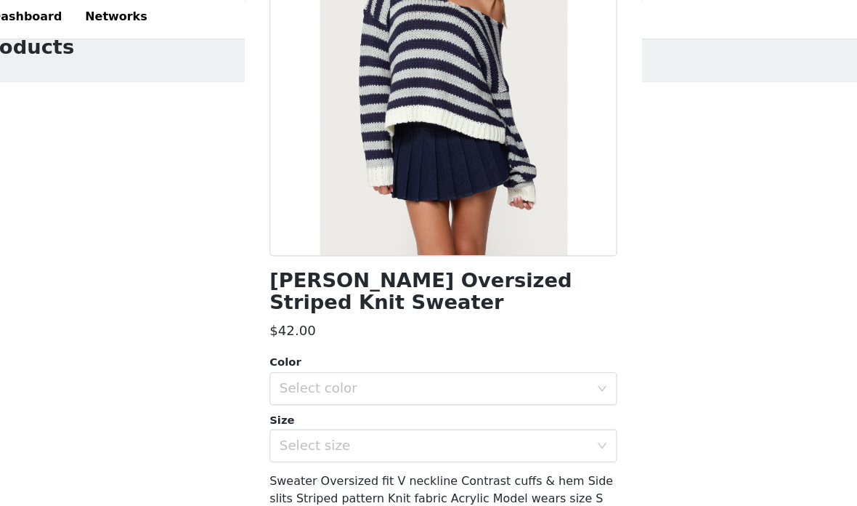
click at [479, 339] on div "Select color" at bounding box center [421, 345] width 272 height 15
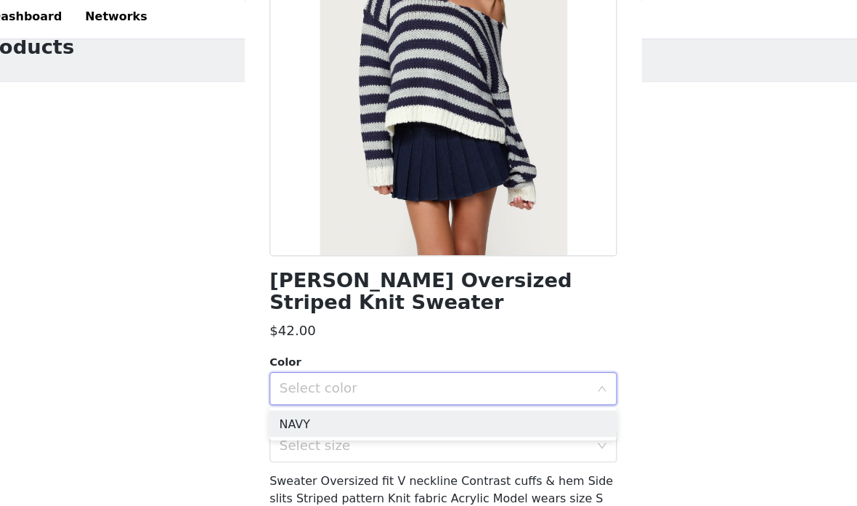
click at [480, 374] on li "NAVY" at bounding box center [428, 376] width 305 height 23
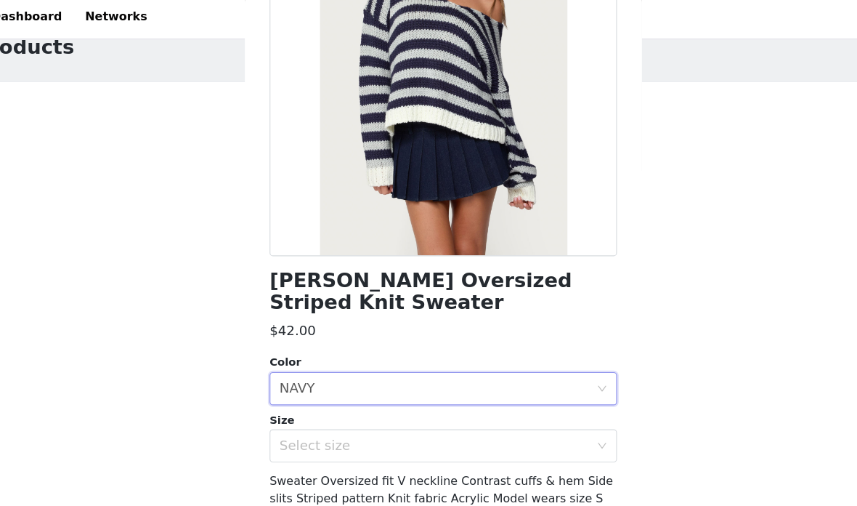
click at [485, 388] on div "Select size" at bounding box center [421, 395] width 272 height 15
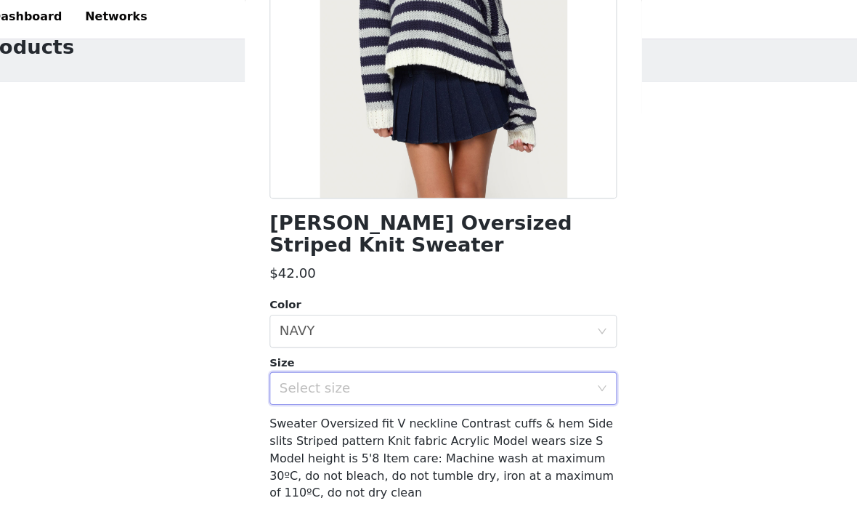
scroll to position [220, 0]
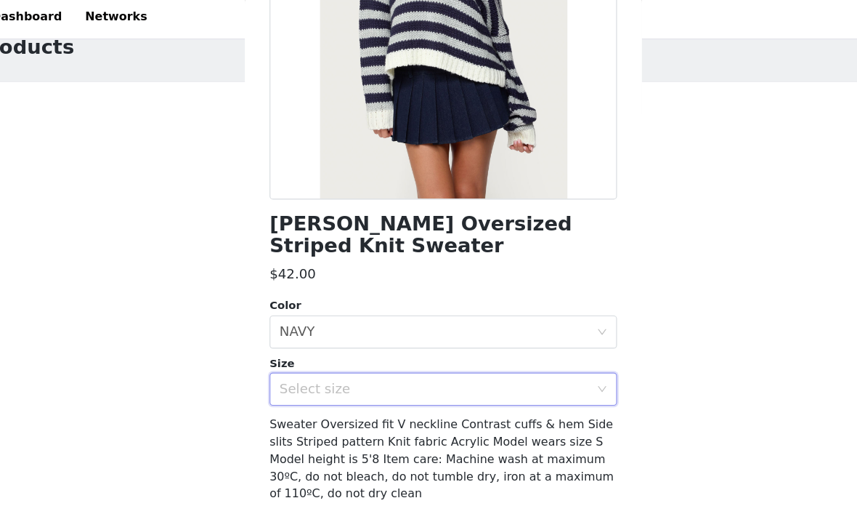
click at [497, 339] on div "Select size" at bounding box center [421, 346] width 272 height 15
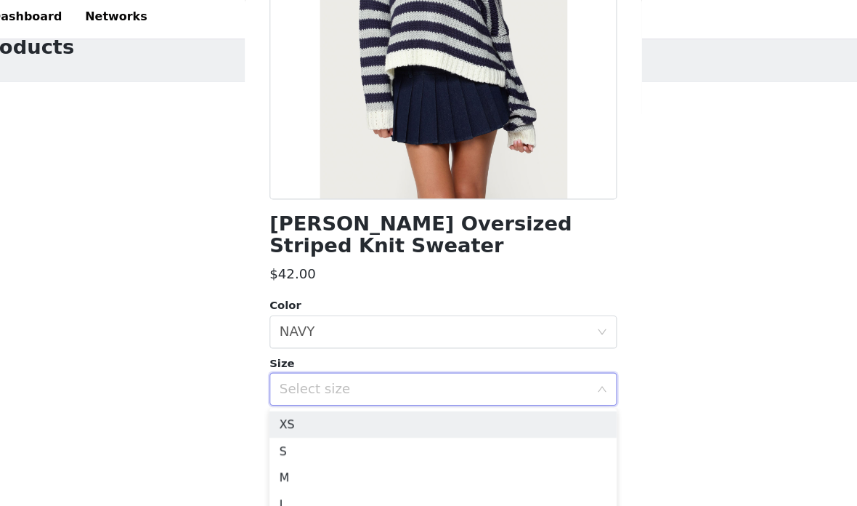
click at [482, 347] on div "Select size" at bounding box center [421, 346] width 272 height 15
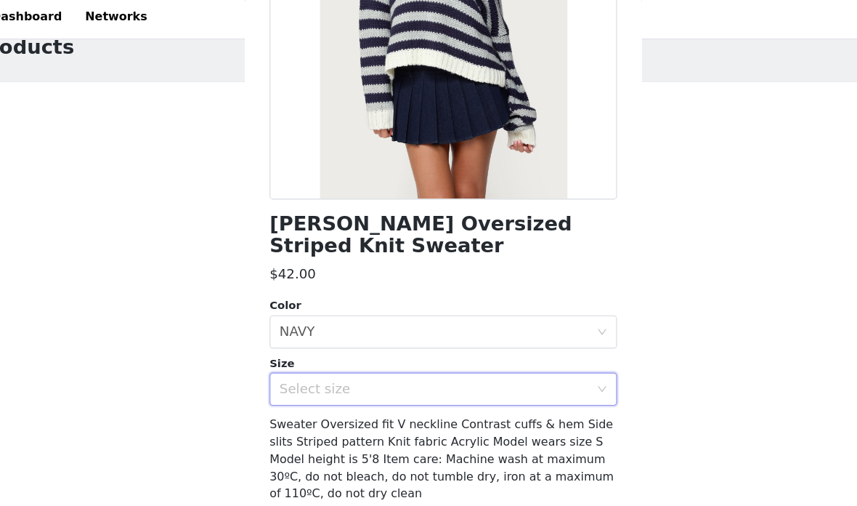
click at [484, 373] on span "Sweater Oversized fit V neckline Contrast cuffs & hem Side slits Striped patter…" at bounding box center [427, 407] width 302 height 73
click at [492, 339] on div "Select size" at bounding box center [421, 346] width 272 height 15
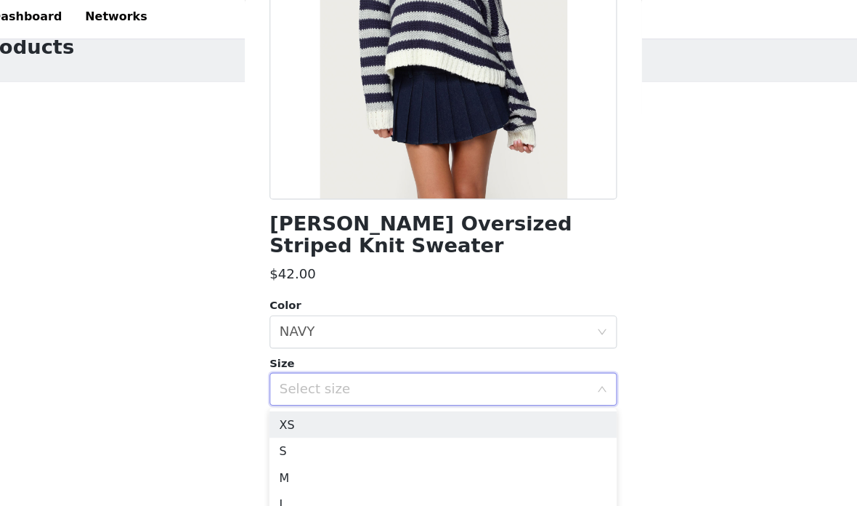
click at [474, 375] on li "XS" at bounding box center [428, 376] width 305 height 23
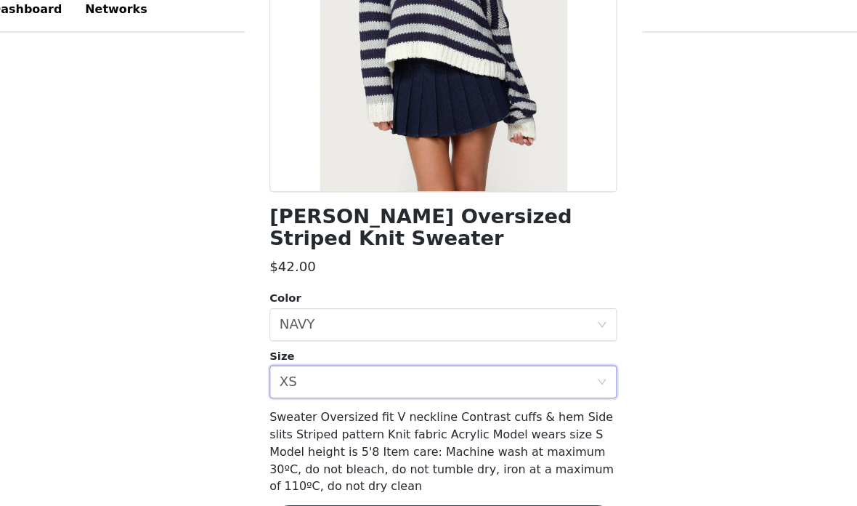
scroll to position [412, 0]
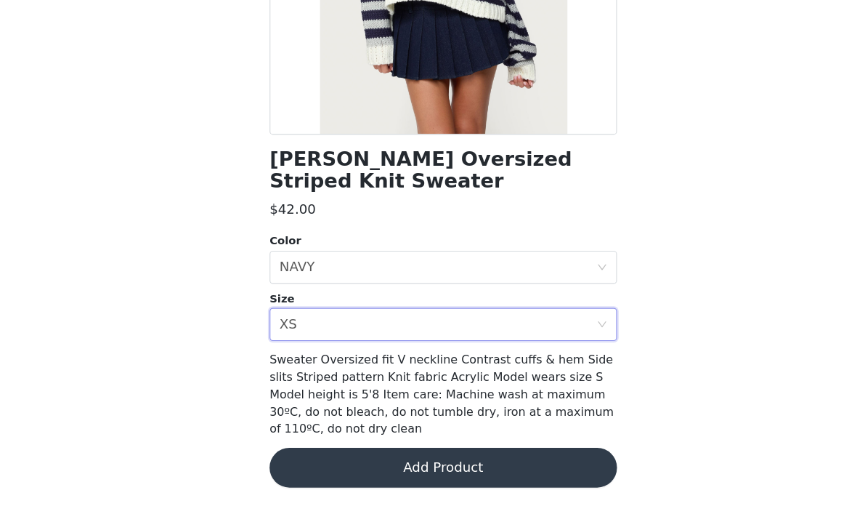
click at [485, 454] on button "Add Product" at bounding box center [428, 471] width 305 height 35
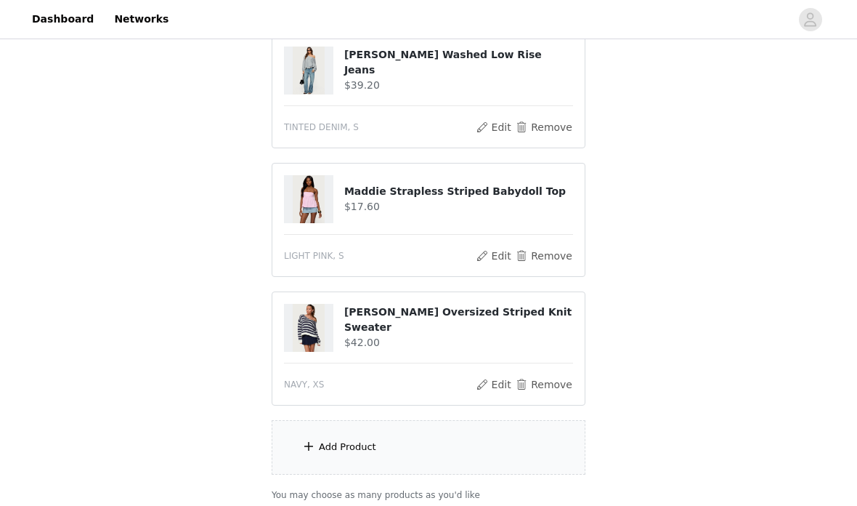
scroll to position [432, 0]
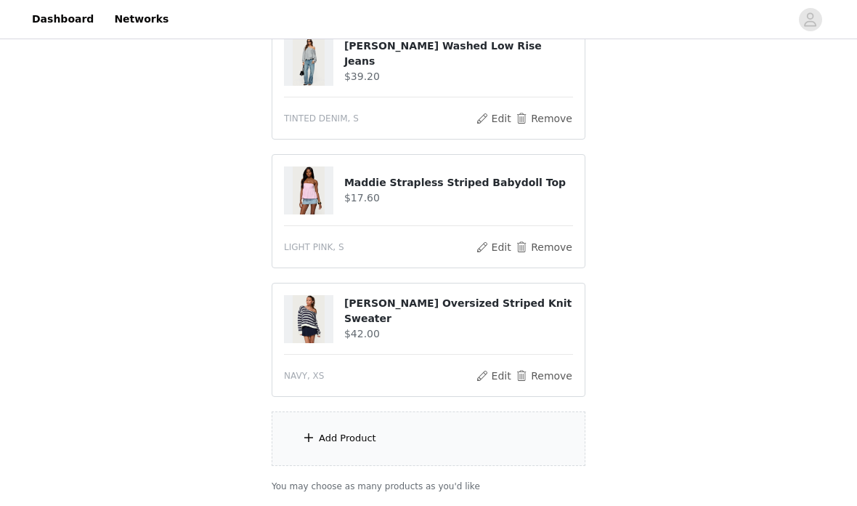
click at [326, 408] on section "Choose as many products as you'd like, up to $200.00. 5 Selected Remaining Fund…" at bounding box center [428, 97] width 349 height 825
click at [418, 437] on div "Add Product" at bounding box center [429, 438] width 314 height 54
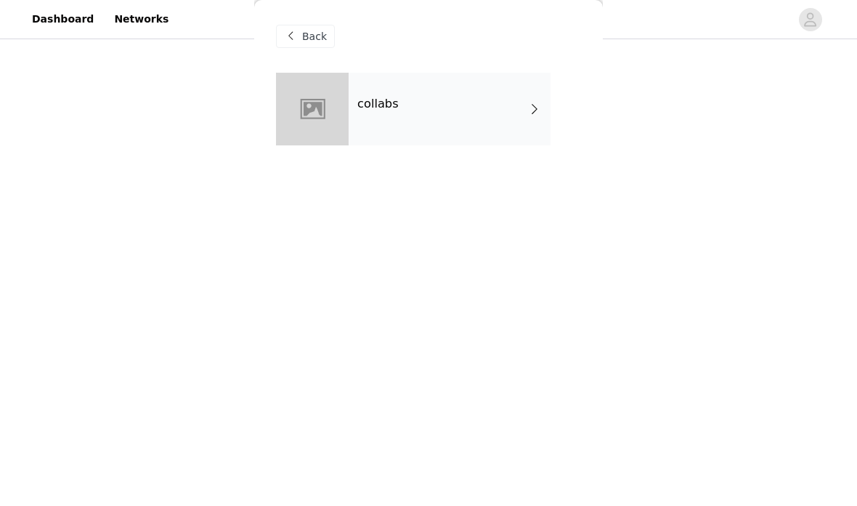
click at [427, 124] on div "collabs" at bounding box center [450, 109] width 202 height 73
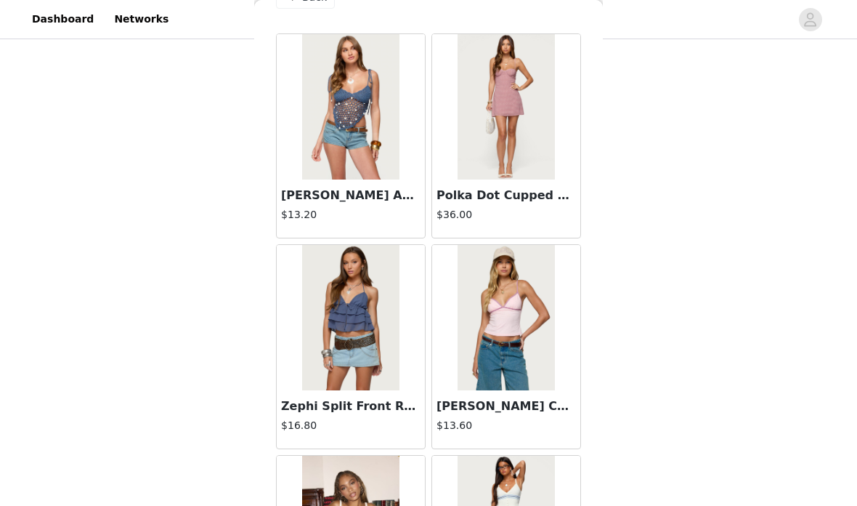
scroll to position [38, 0]
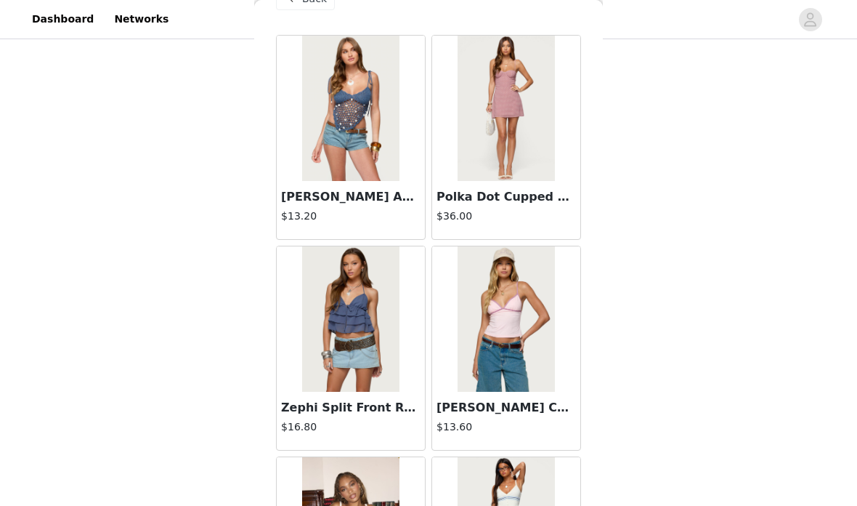
click at [530, 167] on img at bounding box center [506, 108] width 97 height 145
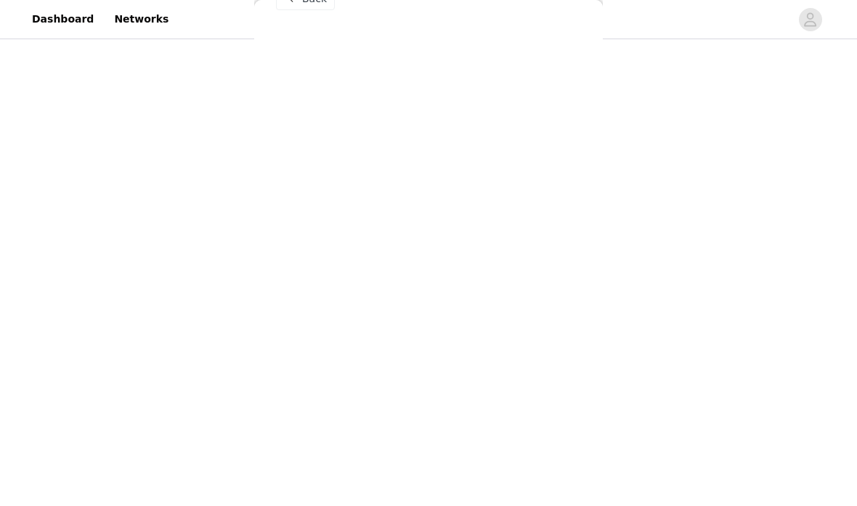
scroll to position [0, 0]
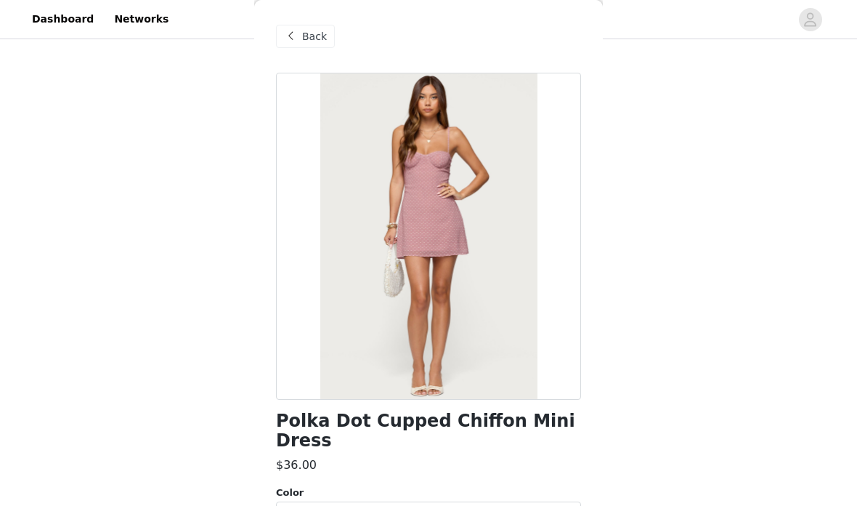
click at [307, 36] on span "Back" at bounding box center [314, 36] width 25 height 15
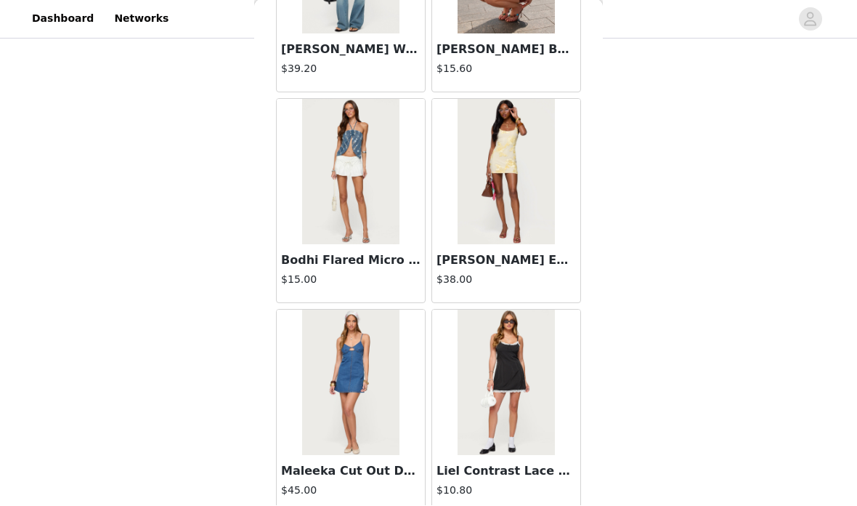
scroll to position [482, 0]
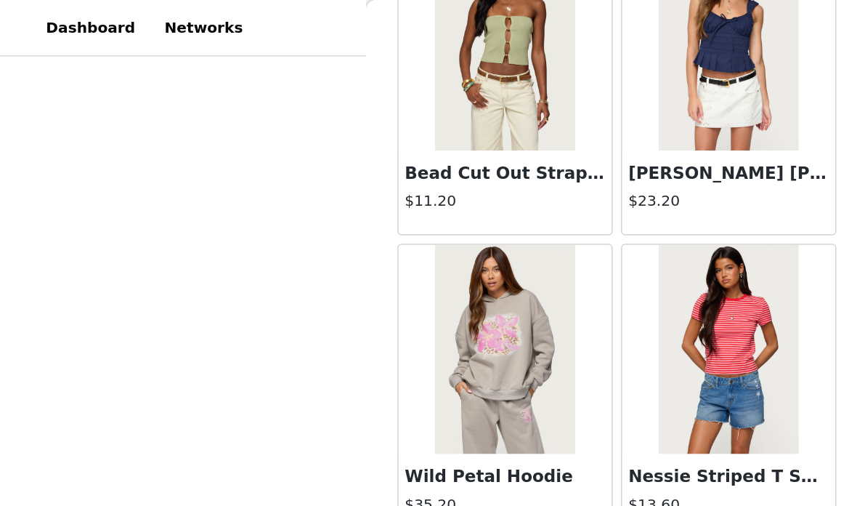
scroll to position [3484, 0]
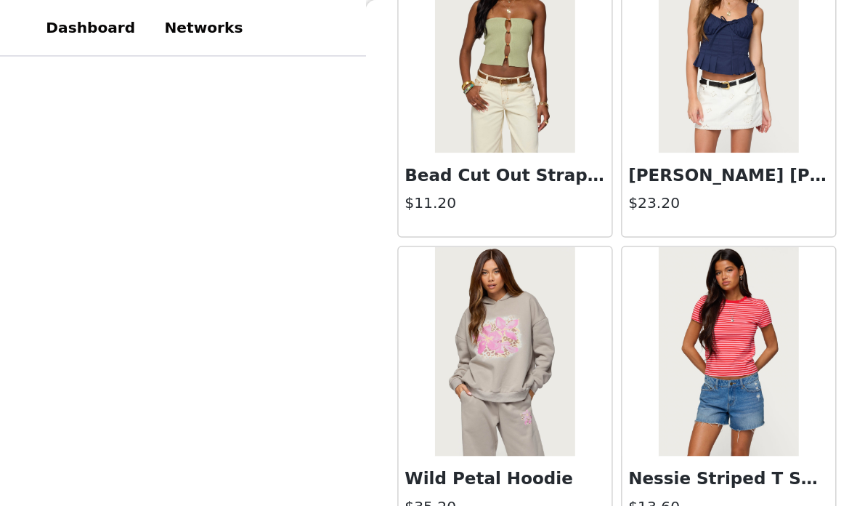
click at [545, 84] on img at bounding box center [506, 33] width 97 height 145
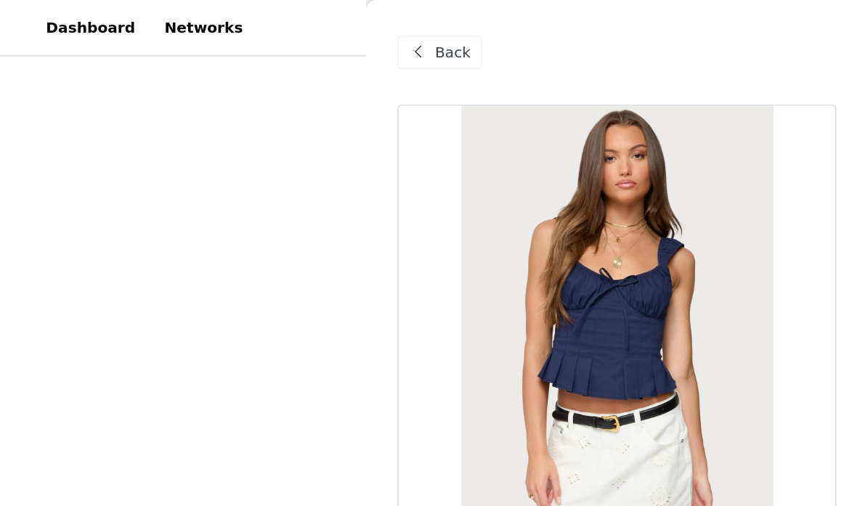
scroll to position [0, 0]
click at [296, 31] on span at bounding box center [290, 36] width 17 height 17
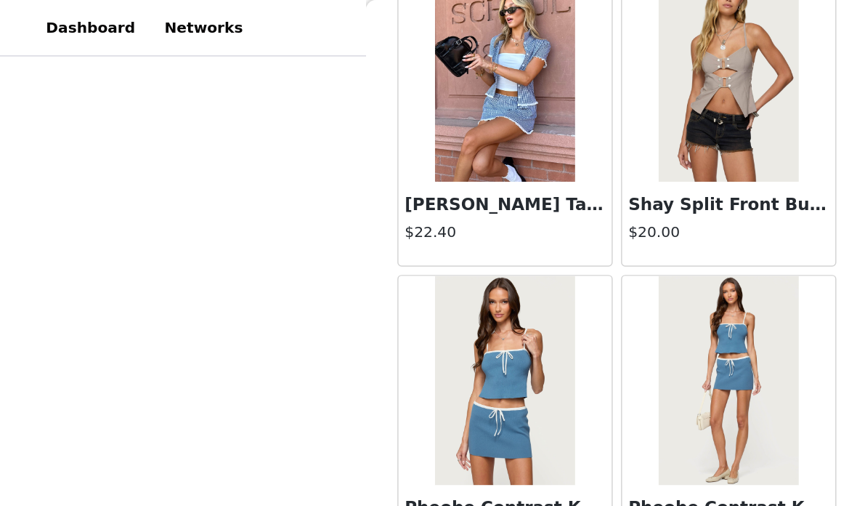
scroll to position [723, 0]
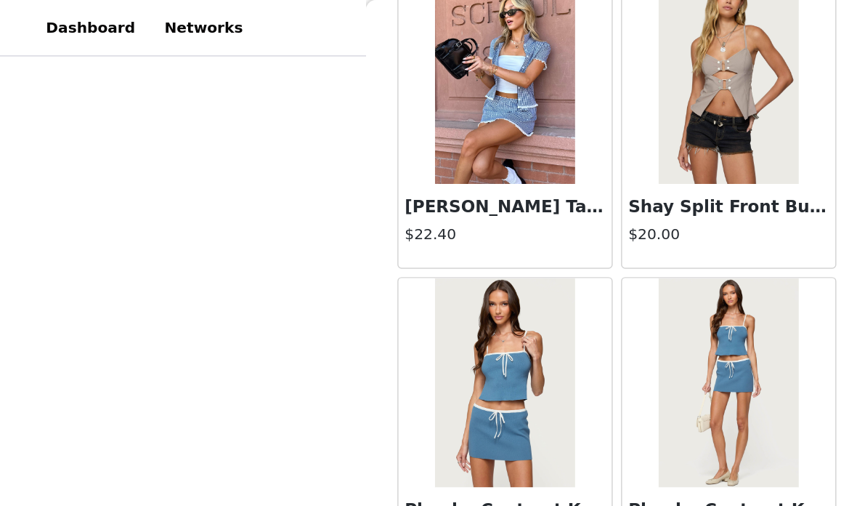
click at [370, 113] on img at bounding box center [350, 55] width 97 height 145
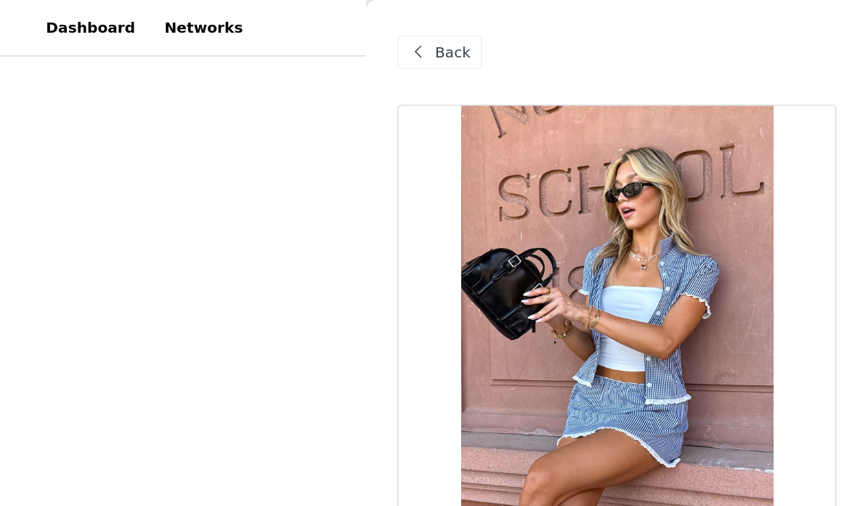
scroll to position [0, 0]
click at [323, 33] on span "Back" at bounding box center [314, 36] width 25 height 15
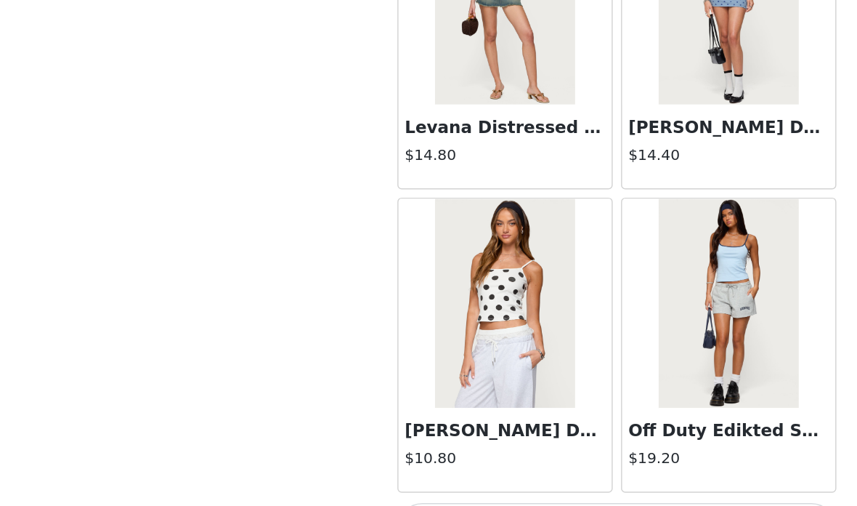
scroll to position [262, 0]
click at [533, 464] on button "Load More" at bounding box center [428, 481] width 305 height 35
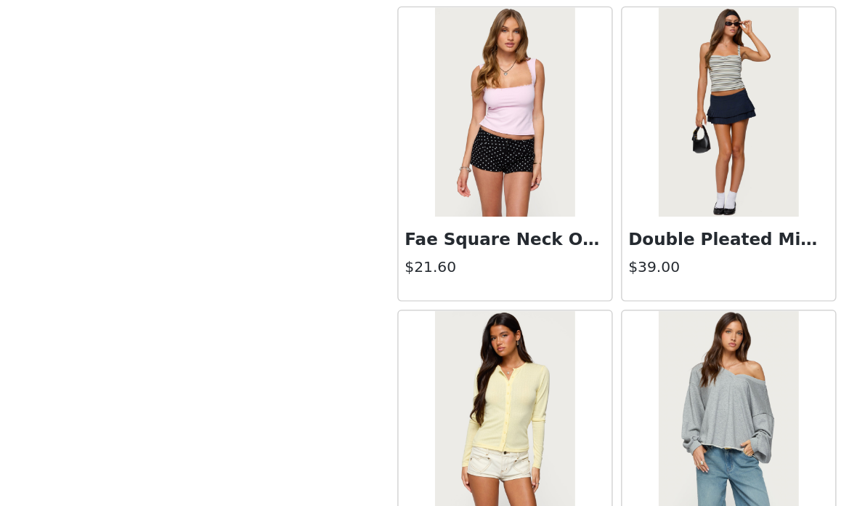
scroll to position [5855, 0]
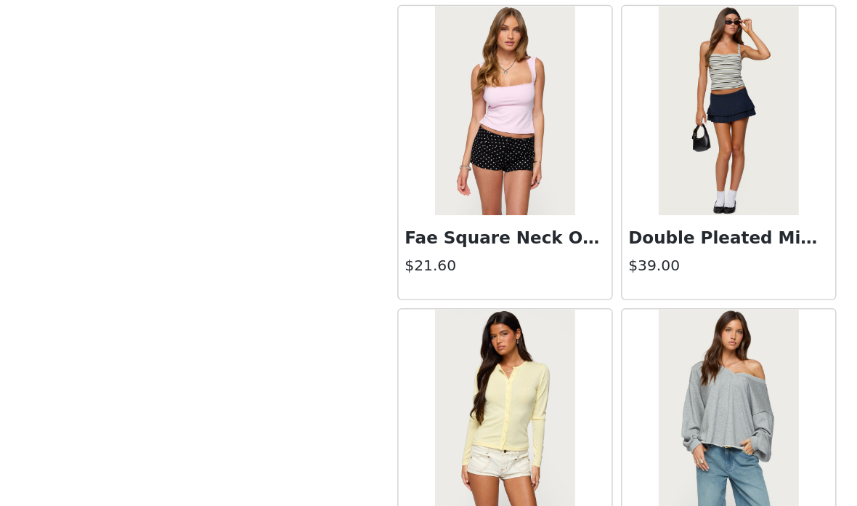
click at [373, 118] on img at bounding box center [350, 190] width 97 height 145
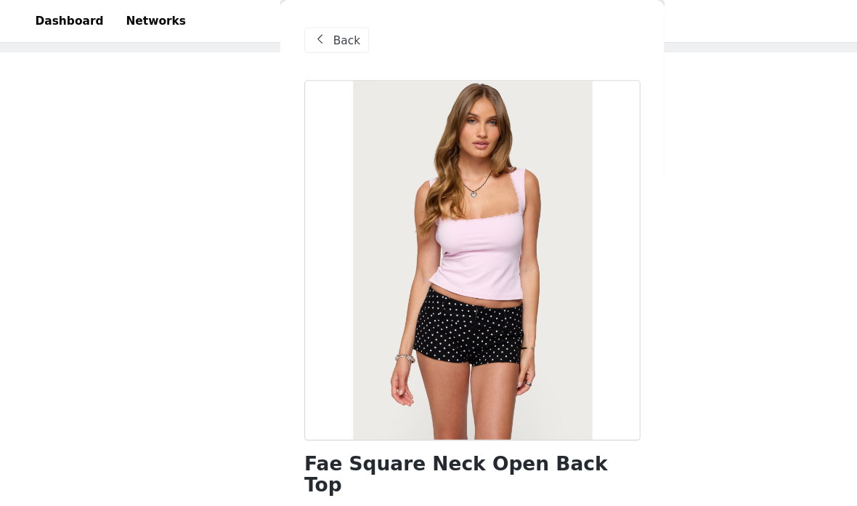
scroll to position [0, 0]
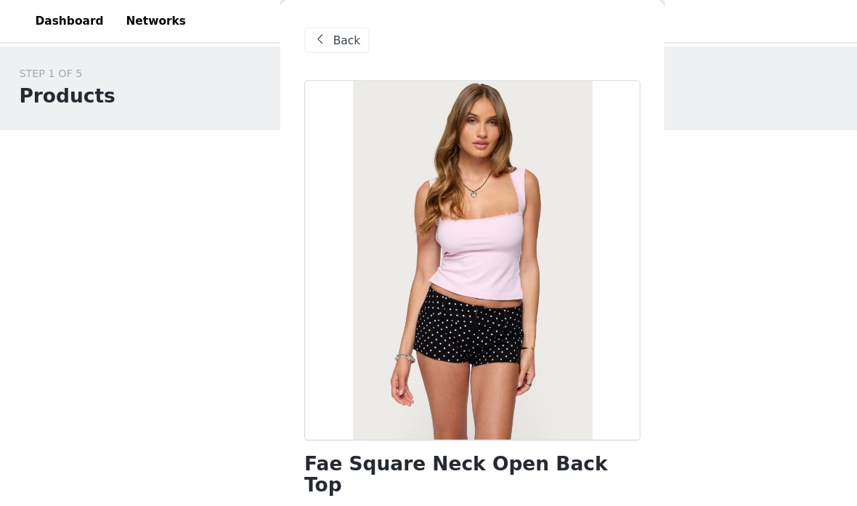
click at [305, 40] on span "Back" at bounding box center [314, 36] width 25 height 15
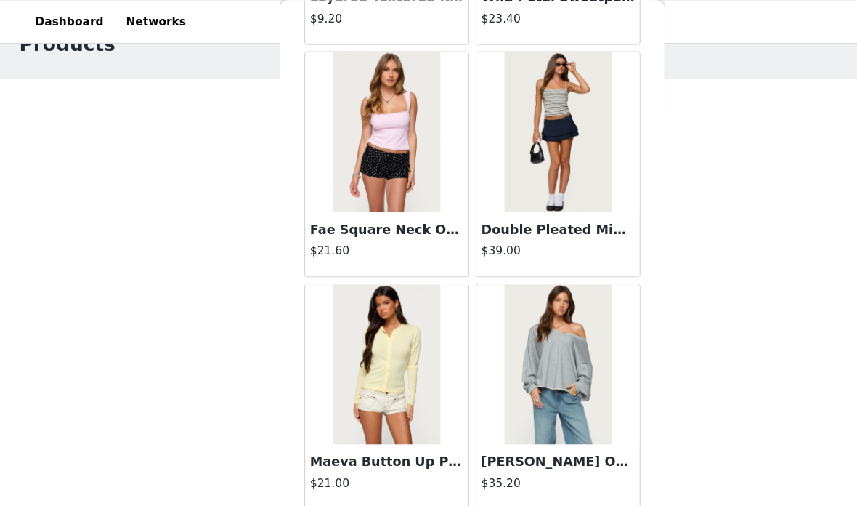
scroll to position [51, 0]
click at [461, 486] on button "Load More" at bounding box center [428, 486] width 305 height 35
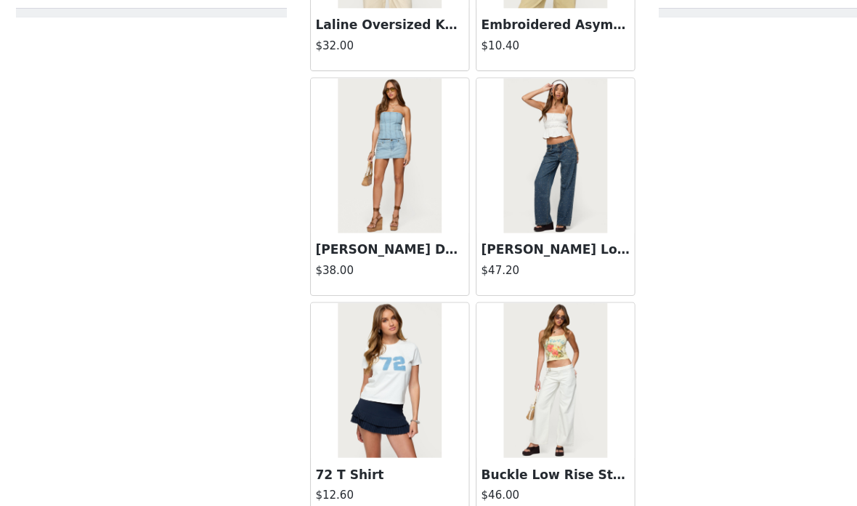
scroll to position [73, 0]
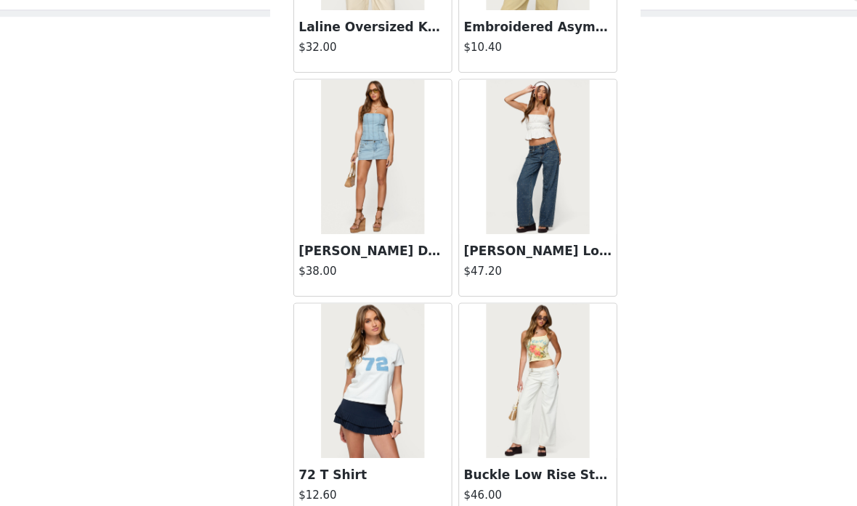
click at [385, 219] on img at bounding box center [350, 176] width 97 height 145
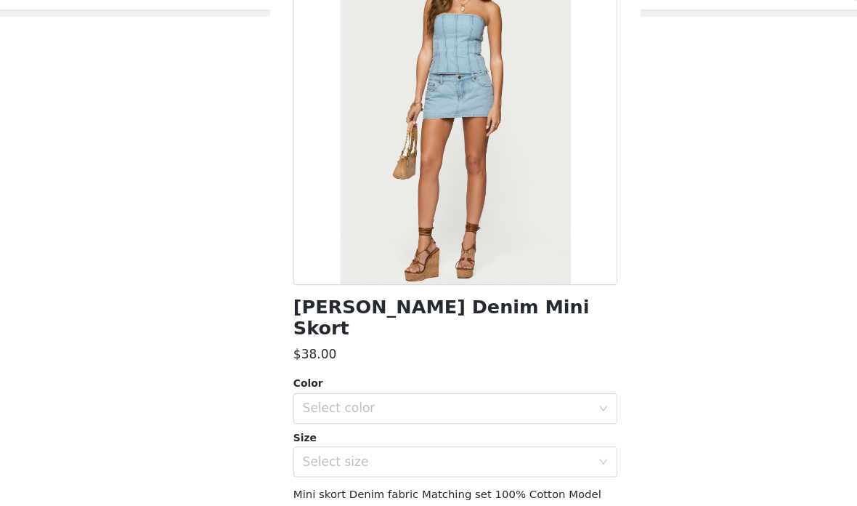
scroll to position [106, 0]
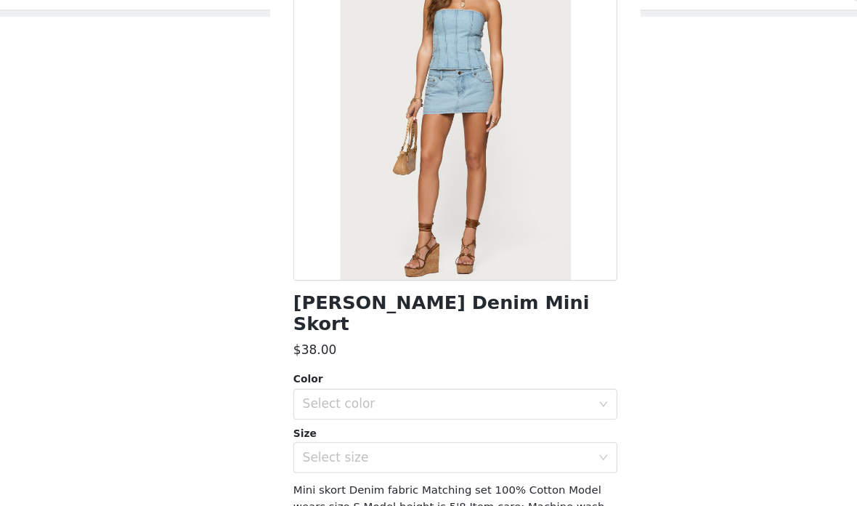
click at [488, 403] on div "Select color" at bounding box center [421, 410] width 272 height 15
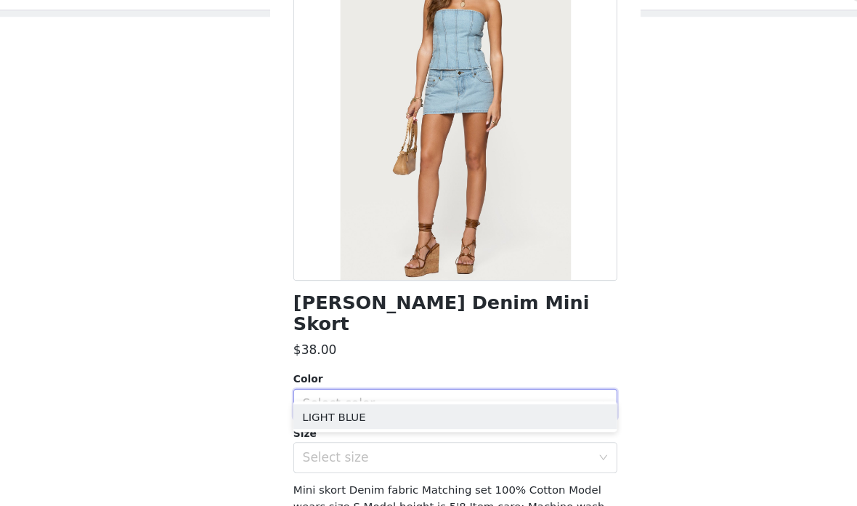
click at [431, 410] on li "LIGHT BLUE" at bounding box center [428, 421] width 305 height 23
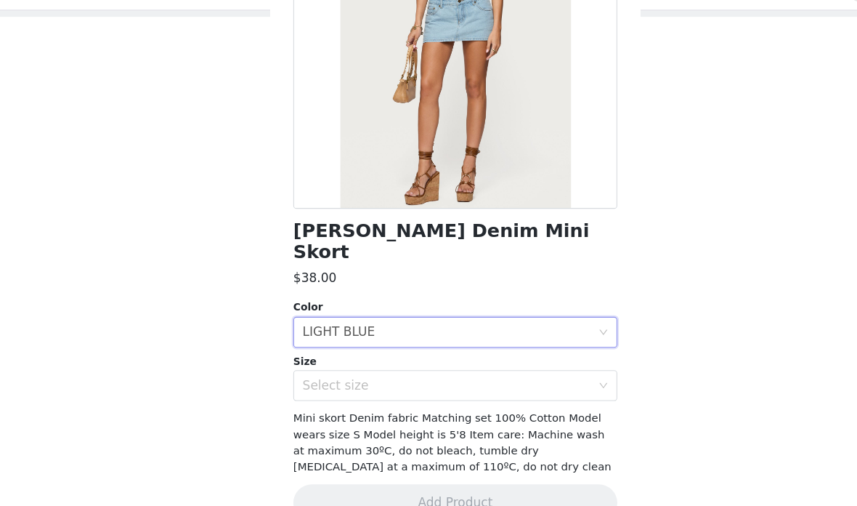
scroll to position [178, 0]
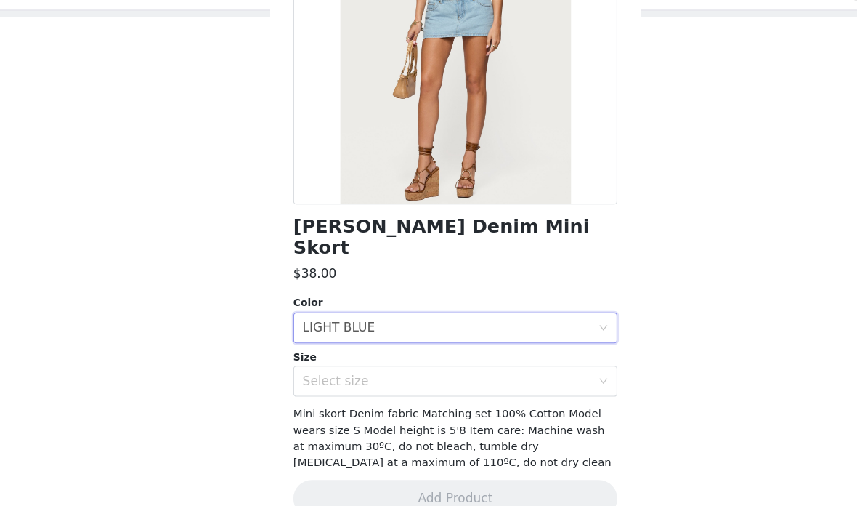
click at [508, 374] on div "Select size" at bounding box center [424, 388] width 278 height 28
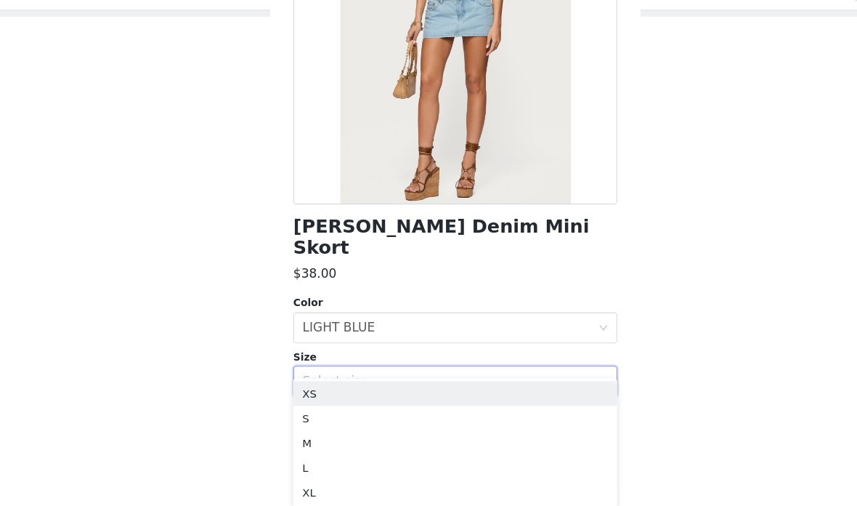
click at [433, 411] on li "S" at bounding box center [428, 422] width 305 height 23
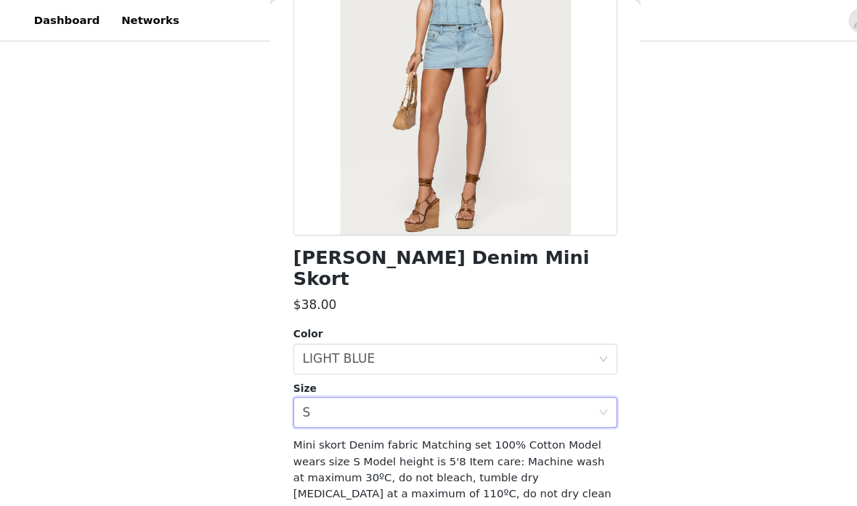
scroll to position [160, 0]
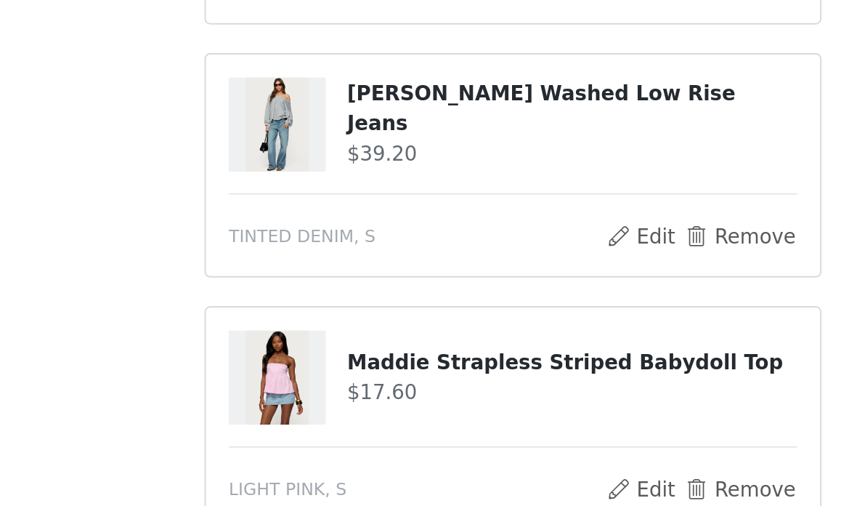
scroll to position [212, 0]
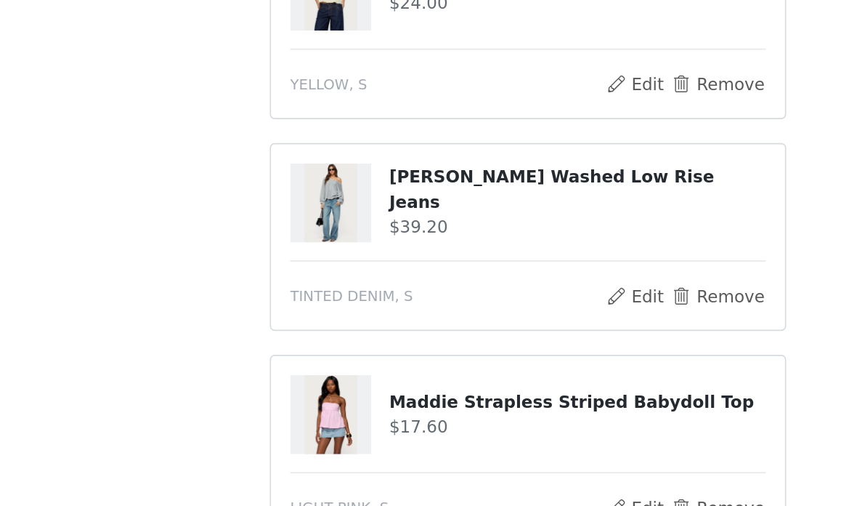
click at [515, 330] on button "Remove" at bounding box center [544, 338] width 58 height 17
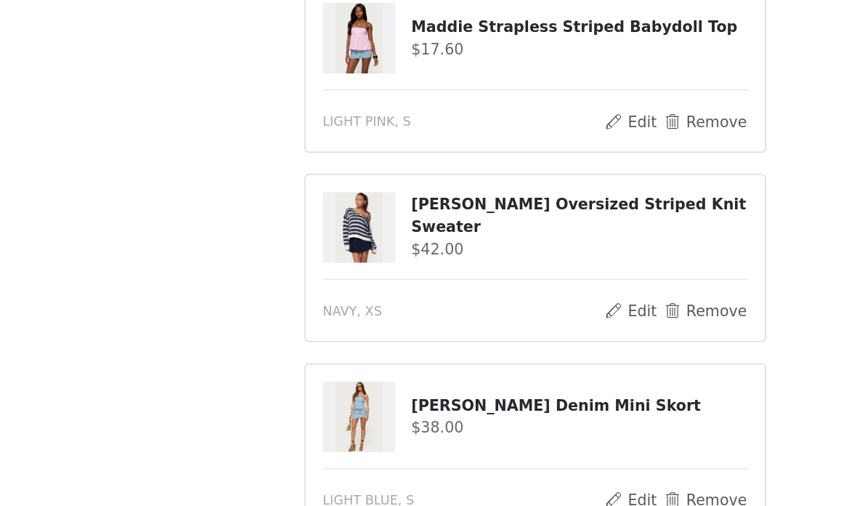
scroll to position [353, 0]
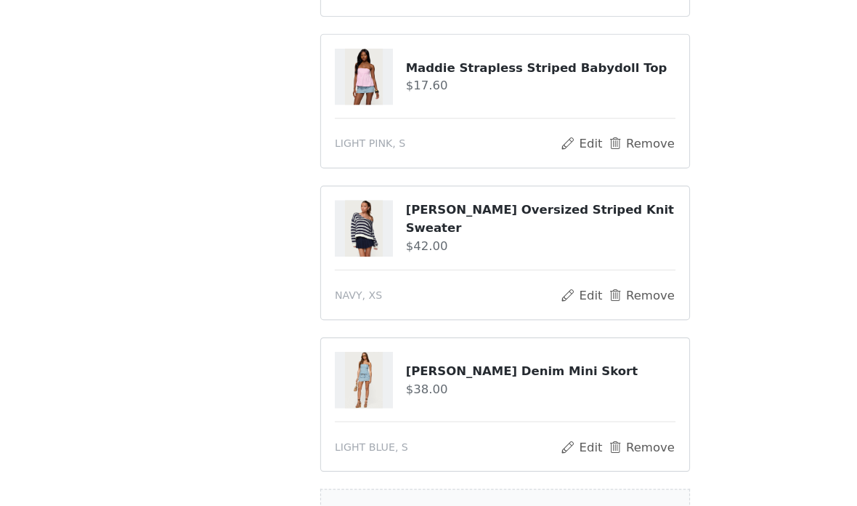
click at [565, 318] on button "Remove" at bounding box center [544, 326] width 58 height 17
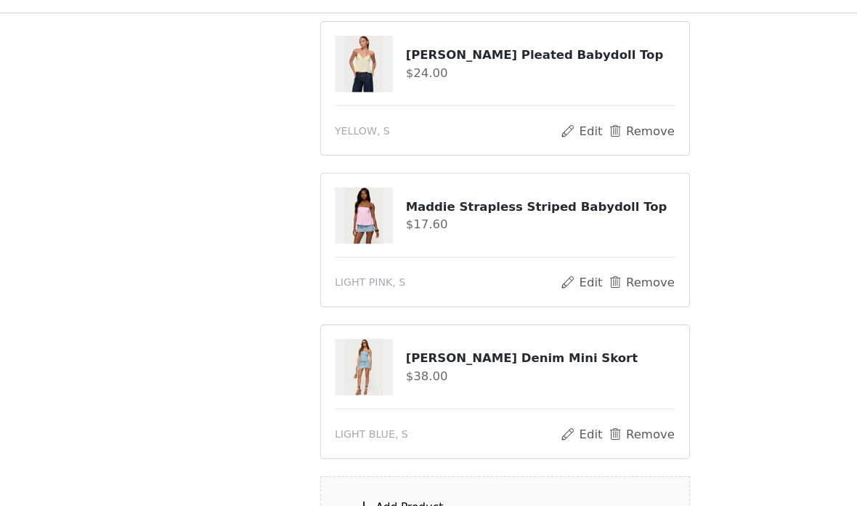
scroll to position [285, 0]
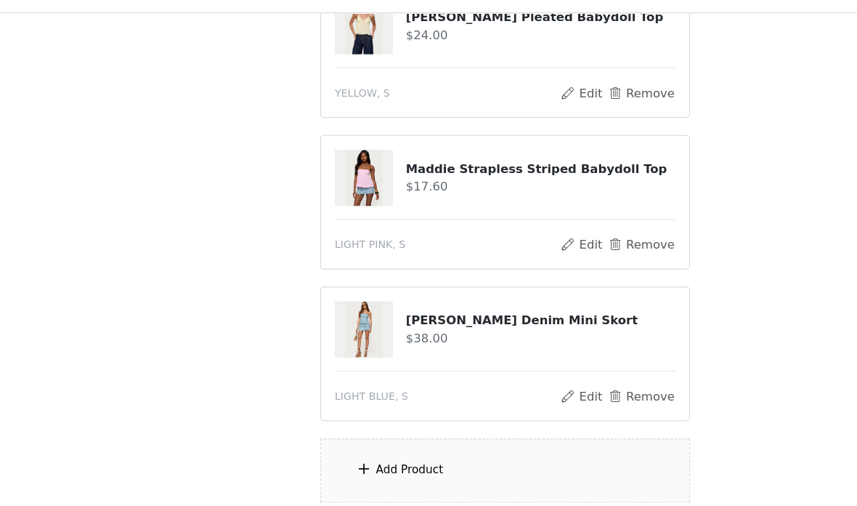
click at [486, 413] on div "Add Product" at bounding box center [429, 427] width 314 height 54
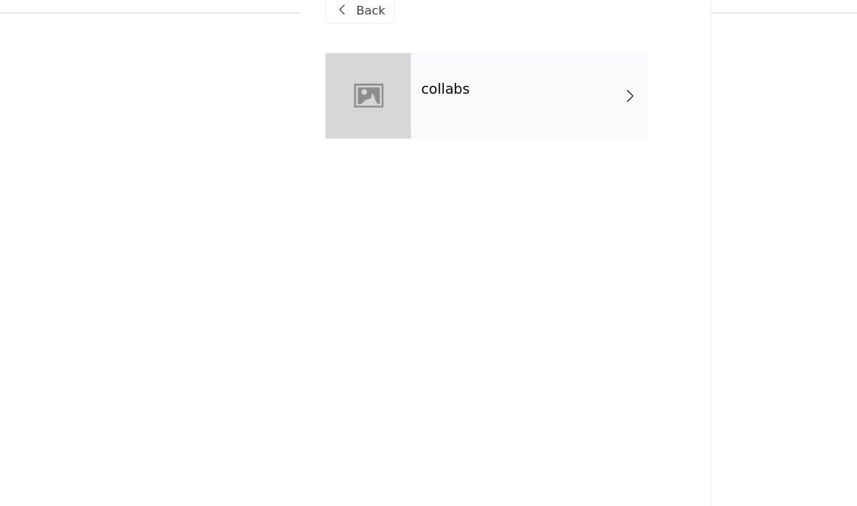
scroll to position [316, 0]
click at [442, 90] on div "collabs" at bounding box center [450, 109] width 202 height 73
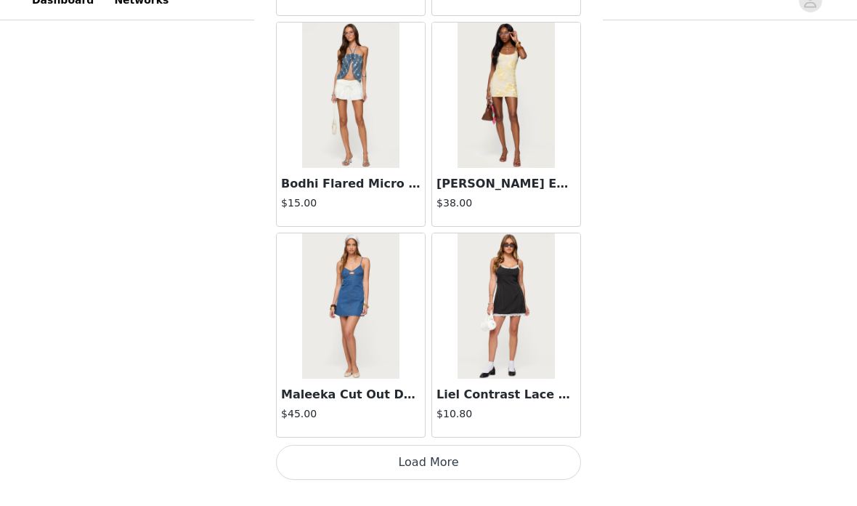
scroll to position [310, 0]
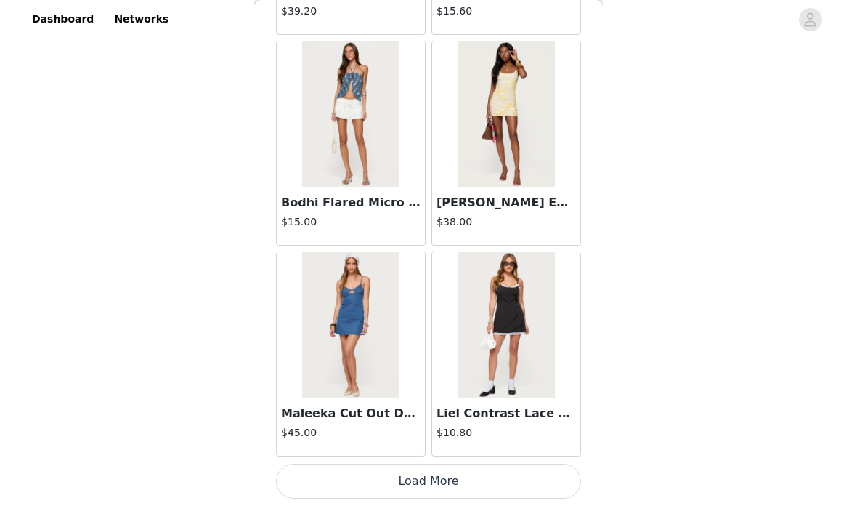
click at [484, 469] on button "Load More" at bounding box center [428, 481] width 305 height 35
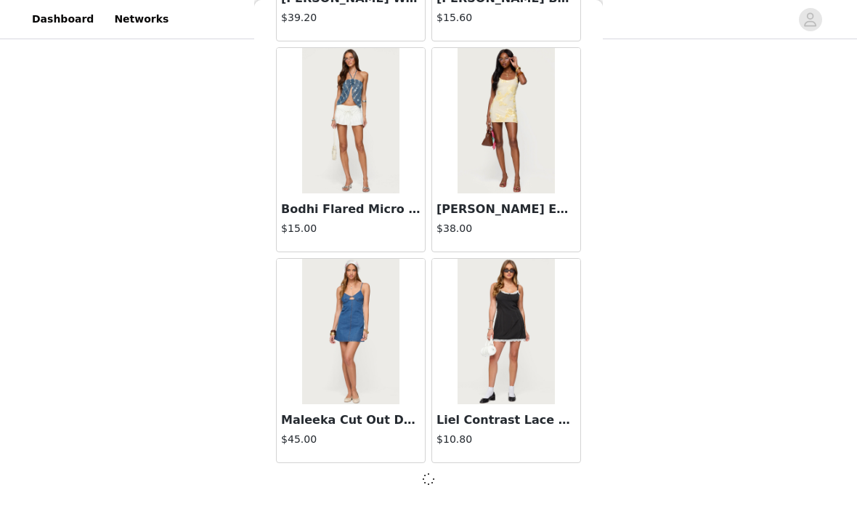
scroll to position [354, 0]
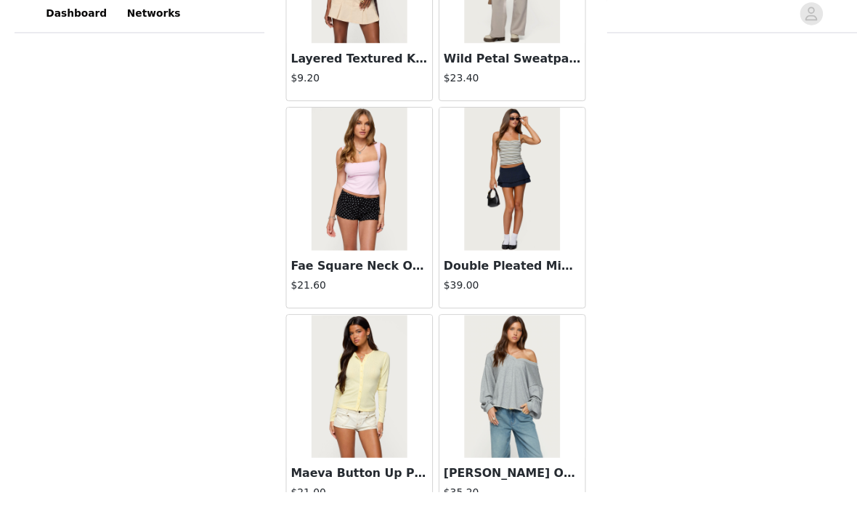
scroll to position [318, 0]
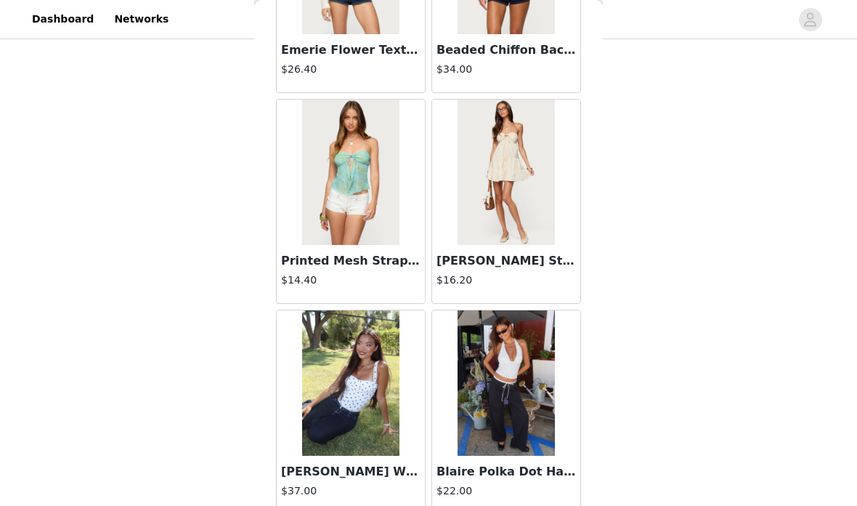
scroll to position [354, 0]
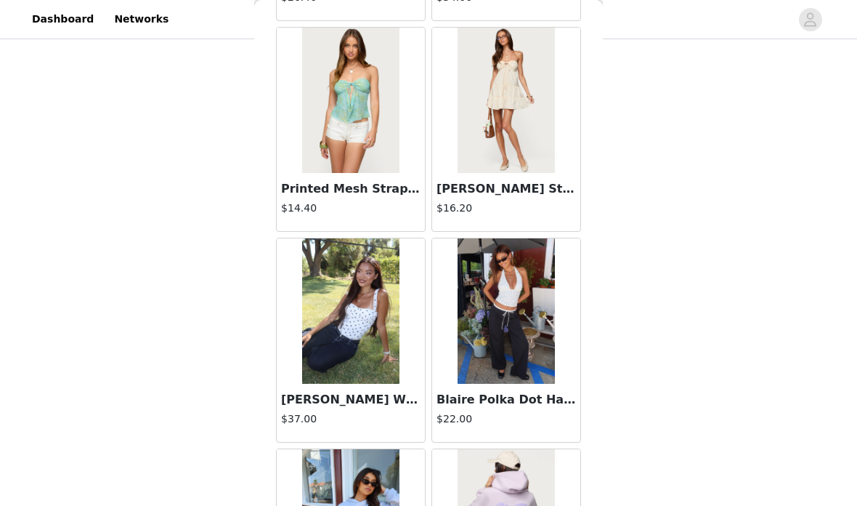
scroll to position [8055, 0]
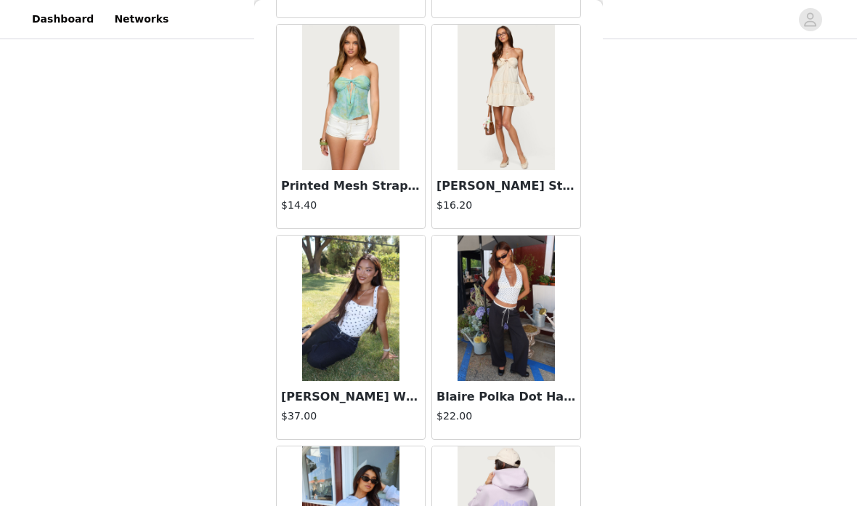
click at [398, 287] on img at bounding box center [350, 307] width 97 height 145
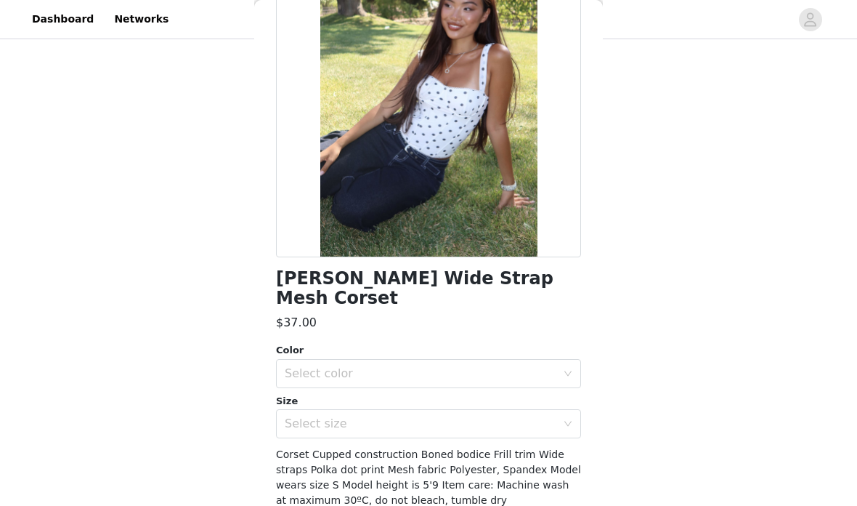
scroll to position [402, 0]
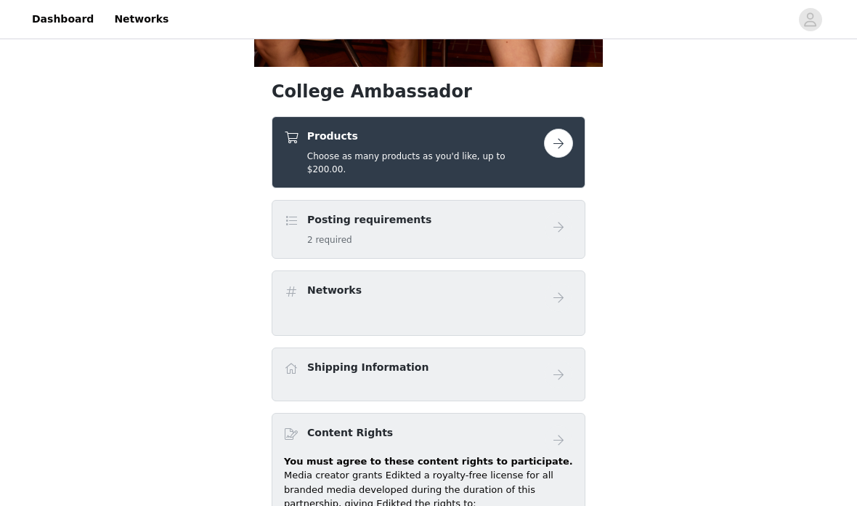
scroll to position [498, 0]
click at [557, 147] on button "button" at bounding box center [558, 143] width 29 height 29
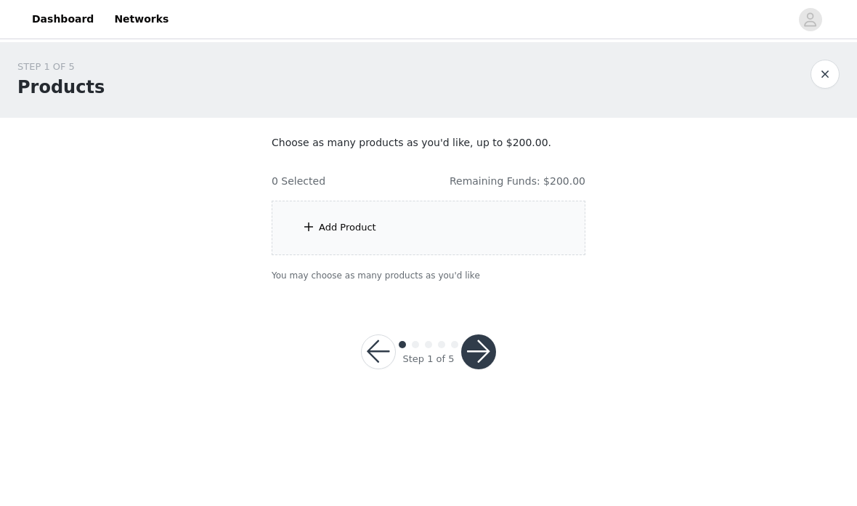
click at [803, 31] on button "button" at bounding box center [811, 19] width 41 height 23
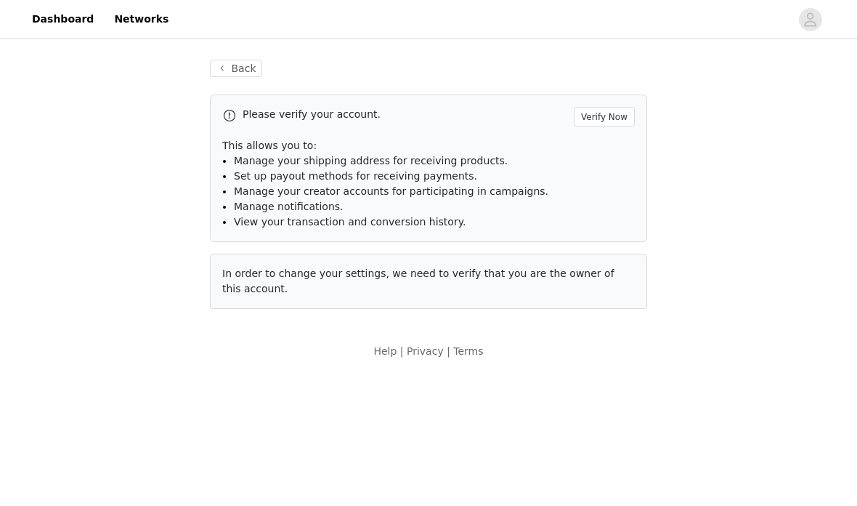
click at [620, 124] on button "Verify Now" at bounding box center [604, 117] width 61 height 20
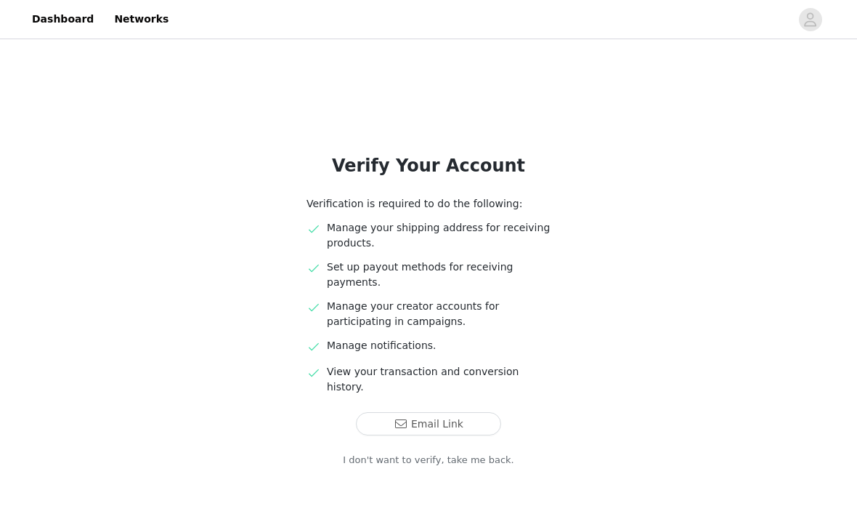
click at [462, 412] on button "Email Link" at bounding box center [428, 423] width 145 height 23
